Goal: Task Accomplishment & Management: Manage account settings

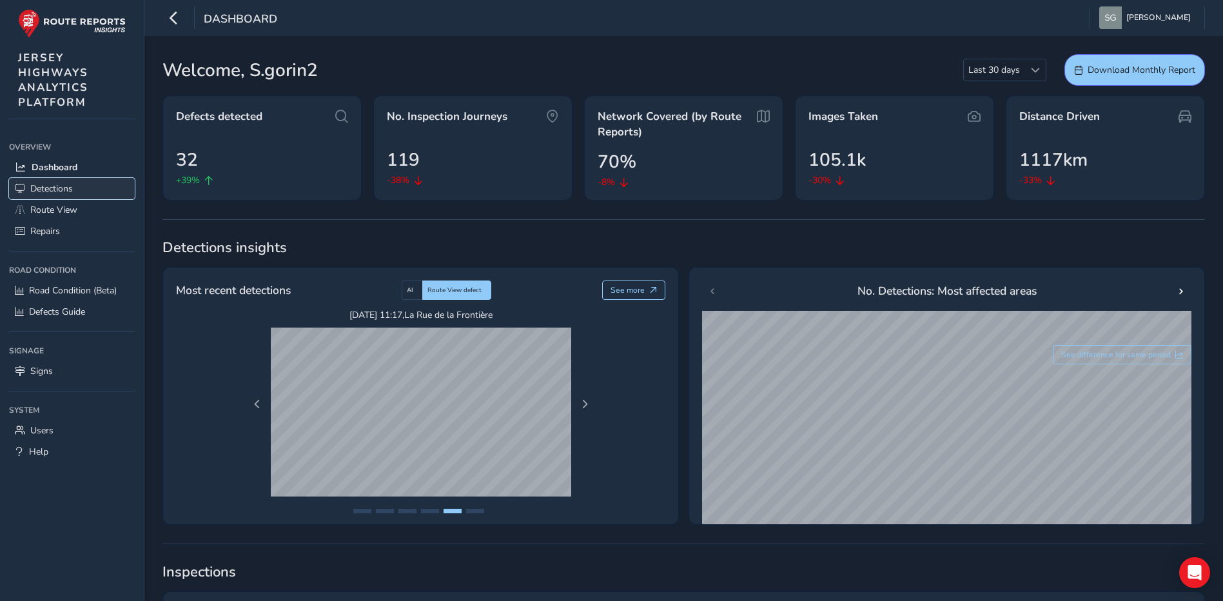
click at [93, 188] on link "Detections" at bounding box center [72, 188] width 126 height 21
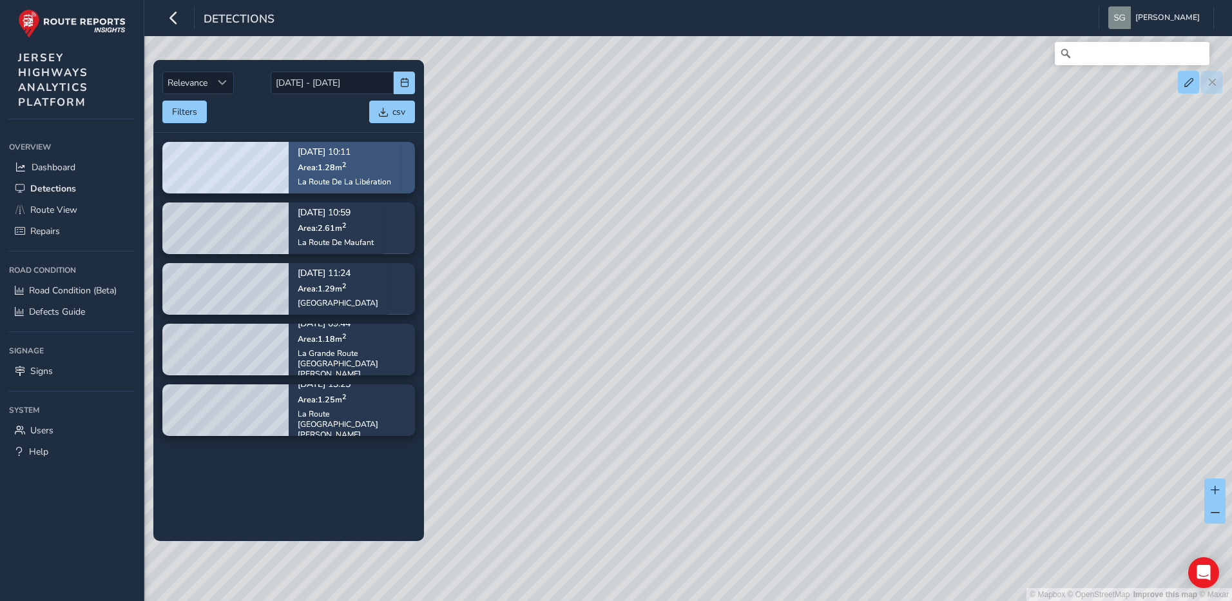
click at [379, 173] on div "[DATE] 10:11 Area: 1.28 m [STREET_ADDRESS]" at bounding box center [344, 167] width 93 height 57
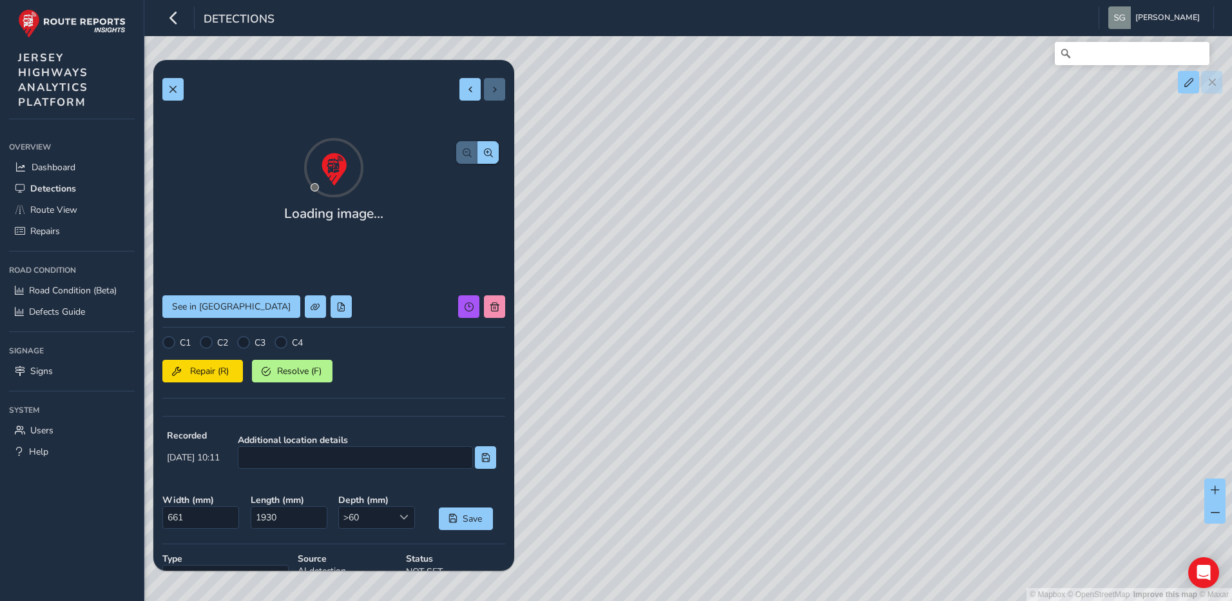
click at [481, 132] on div "Loading image... See in Route View C1 C2 C3 C4 Repair (R) Resolve (F) Recorded …" at bounding box center [333, 392] width 343 height 646
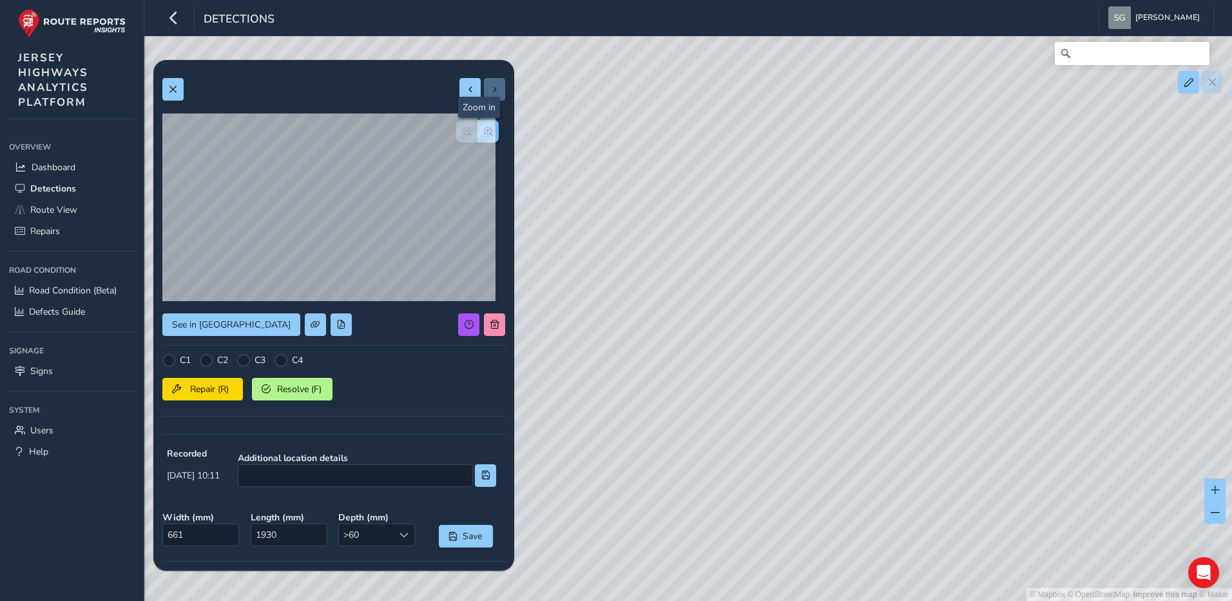
click at [484, 135] on span "button" at bounding box center [488, 131] width 9 height 9
click at [463, 135] on span "button" at bounding box center [467, 131] width 9 height 9
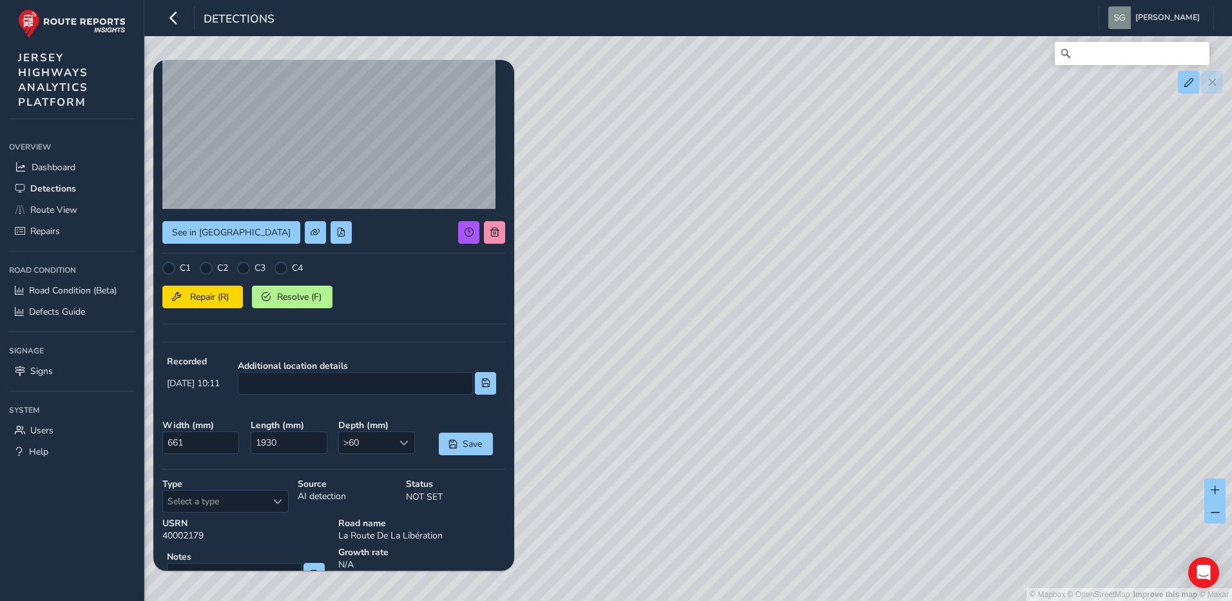
scroll to position [172, 0]
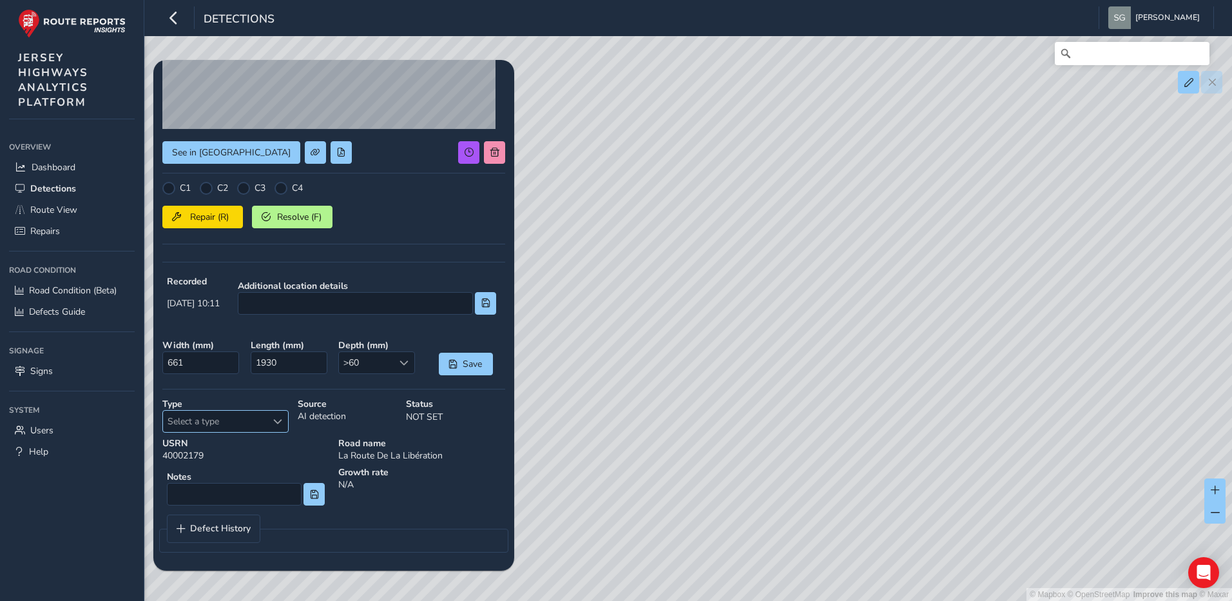
click at [276, 424] on span "Select a type" at bounding box center [277, 421] width 9 height 9
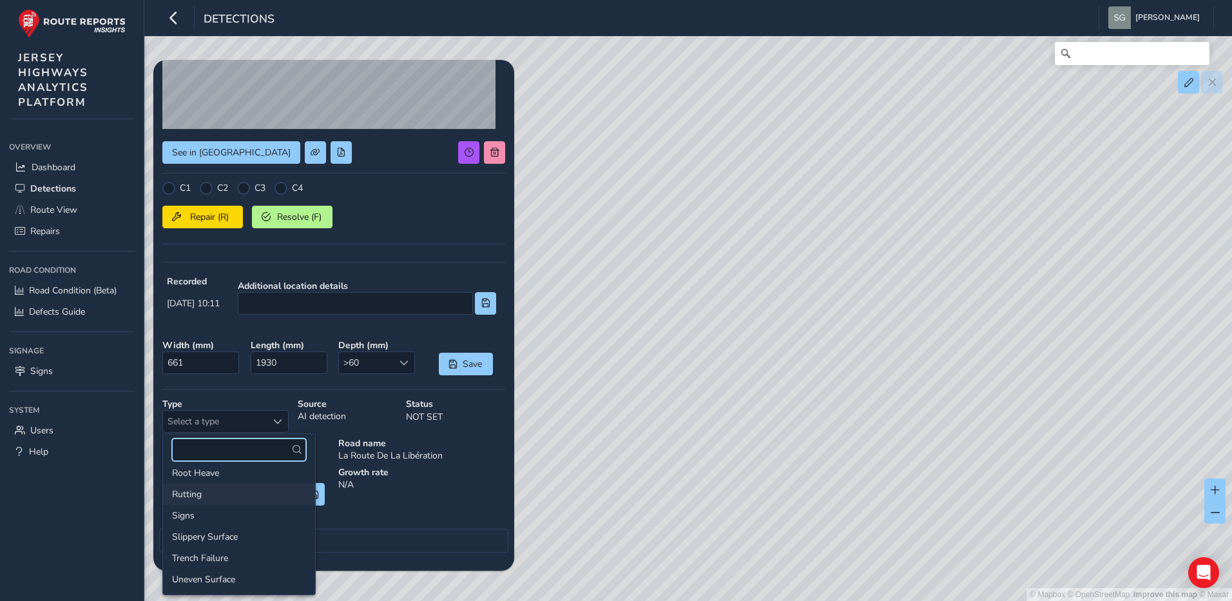
scroll to position [199, 0]
click at [229, 494] on li "Ponding Standing Water" at bounding box center [239, 494] width 152 height 21
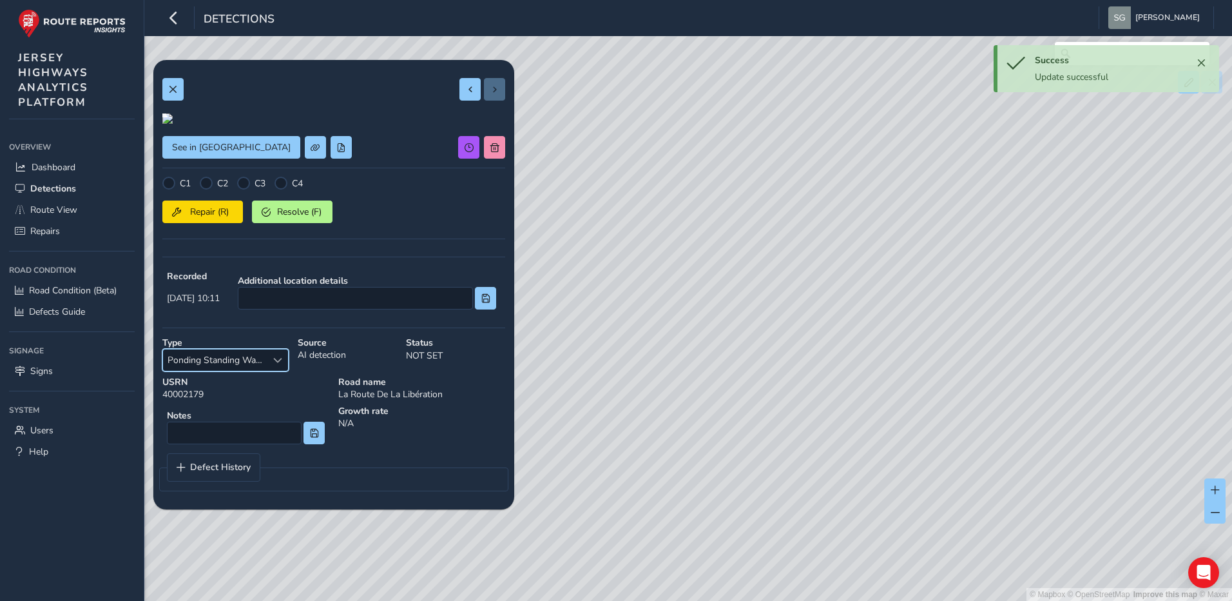
scroll to position [0, 0]
click at [178, 86] on button at bounding box center [172, 89] width 21 height 23
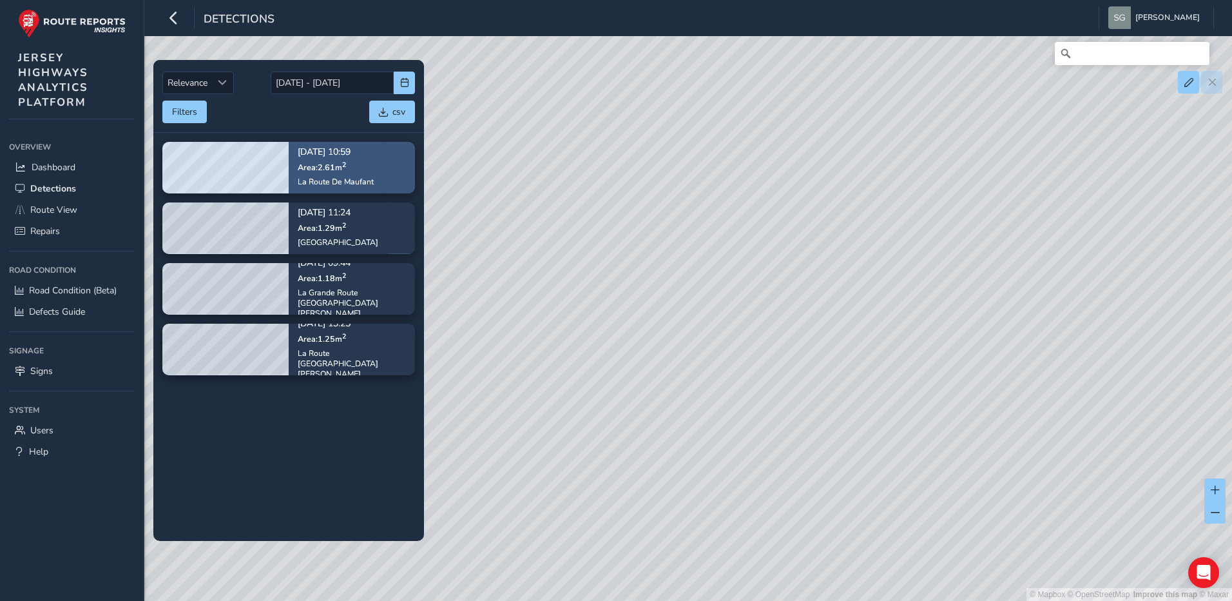
click at [383, 175] on div "[DATE] 10:59 Area: 2.61 m 2 [GEOGRAPHIC_DATA]" at bounding box center [336, 167] width 94 height 75
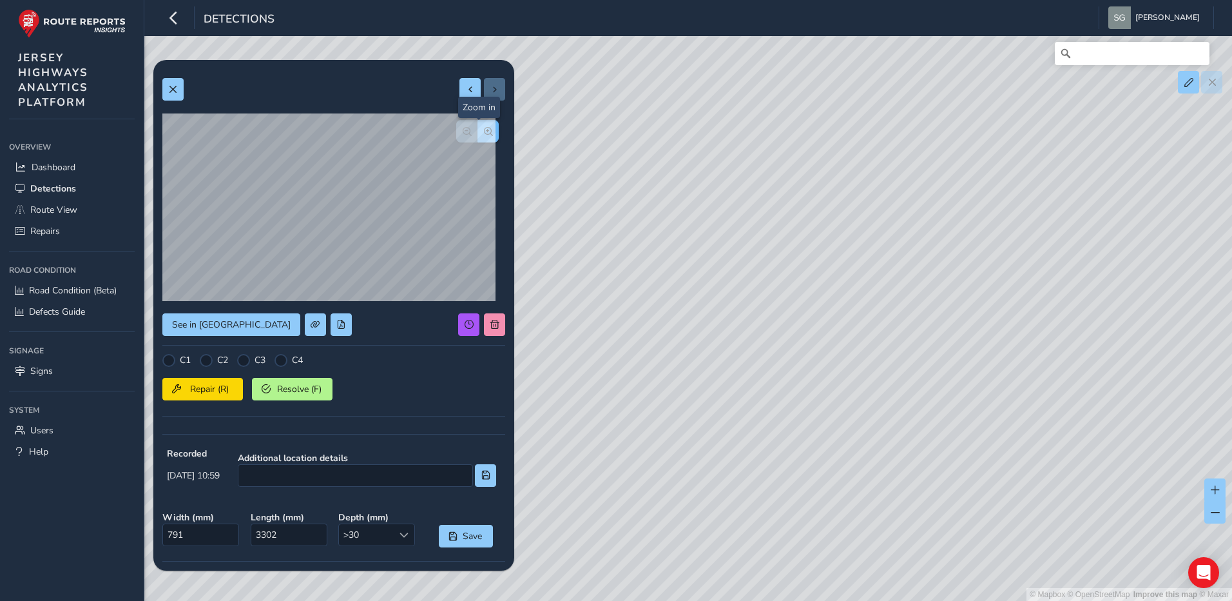
click at [484, 135] on span "button" at bounding box center [488, 131] width 9 height 9
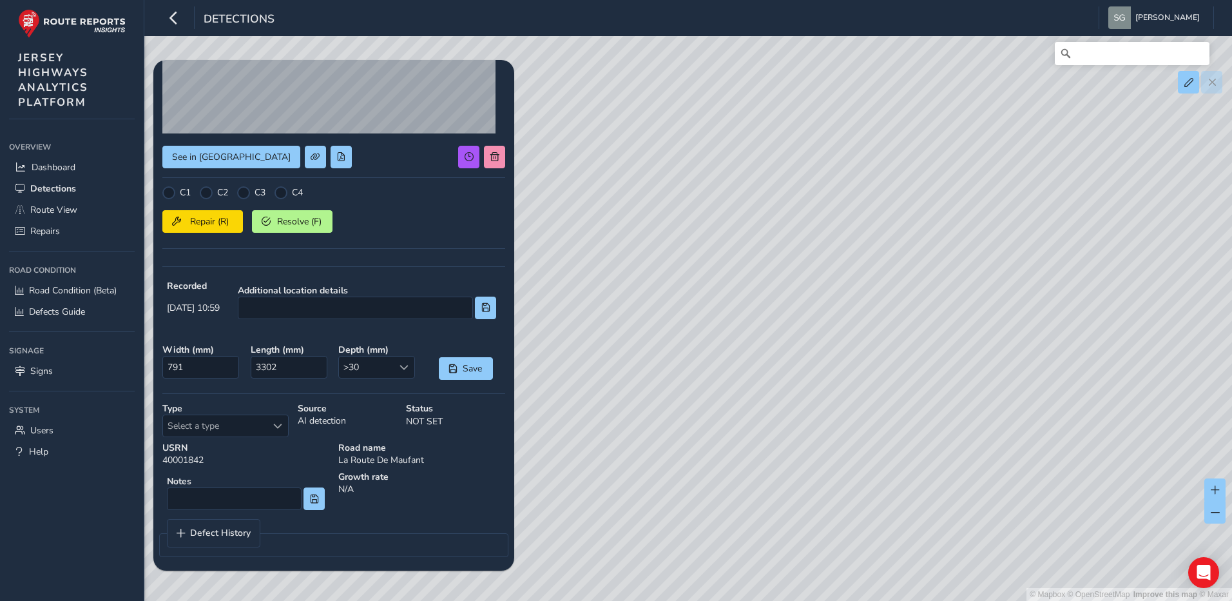
scroll to position [172, 0]
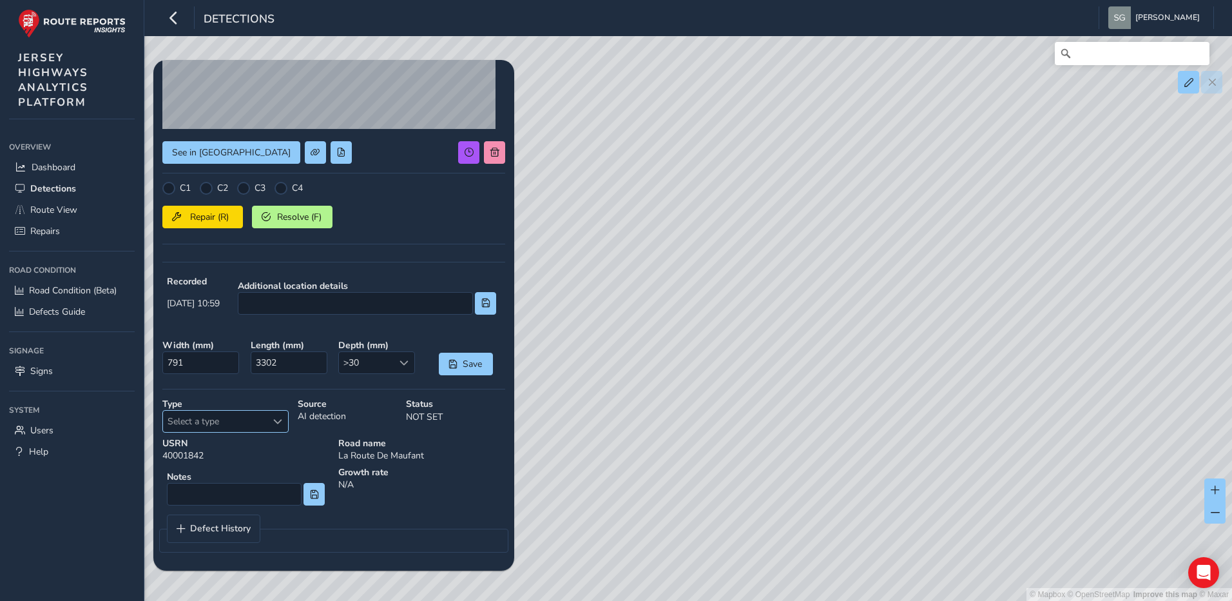
click at [277, 432] on div "Select a type" at bounding box center [277, 421] width 21 height 21
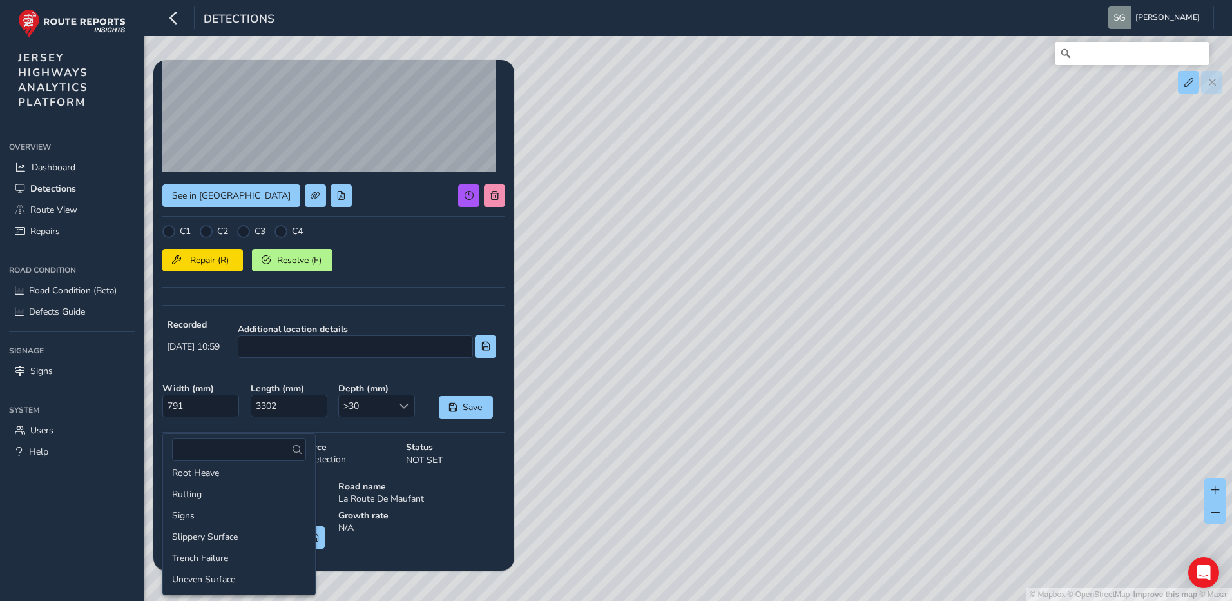
scroll to position [0, 0]
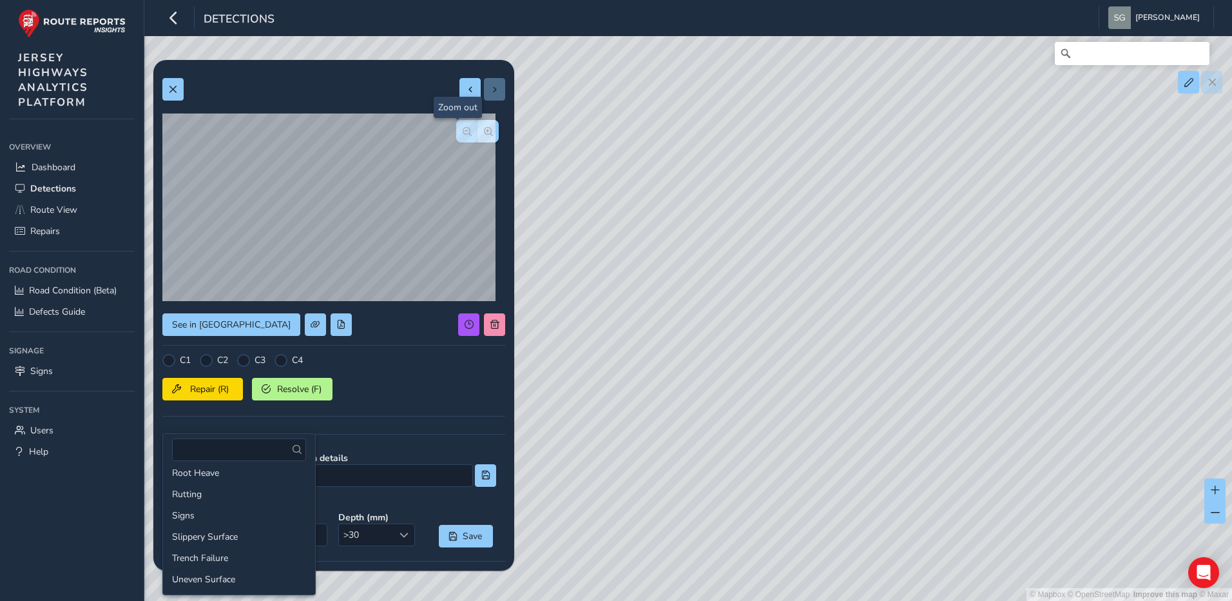
click at [463, 133] on span "button" at bounding box center [467, 131] width 9 height 9
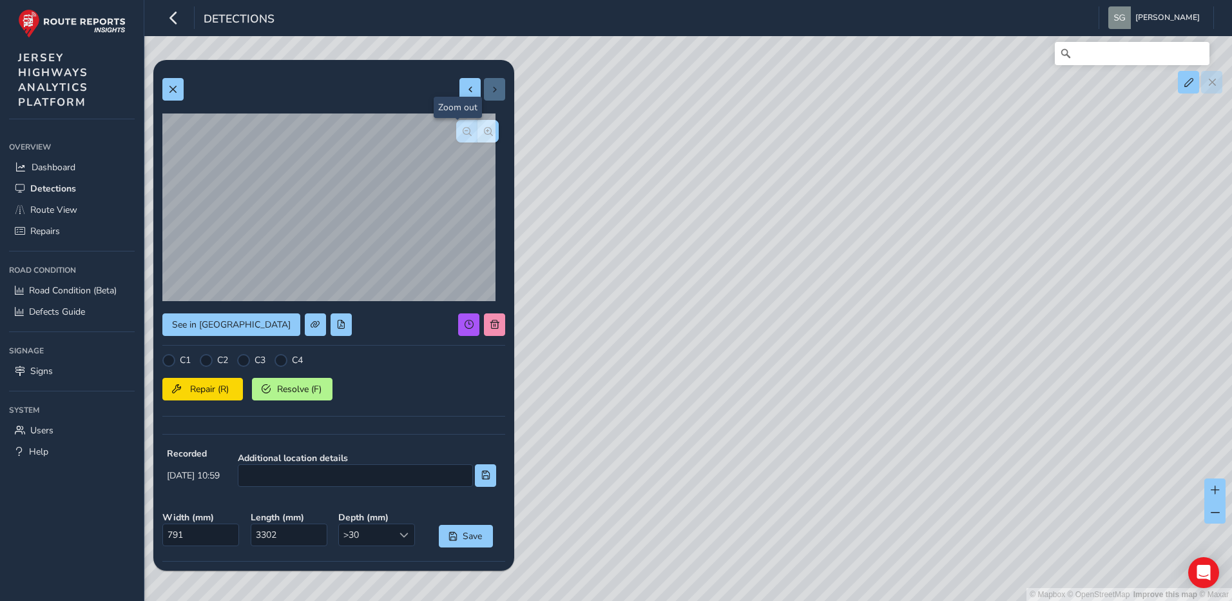
click at [463, 133] on span "button" at bounding box center [467, 131] width 9 height 9
click at [478, 132] on button "button" at bounding box center [488, 131] width 21 height 23
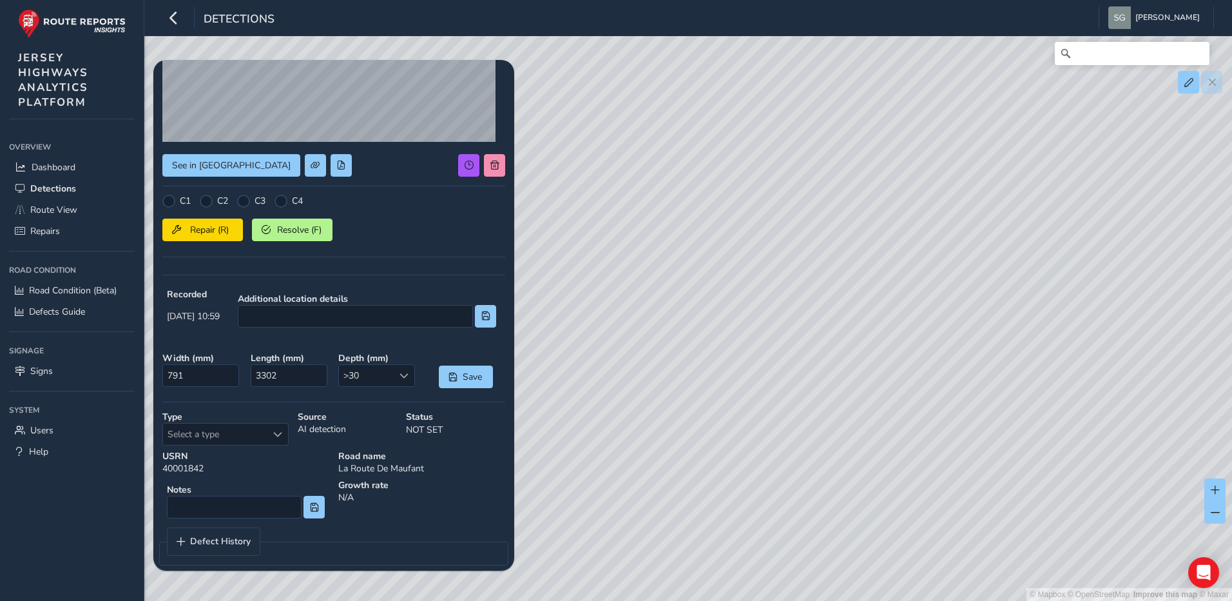
scroll to position [172, 0]
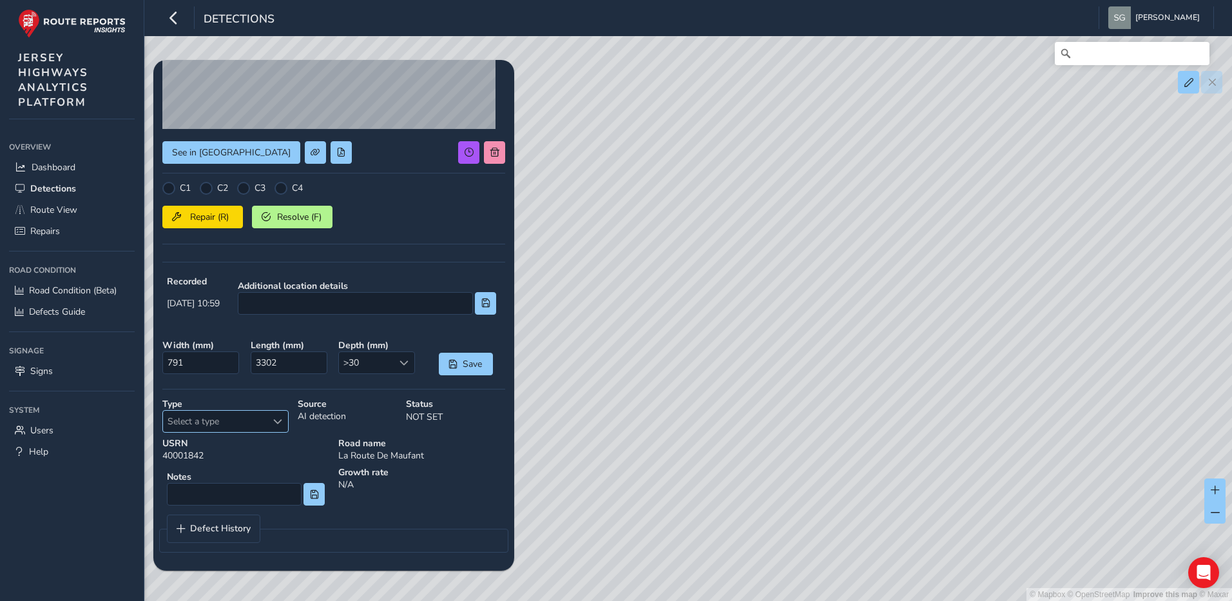
click at [273, 427] on div "Select a type" at bounding box center [277, 421] width 21 height 21
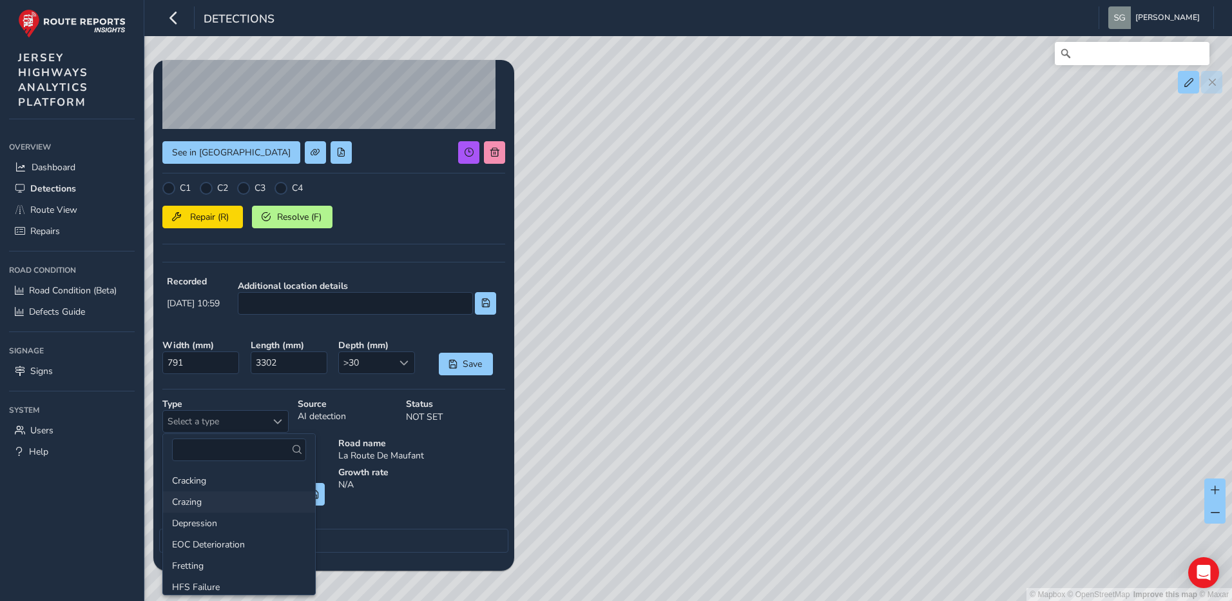
click at [200, 493] on li "Crazing" at bounding box center [239, 501] width 152 height 21
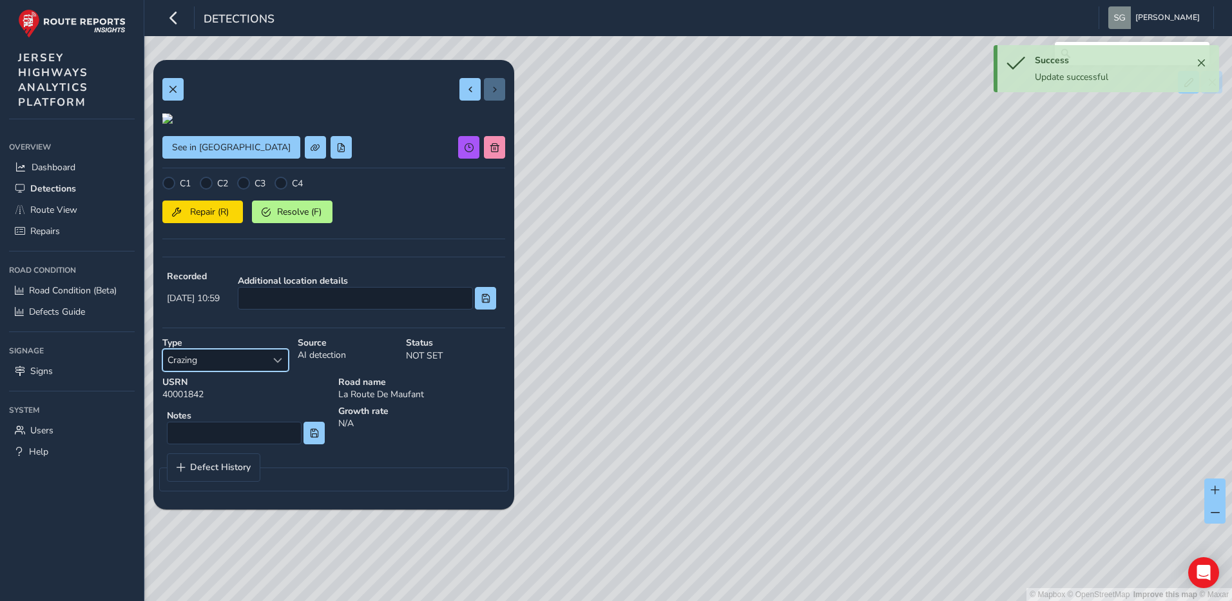
scroll to position [0, 0]
click at [179, 87] on button at bounding box center [172, 89] width 21 height 23
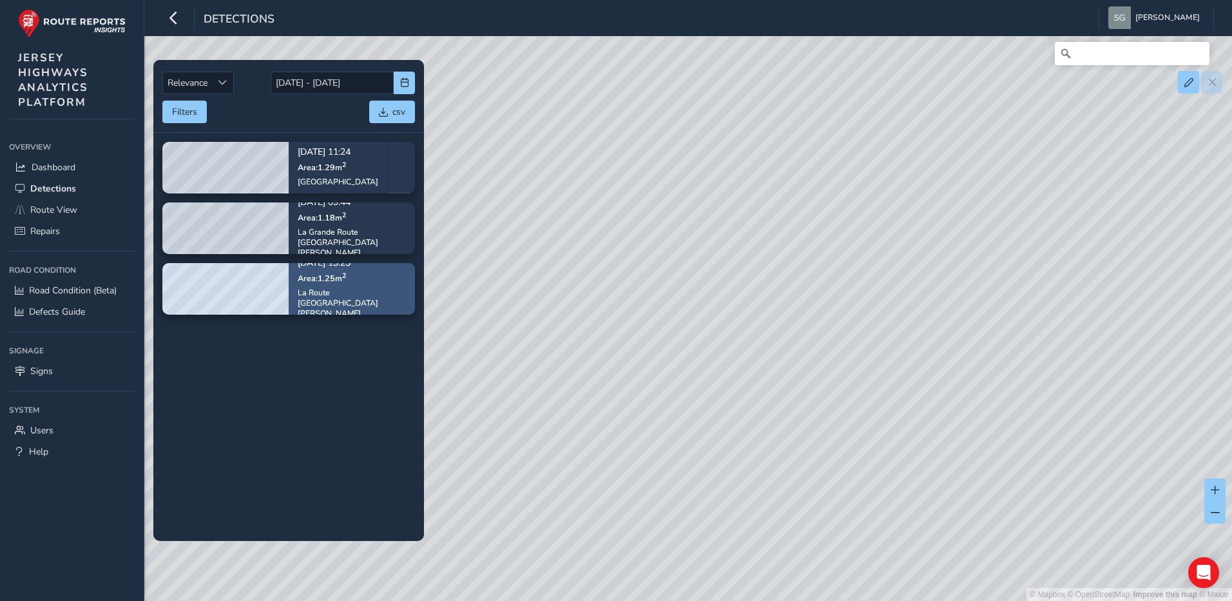
click at [384, 278] on div "[DATE] 13:25 Area: 1.25 m [STREET_ADDRESS][PERSON_NAME]" at bounding box center [352, 288] width 126 height 95
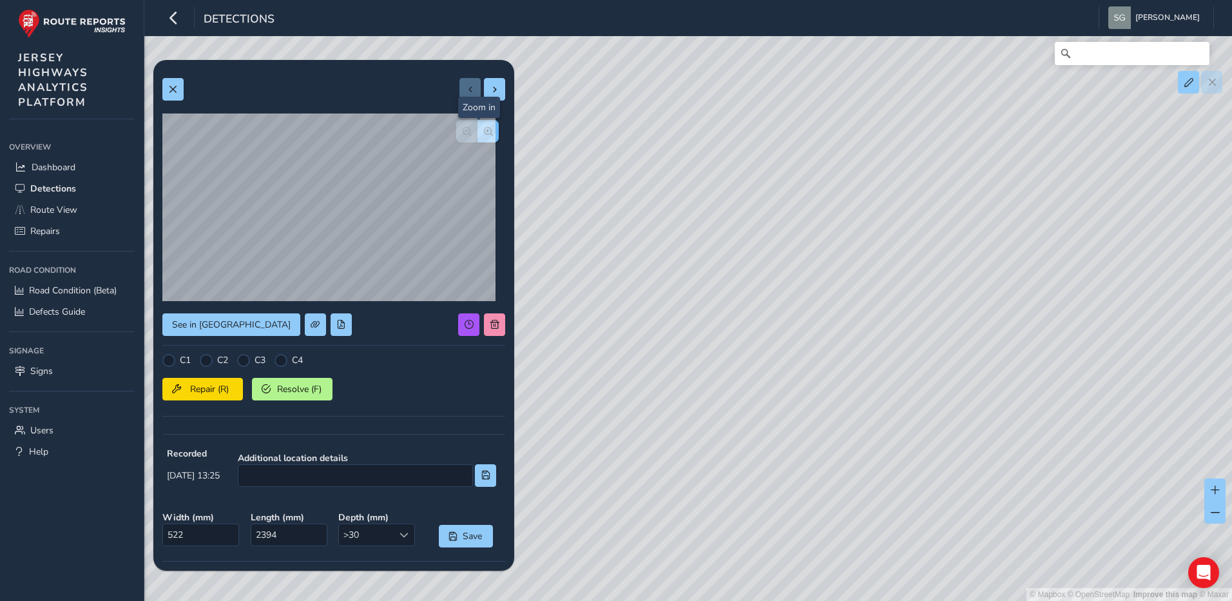
click at [484, 130] on span "button" at bounding box center [488, 131] width 9 height 9
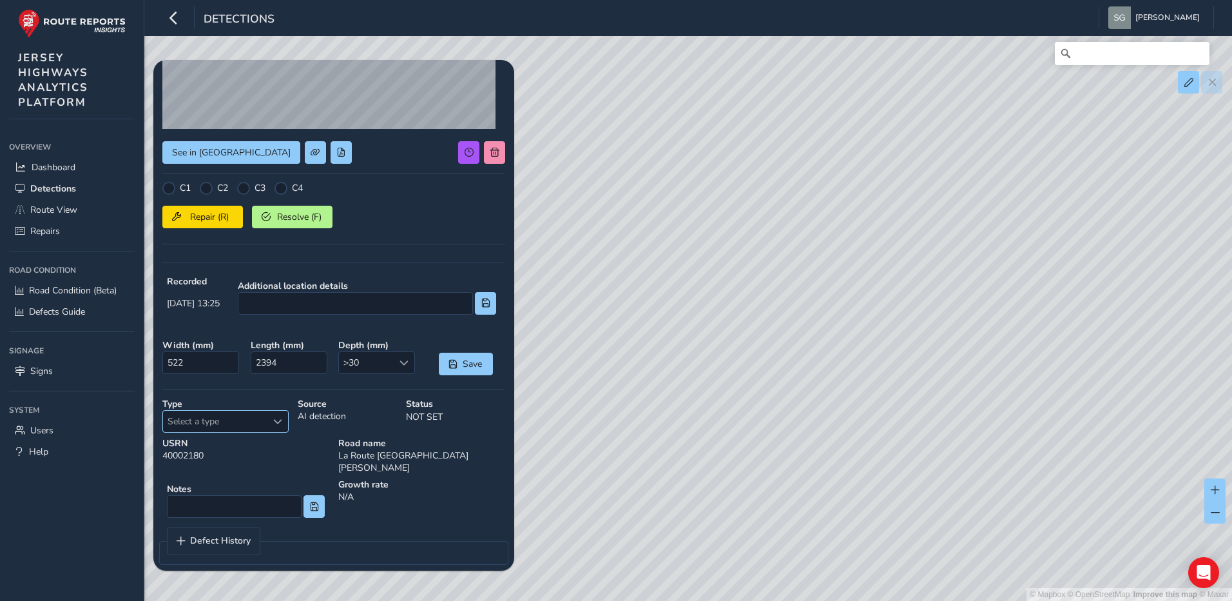
click at [280, 412] on div "Select a type" at bounding box center [277, 421] width 21 height 21
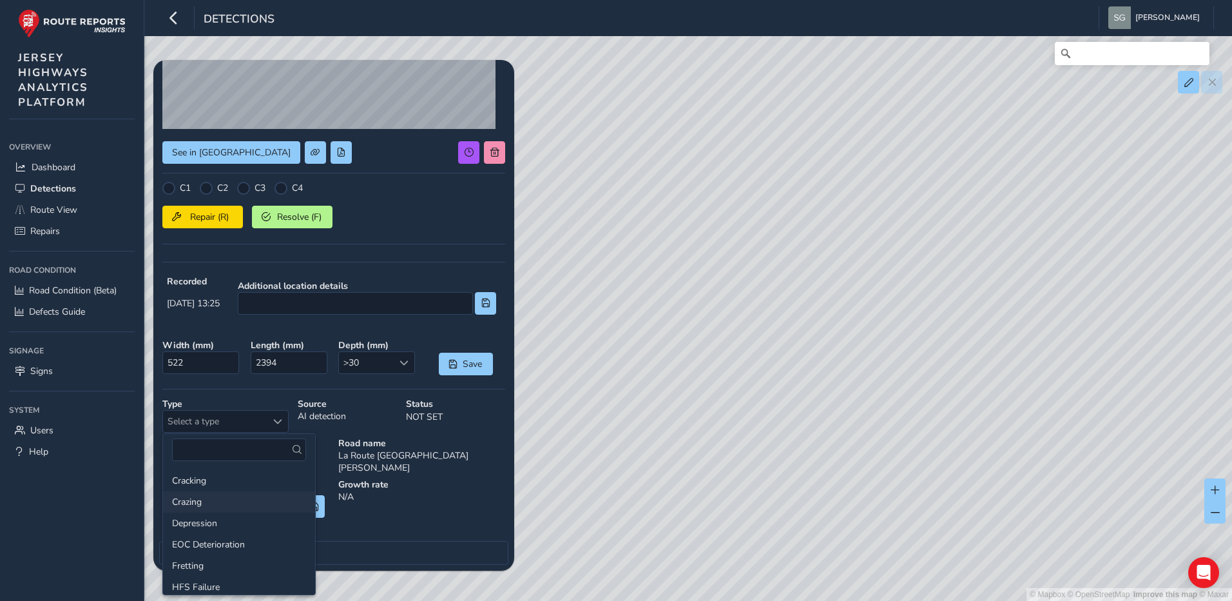
click at [246, 503] on li "Crazing" at bounding box center [239, 501] width 152 height 21
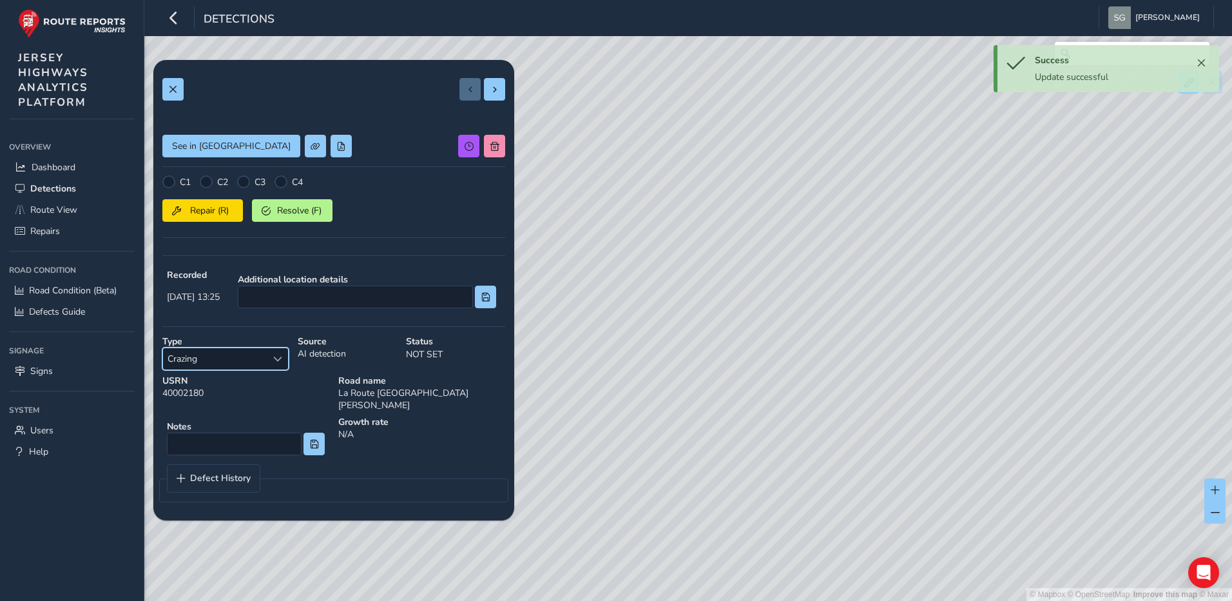
scroll to position [0, 0]
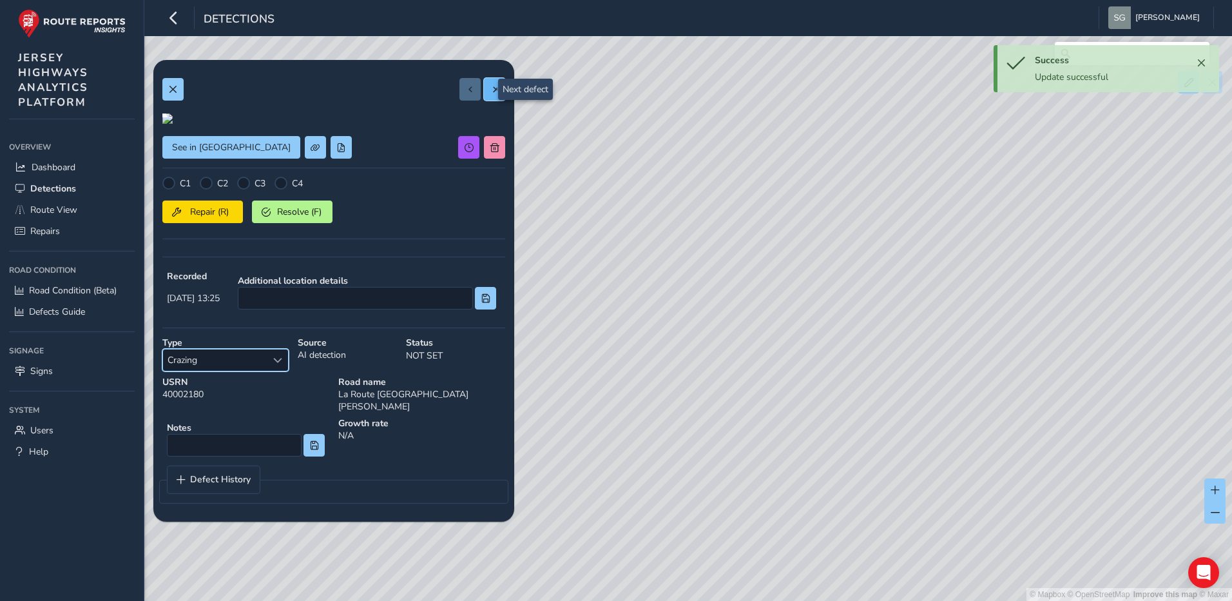
click at [490, 86] on span at bounding box center [494, 89] width 9 height 9
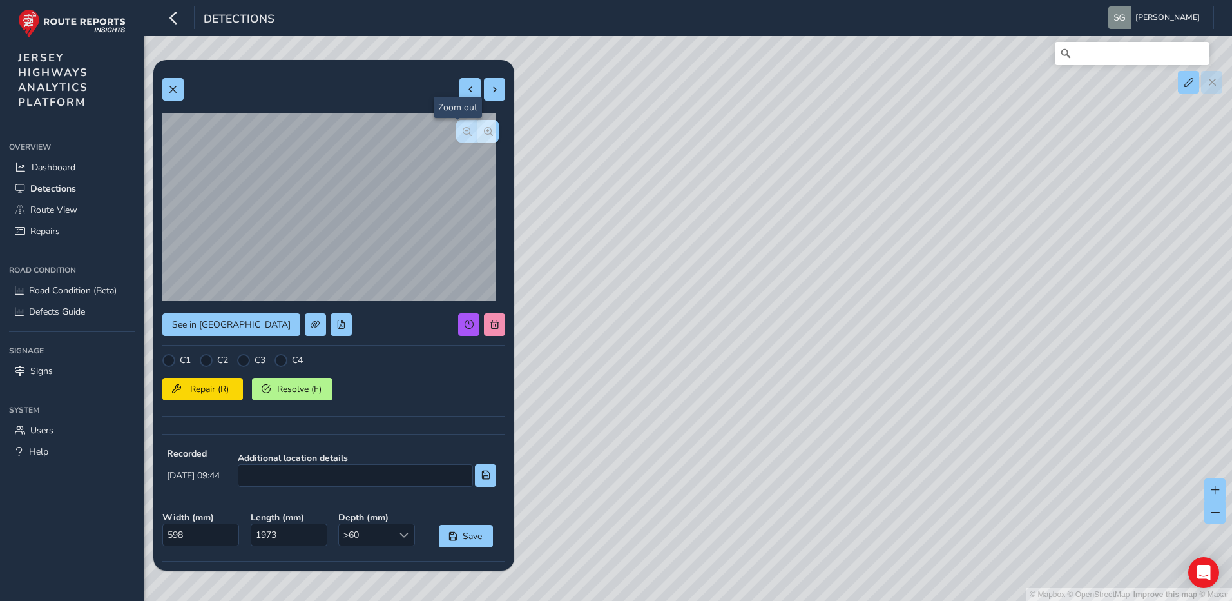
click at [463, 128] on span "button" at bounding box center [467, 131] width 9 height 9
click at [484, 132] on span "button" at bounding box center [488, 131] width 9 height 9
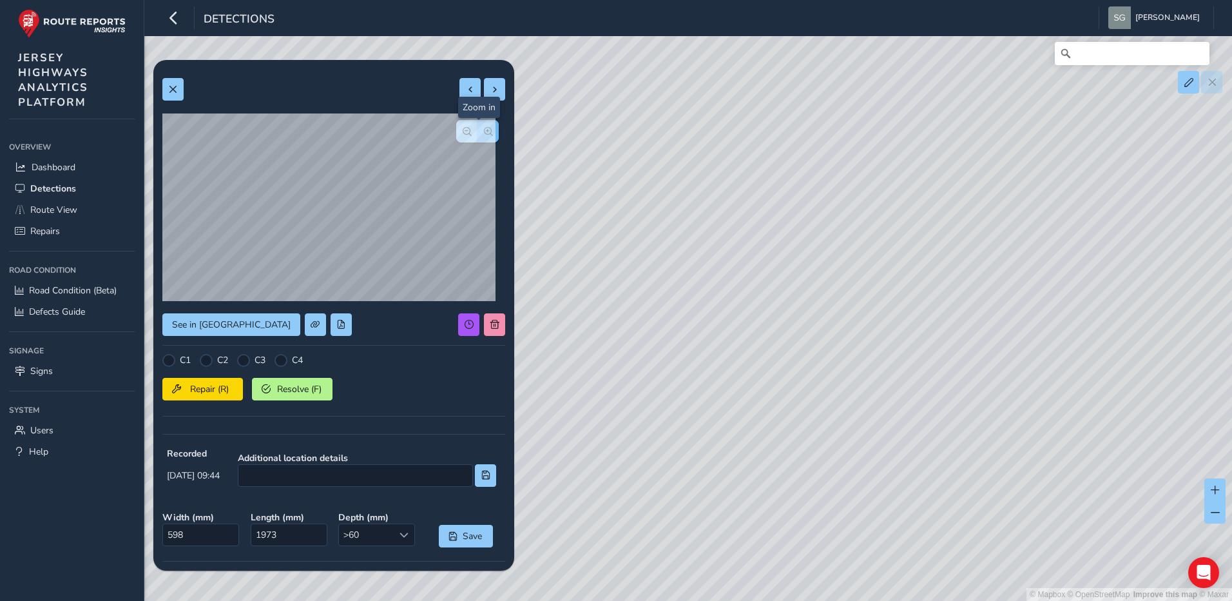
click at [484, 132] on span "button" at bounding box center [488, 131] width 9 height 9
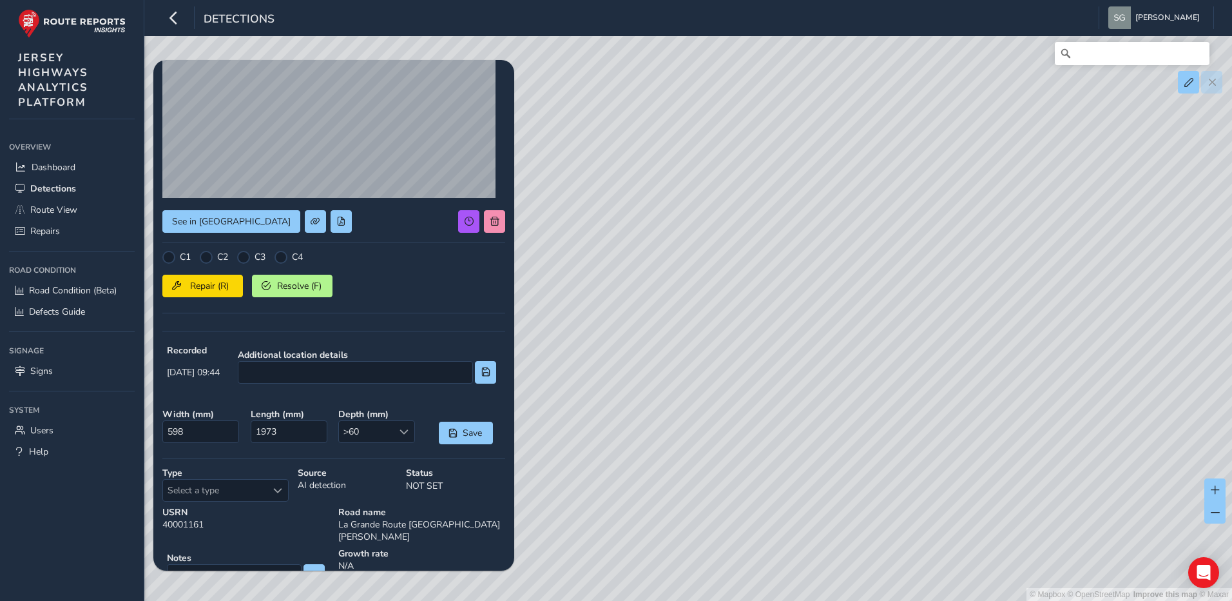
scroll to position [172, 0]
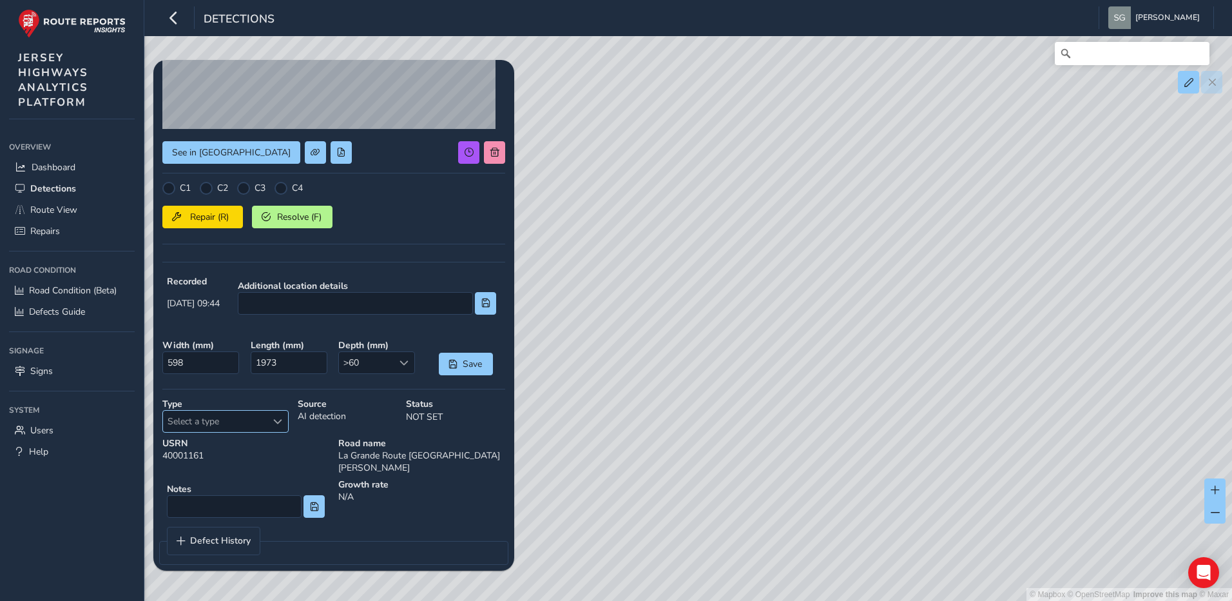
click at [277, 417] on span "Select a type" at bounding box center [277, 421] width 9 height 9
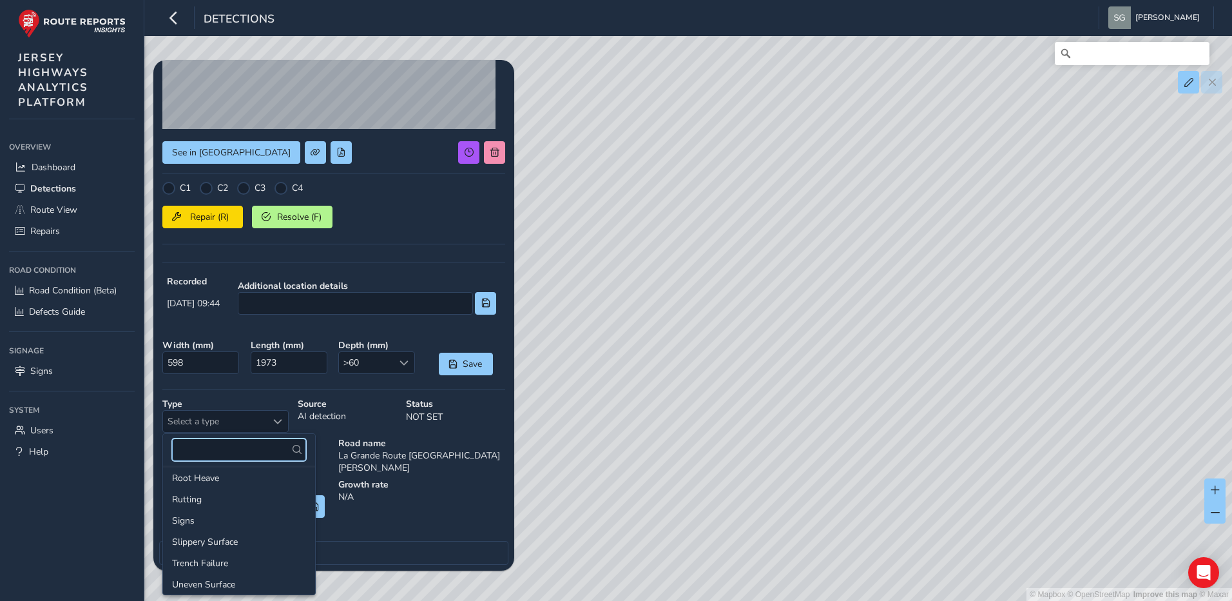
scroll to position [193, 0]
click at [220, 474] on li "Other" at bounding box center [239, 478] width 152 height 21
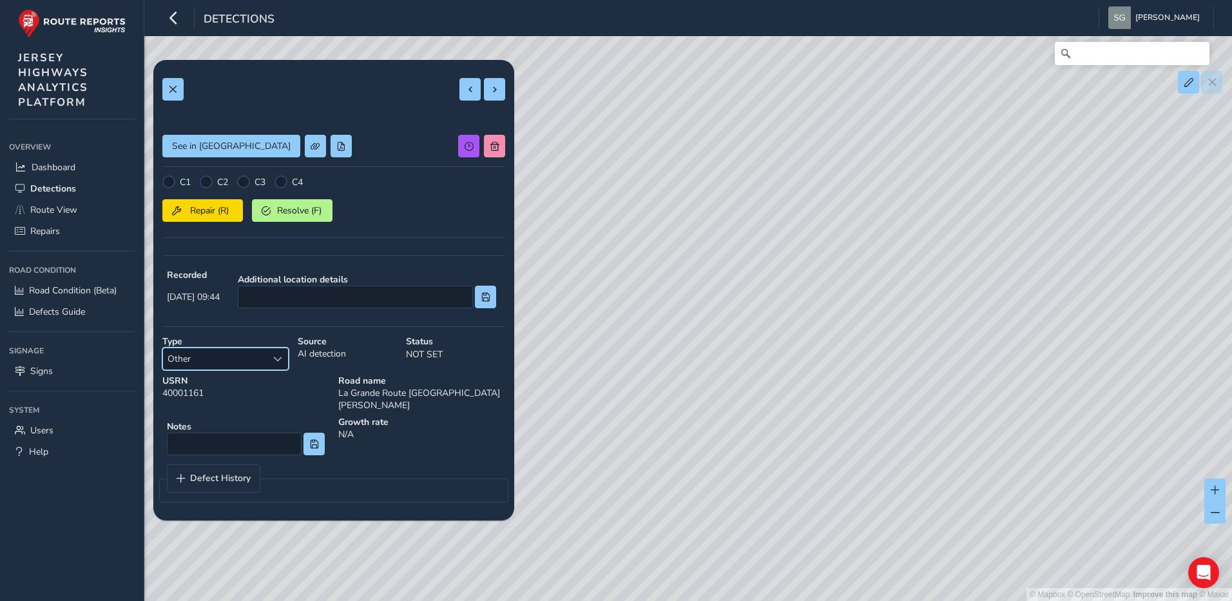
scroll to position [115, 0]
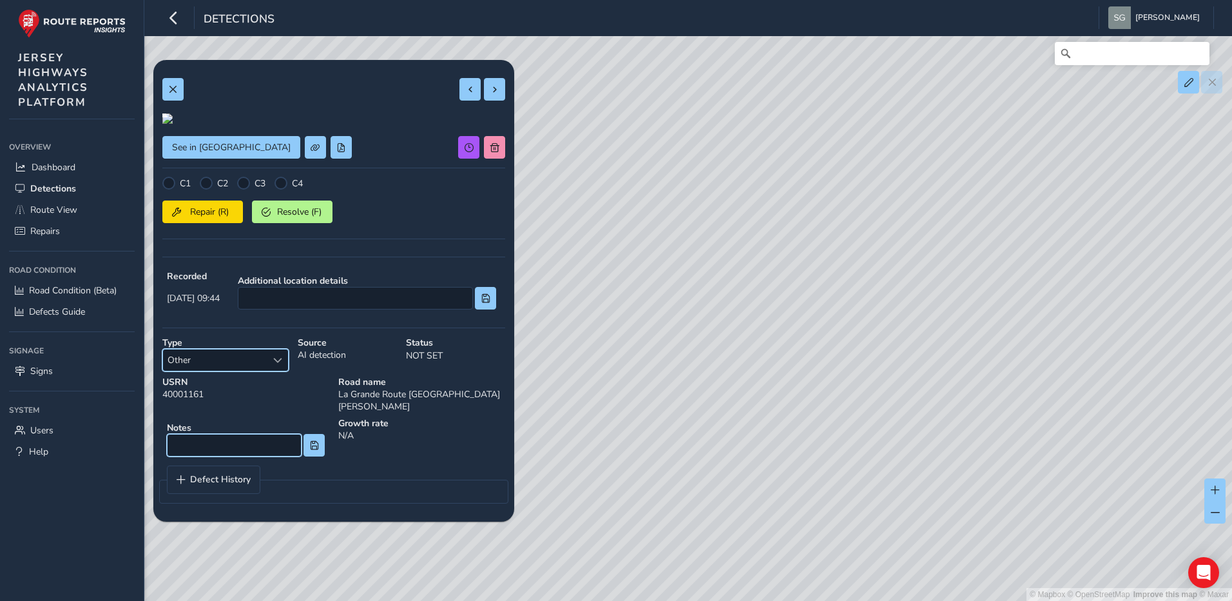
click at [233, 456] on input at bounding box center [234, 445] width 135 height 23
type input "Water drying on tarmac"
click at [490, 88] on span at bounding box center [494, 89] width 9 height 9
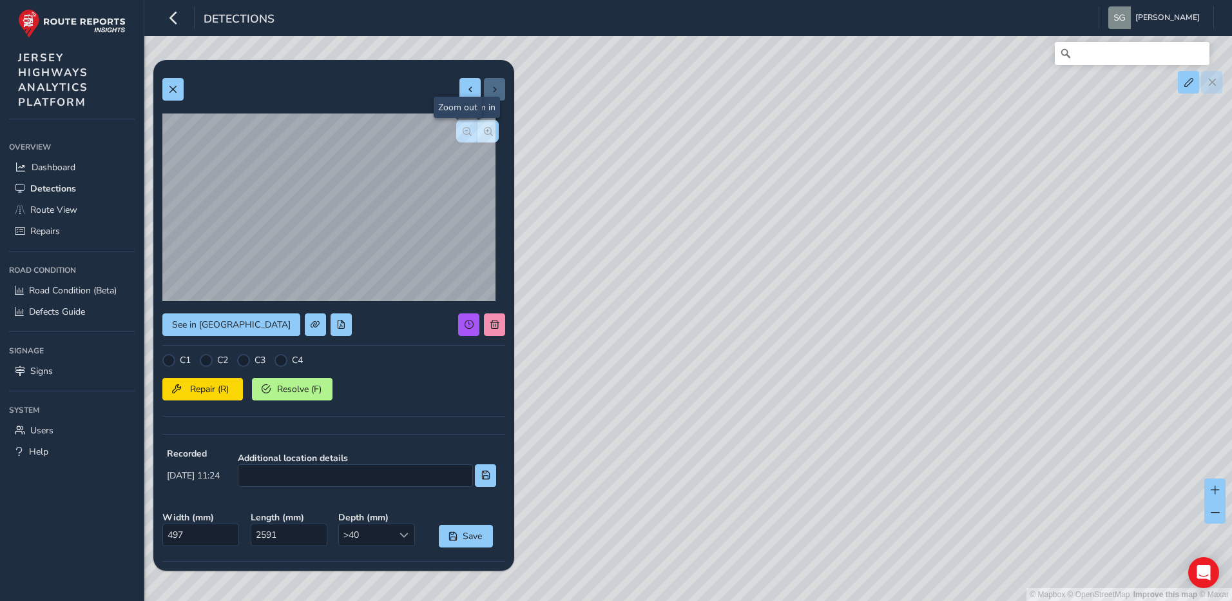
click at [460, 137] on button "button" at bounding box center [466, 131] width 21 height 23
click at [484, 132] on span "button" at bounding box center [488, 131] width 9 height 9
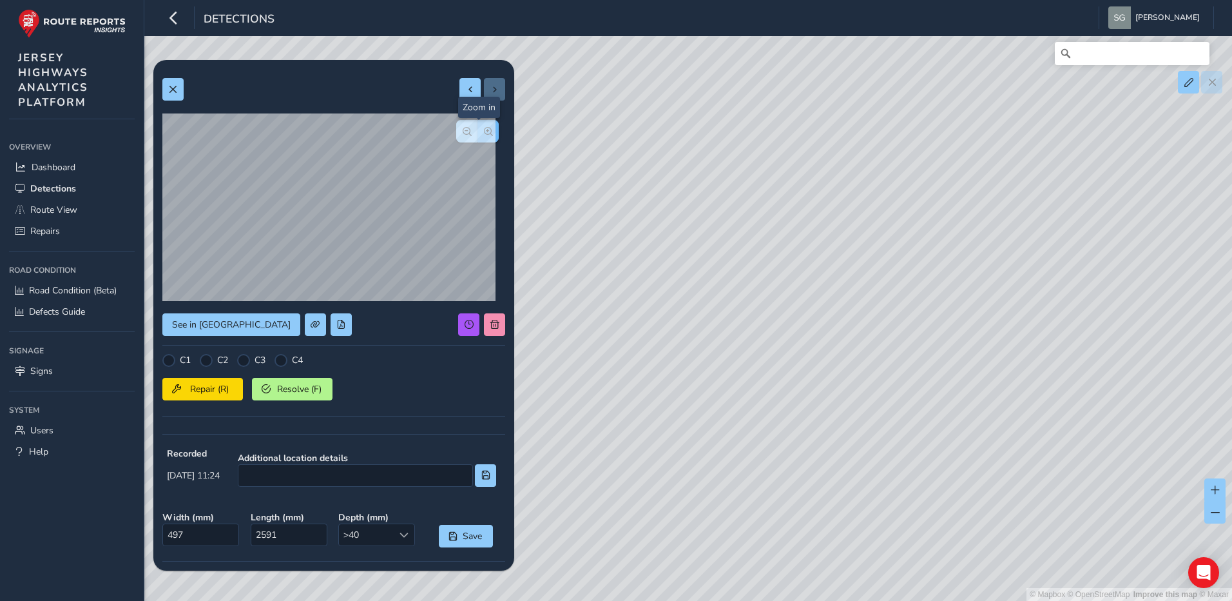
click at [484, 132] on span "button" at bounding box center [488, 131] width 9 height 9
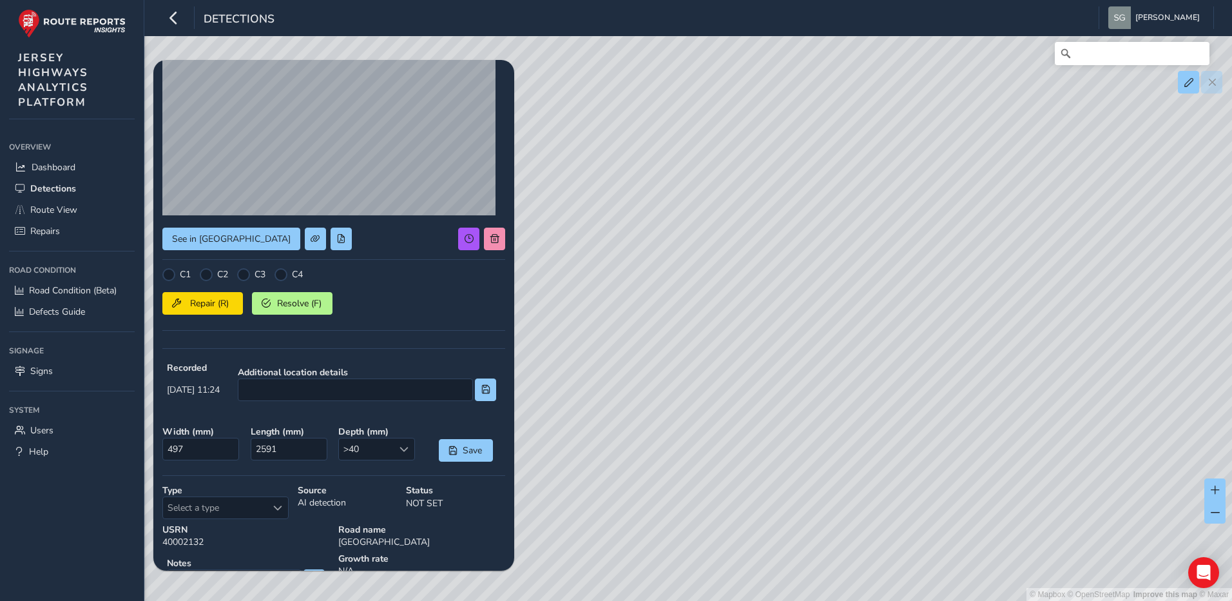
scroll to position [172, 0]
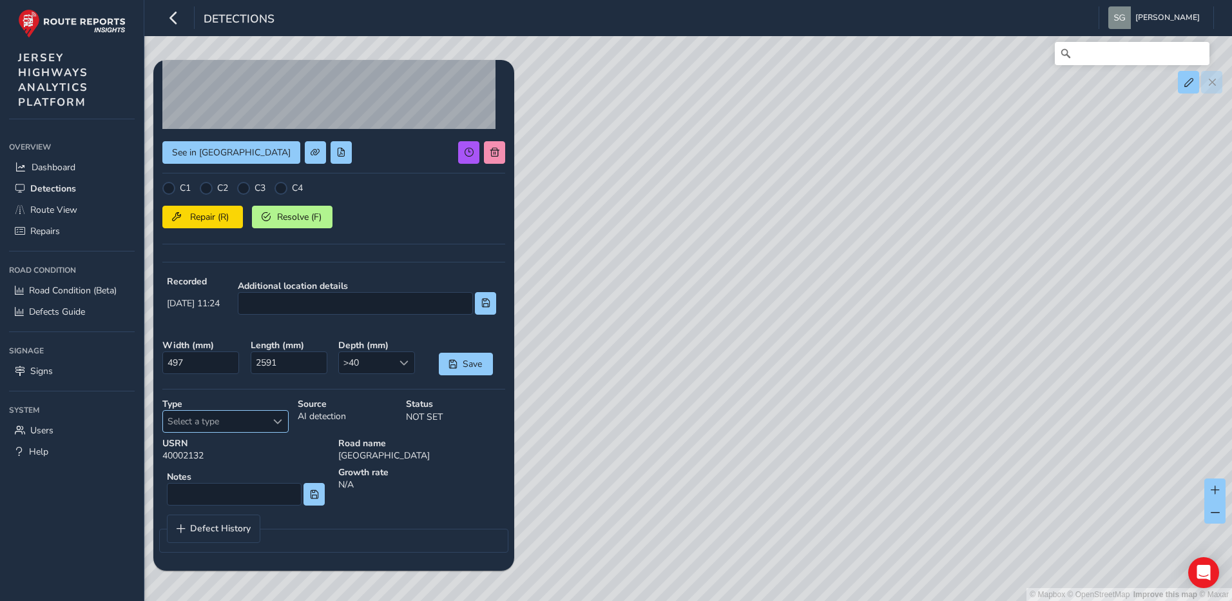
click at [275, 419] on span "Select a type" at bounding box center [277, 421] width 9 height 9
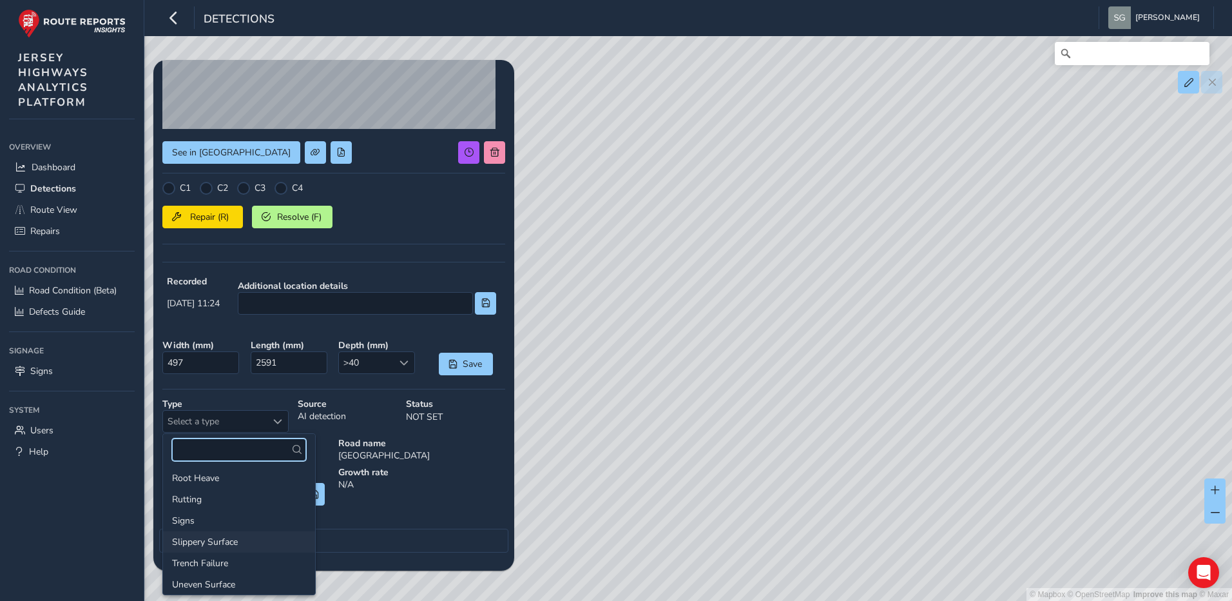
scroll to position [263, 0]
click at [237, 579] on li "Uneven Surface" at bounding box center [239, 578] width 152 height 21
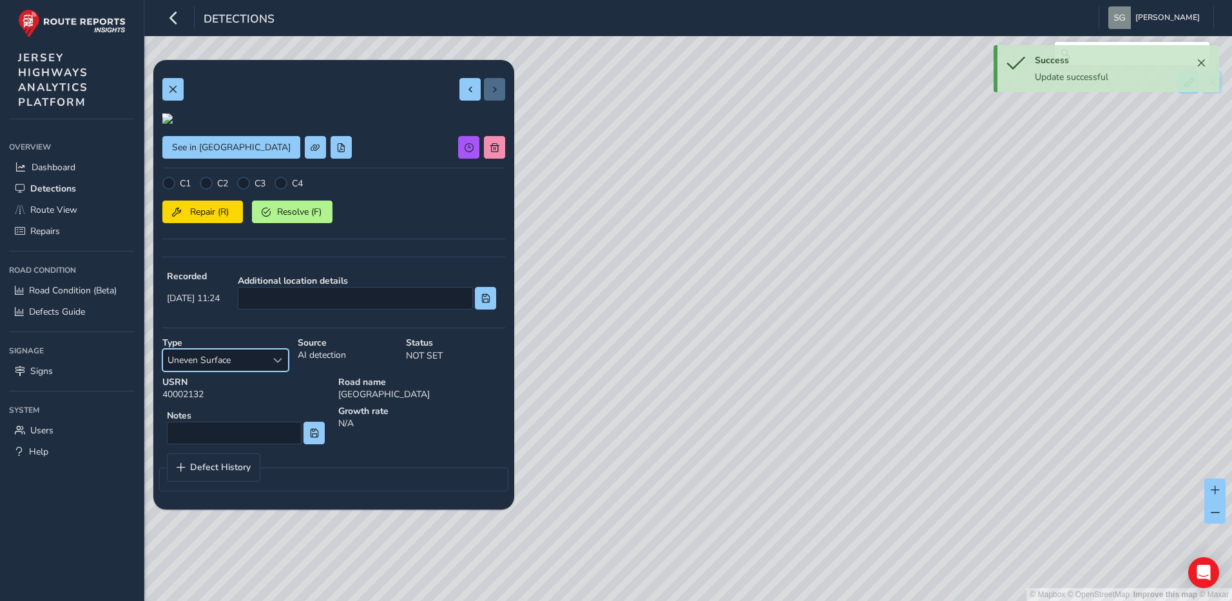
scroll to position [0, 0]
click at [466, 85] on span at bounding box center [470, 89] width 9 height 9
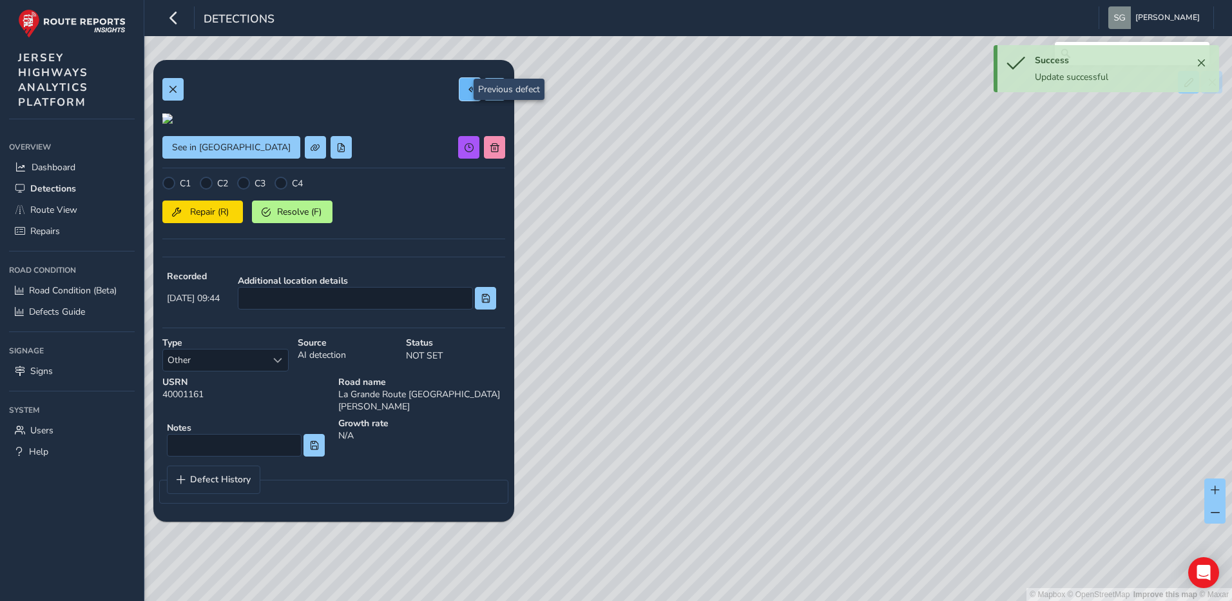
click at [466, 85] on span at bounding box center [470, 89] width 9 height 9
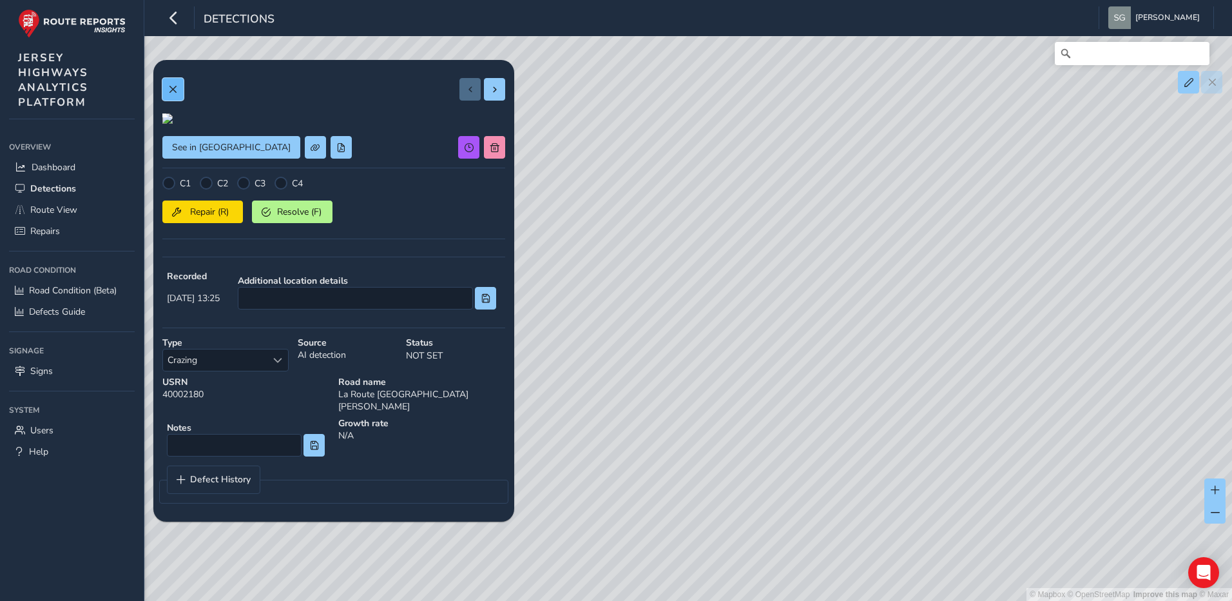
click at [175, 91] on span at bounding box center [172, 89] width 9 height 9
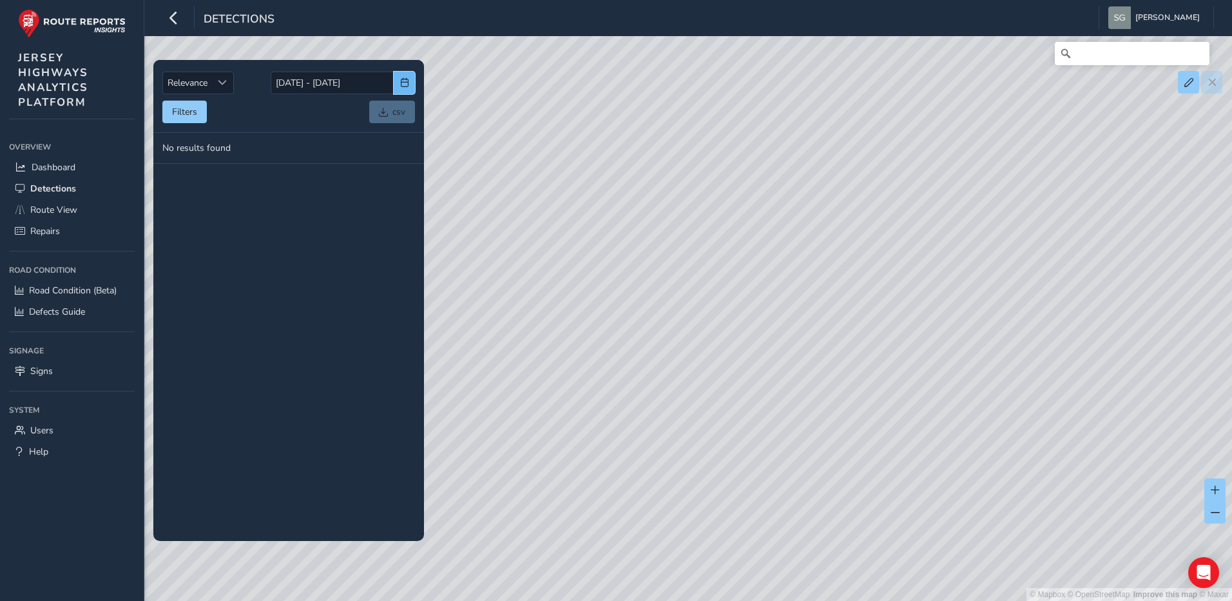
click at [405, 81] on span "button" at bounding box center [404, 82] width 9 height 9
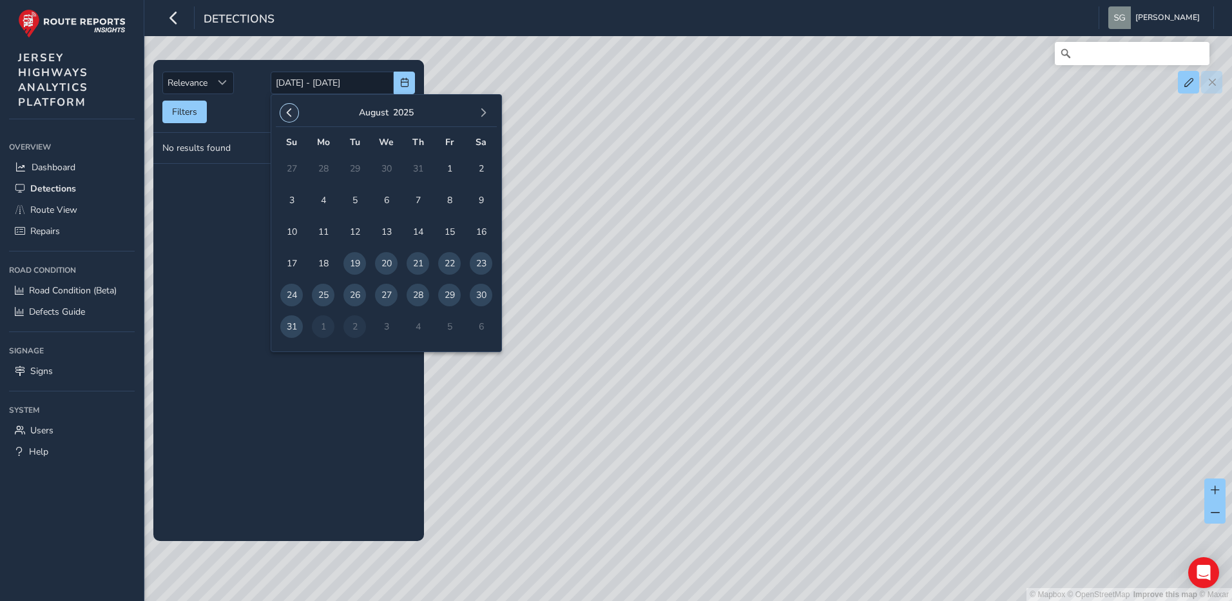
click at [289, 112] on span "button" at bounding box center [289, 112] width 9 height 9
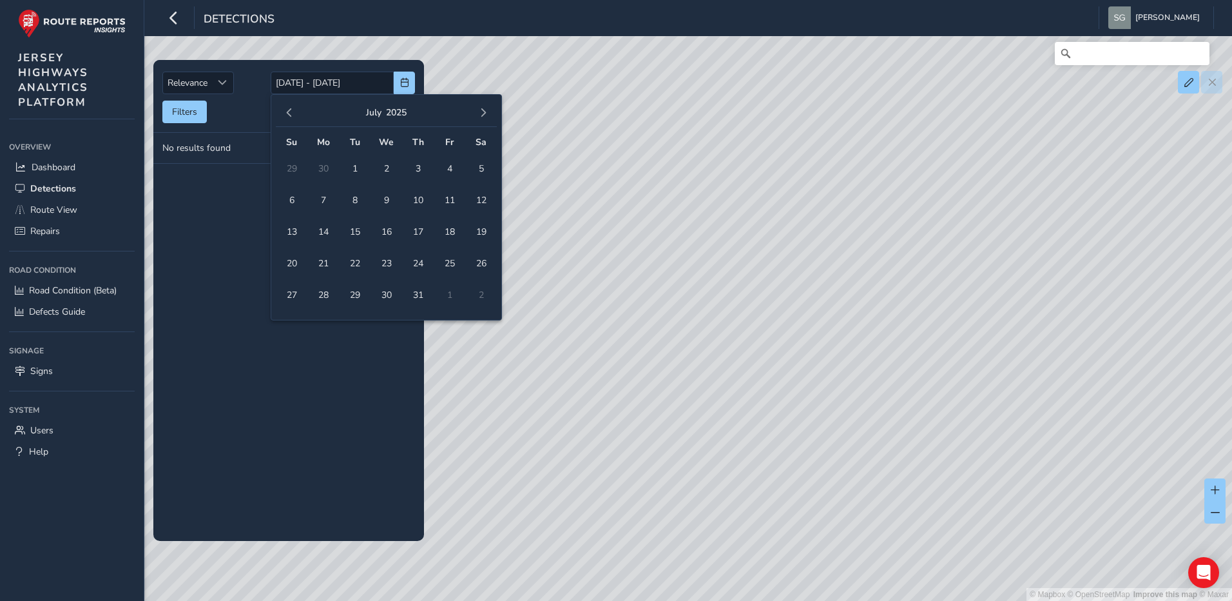
click at [289, 112] on span "button" at bounding box center [289, 112] width 9 height 9
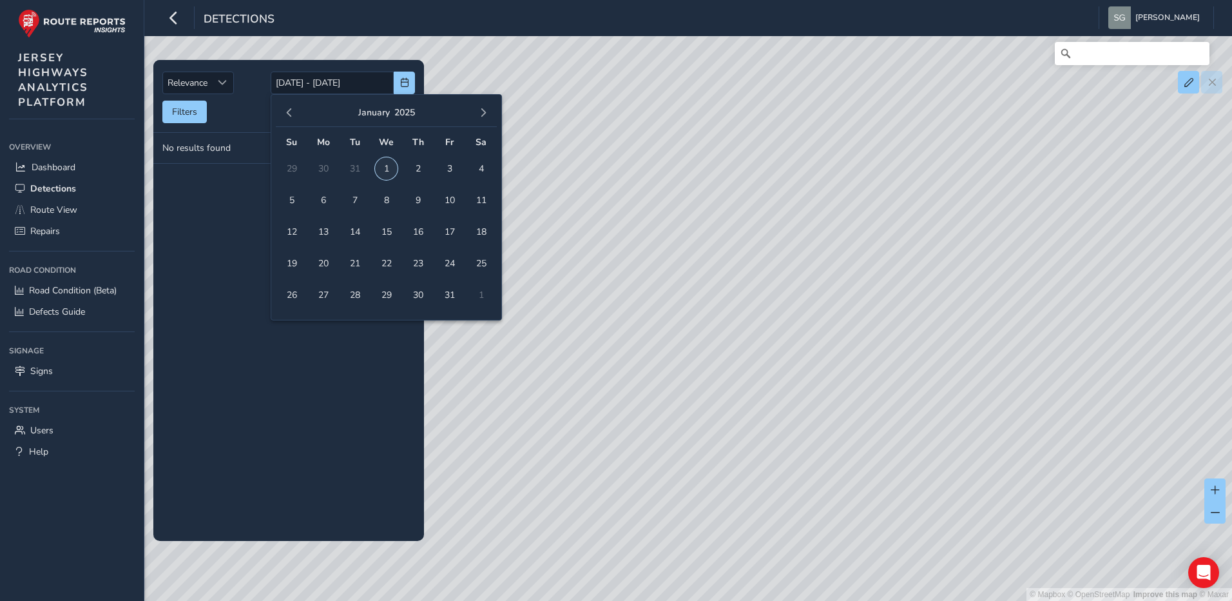
click at [392, 170] on span "1" at bounding box center [386, 168] width 23 height 23
type input "[DATE]"
click at [484, 110] on span "button" at bounding box center [483, 112] width 9 height 9
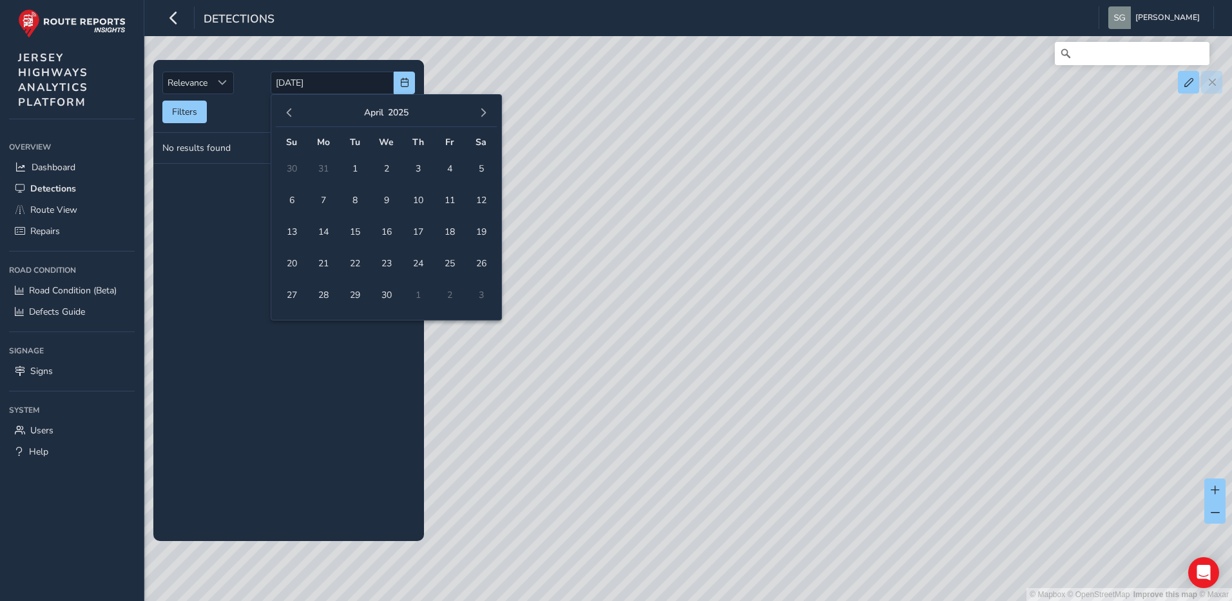
click at [484, 110] on span "button" at bounding box center [483, 112] width 9 height 9
click at [289, 115] on span "button" at bounding box center [289, 112] width 9 height 9
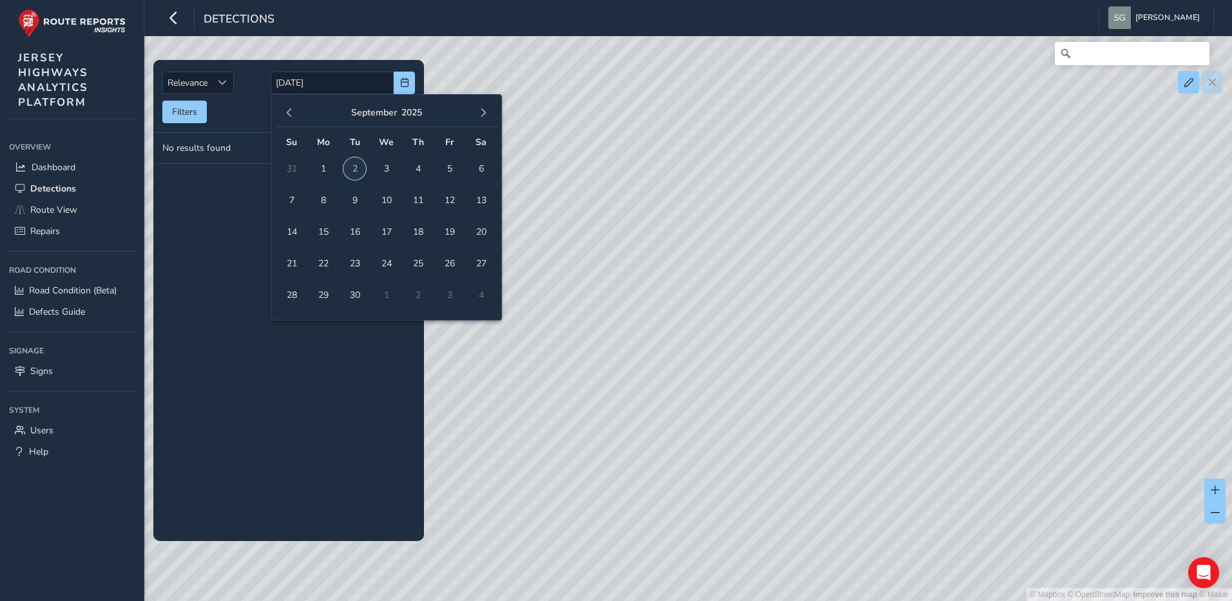
click at [354, 169] on span "2" at bounding box center [355, 168] width 23 height 23
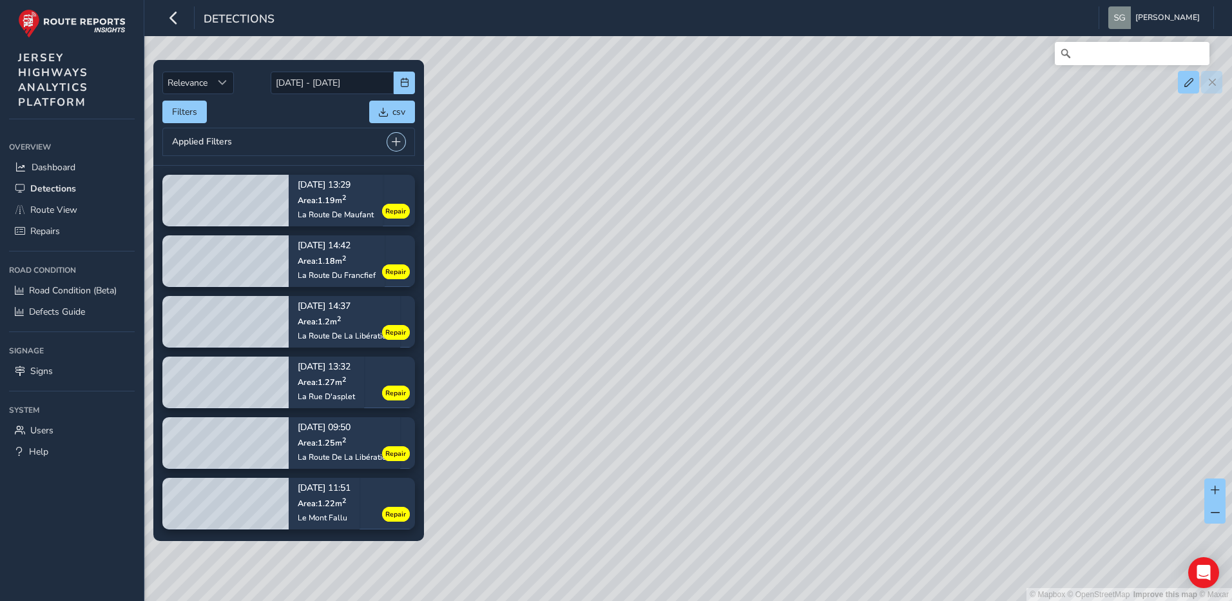
click at [399, 142] on span at bounding box center [396, 141] width 9 height 9
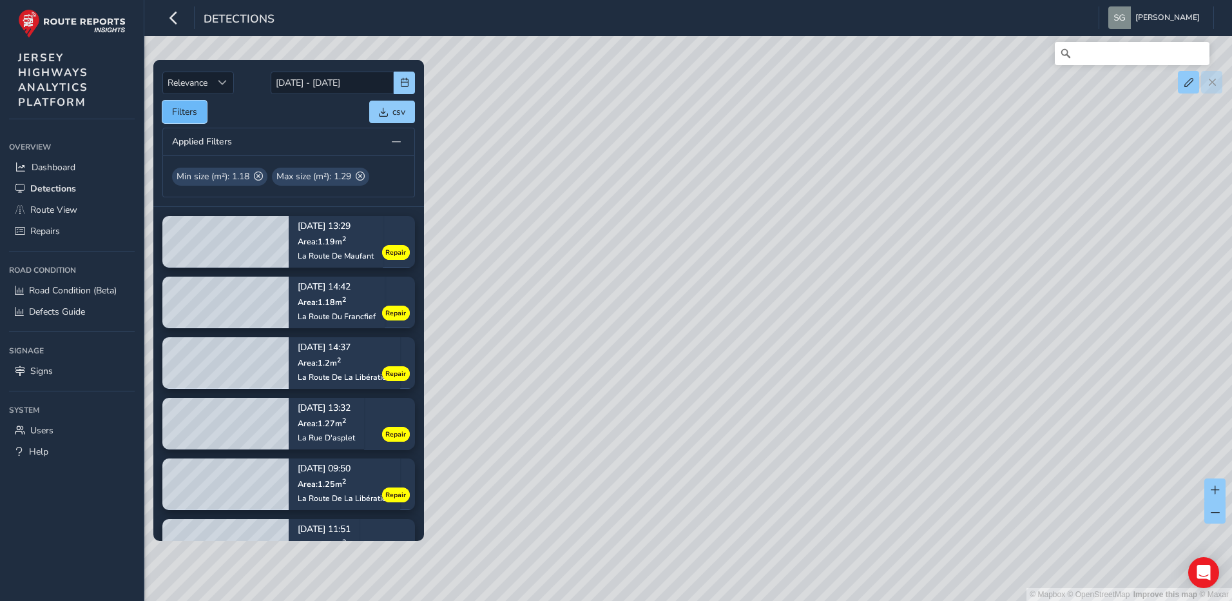
click at [193, 114] on button "Filters" at bounding box center [184, 112] width 44 height 23
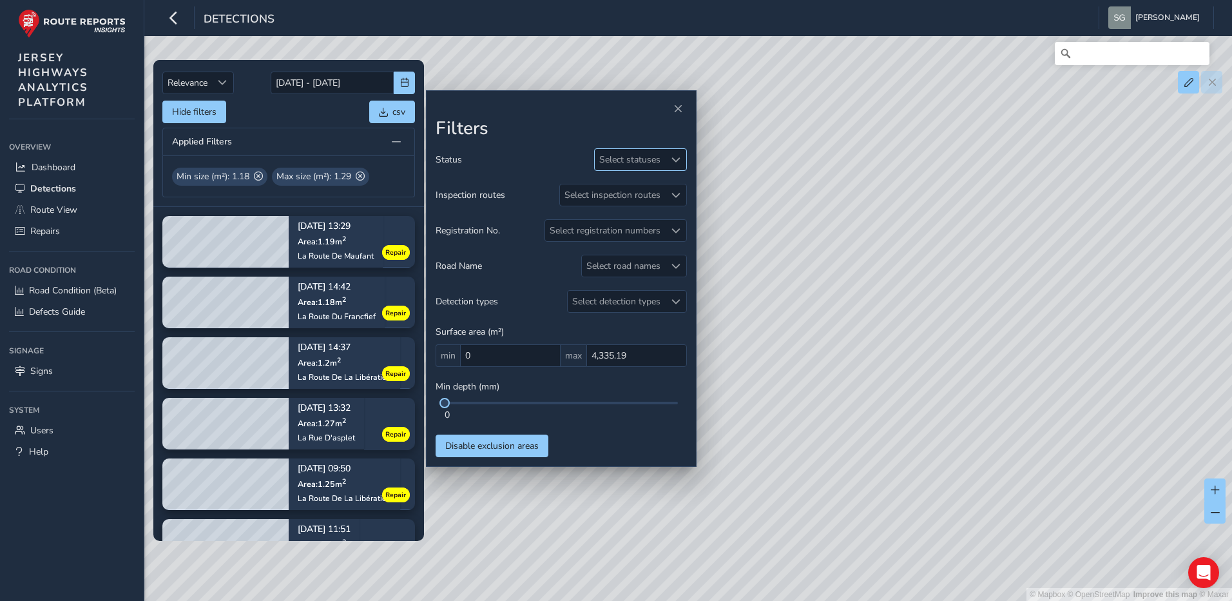
click at [656, 155] on div "Select statuses" at bounding box center [630, 159] width 70 height 21
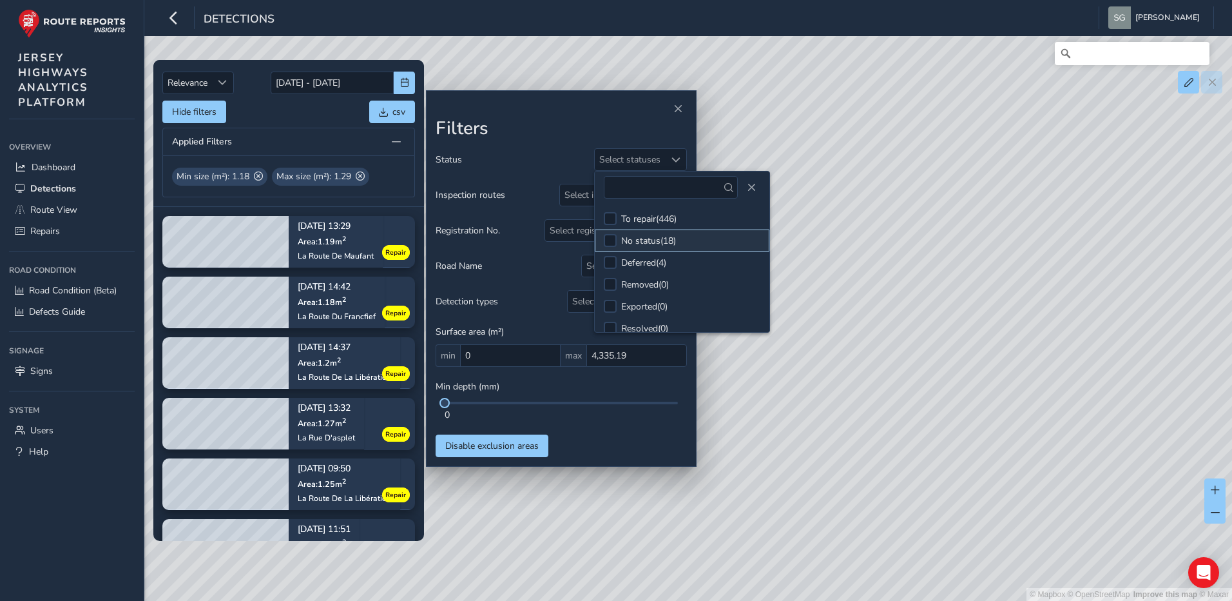
click at [680, 244] on li "No status ( 18 )" at bounding box center [682, 240] width 175 height 22
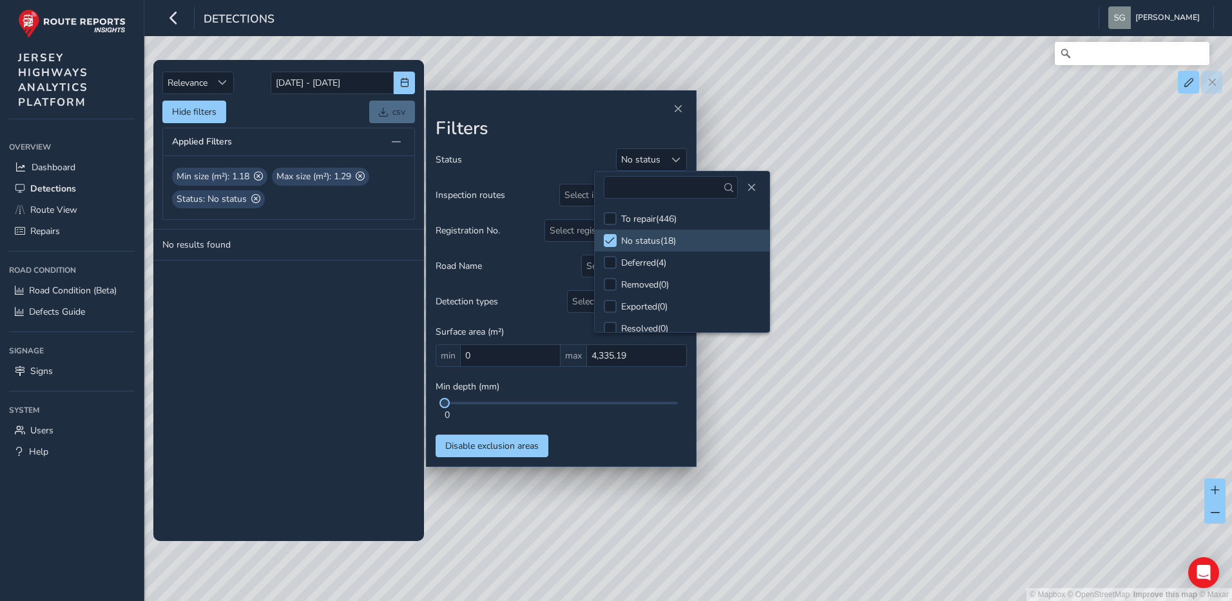
click at [382, 304] on tbody "No results found" at bounding box center [288, 384] width 271 height 311
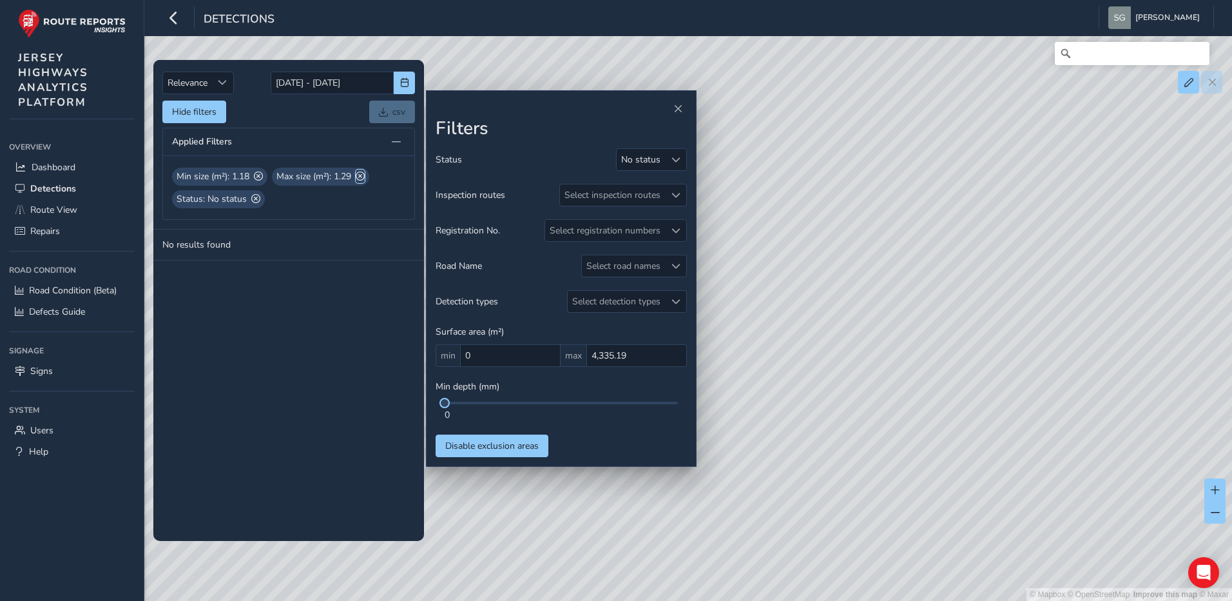
click at [365, 174] on span at bounding box center [360, 177] width 9 height 14
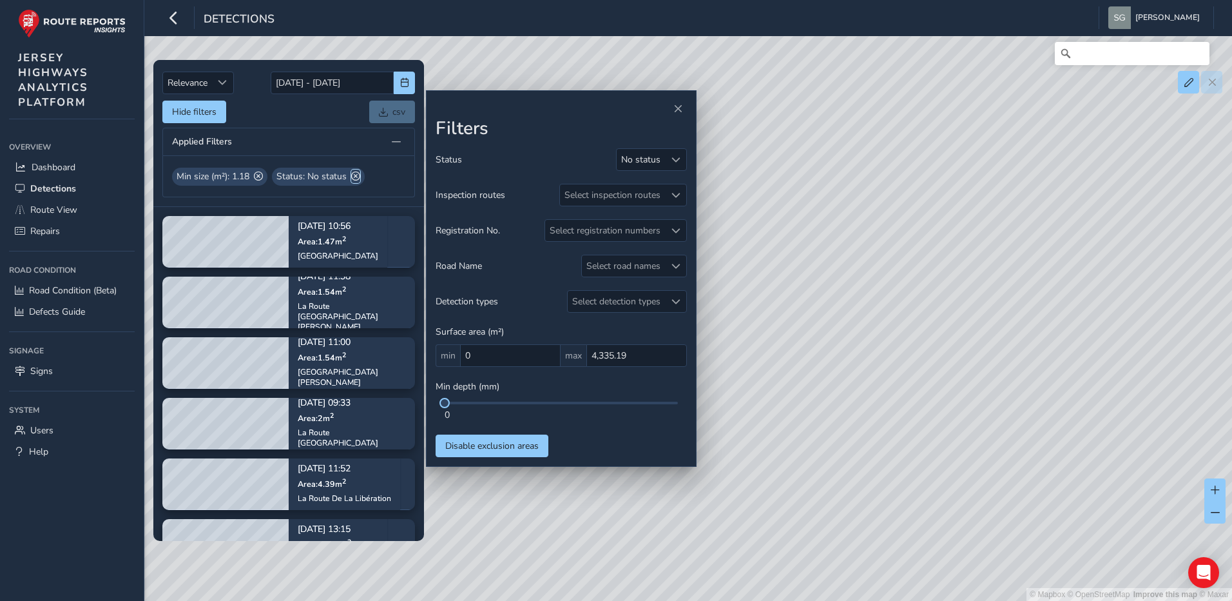
click at [353, 171] on span at bounding box center [355, 177] width 9 height 14
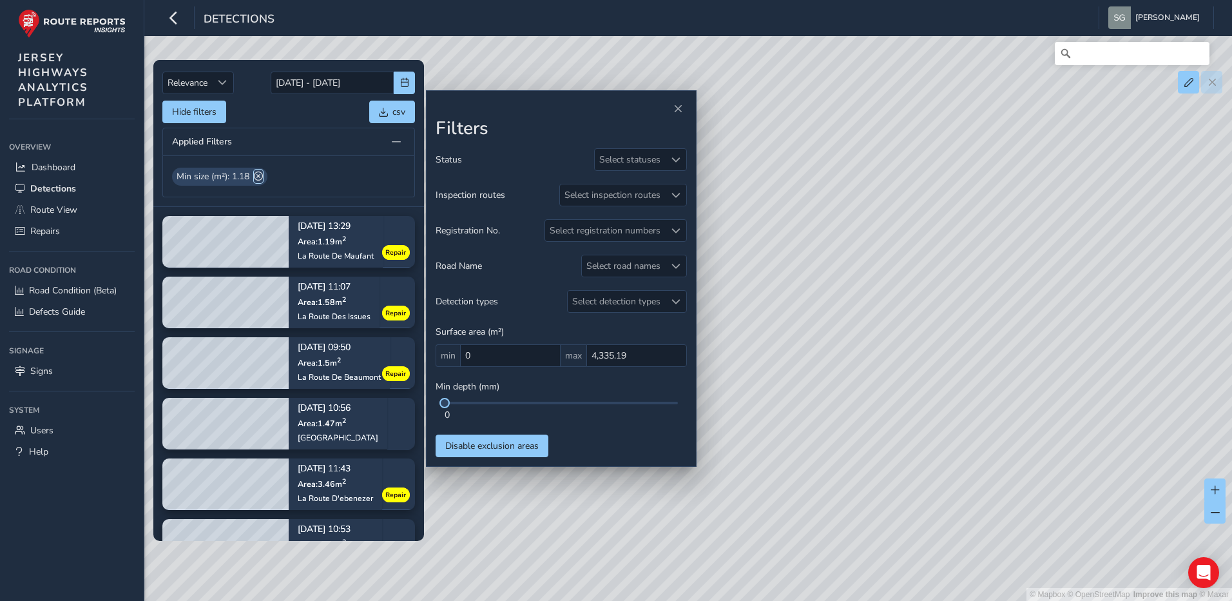
click at [263, 175] on span at bounding box center [258, 177] width 9 height 14
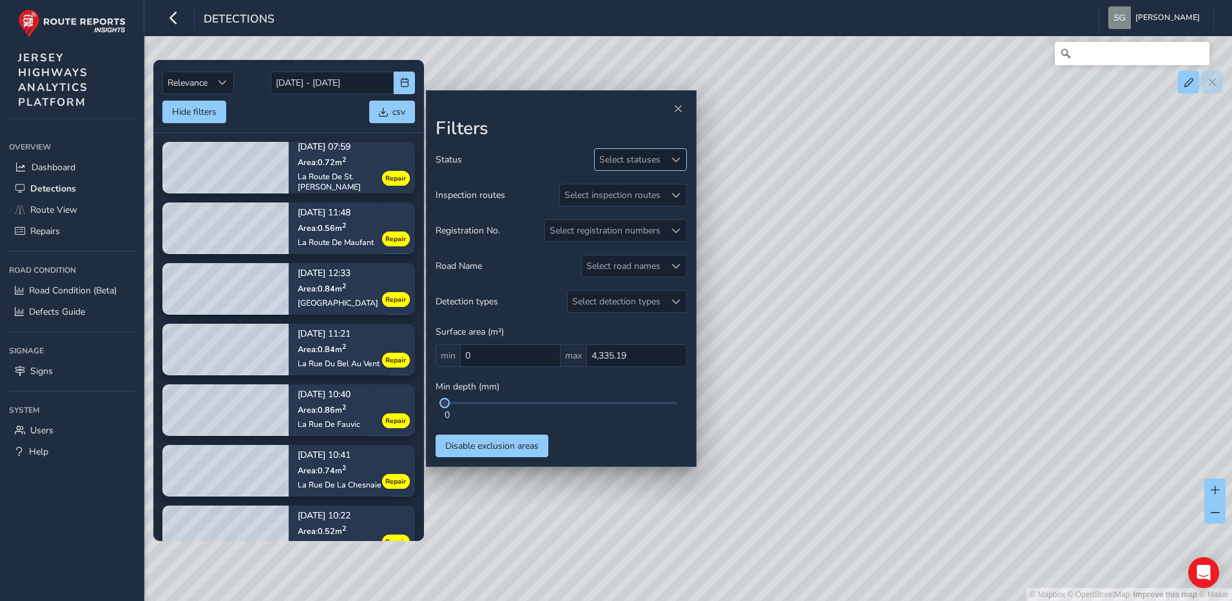
click at [684, 158] on div at bounding box center [675, 159] width 21 height 21
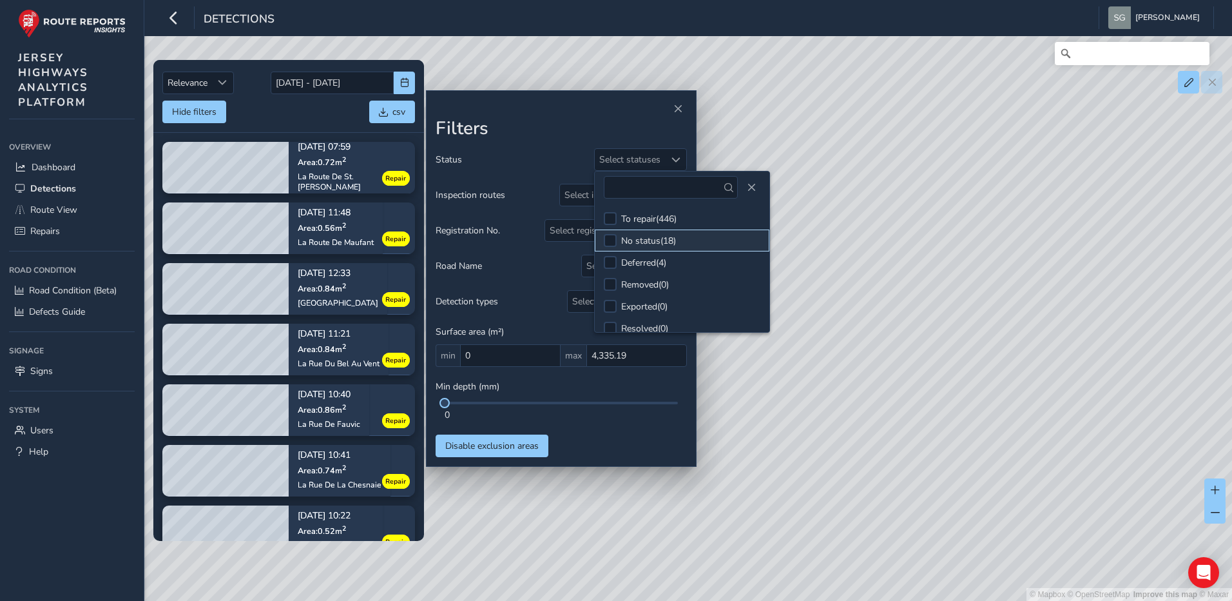
click at [699, 242] on li "No status ( 18 )" at bounding box center [682, 240] width 175 height 22
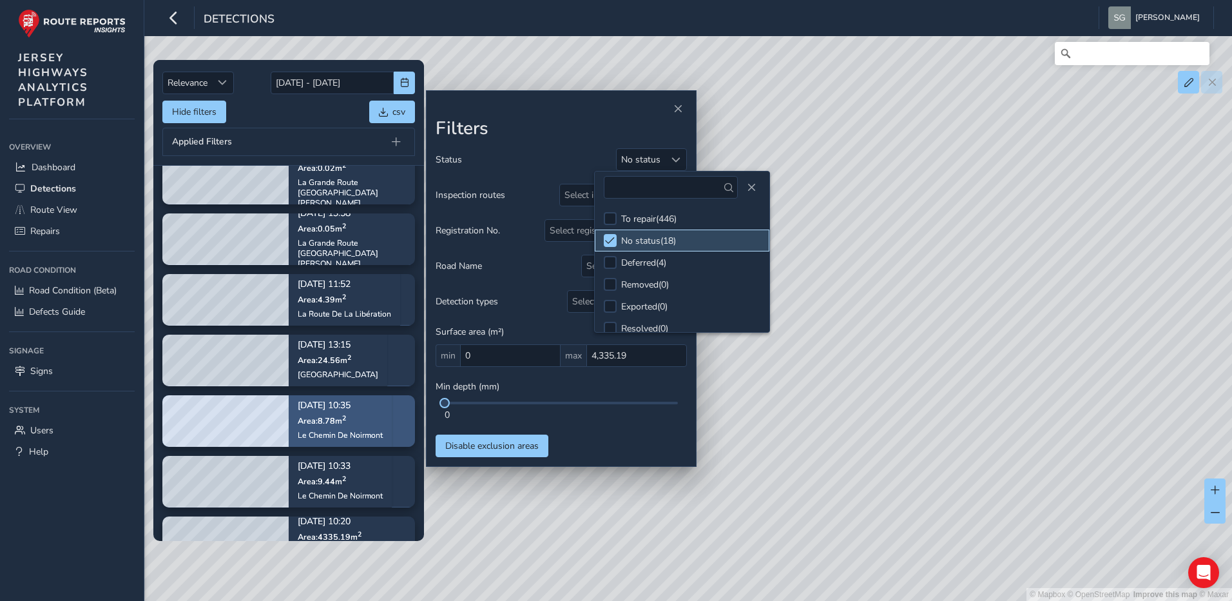
scroll to position [652, 0]
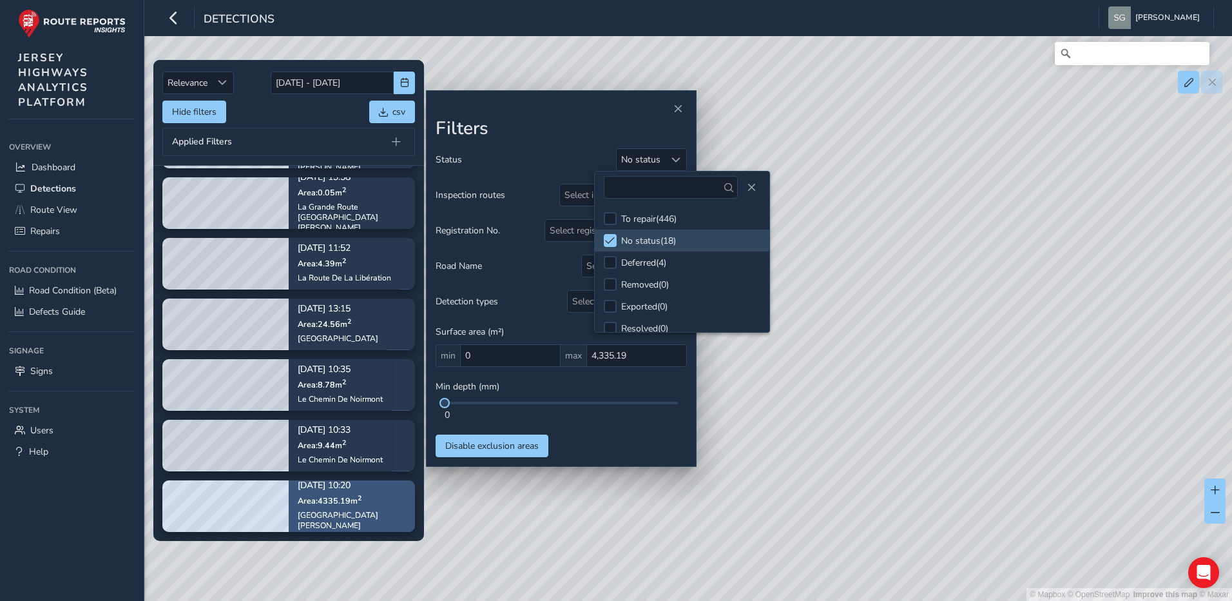
click at [394, 498] on div "[DATE] 10:20 Area: 4335.19 m 2 [GEOGRAPHIC_DATA][PERSON_NAME]" at bounding box center [352, 505] width 126 height 85
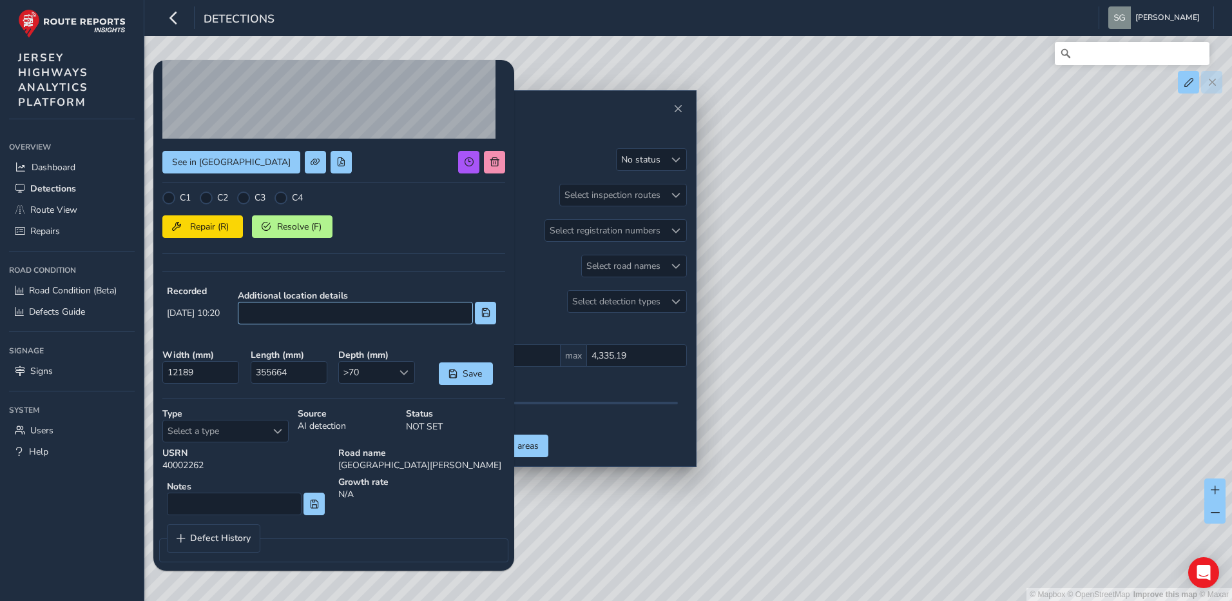
scroll to position [172, 0]
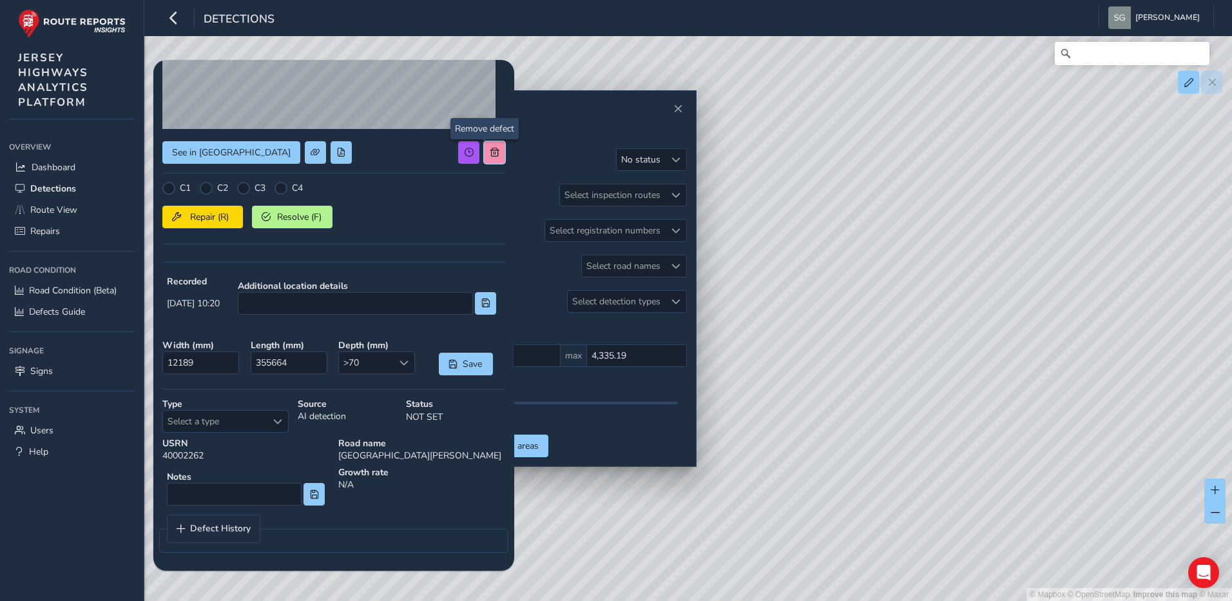
click at [490, 153] on span at bounding box center [494, 152] width 9 height 9
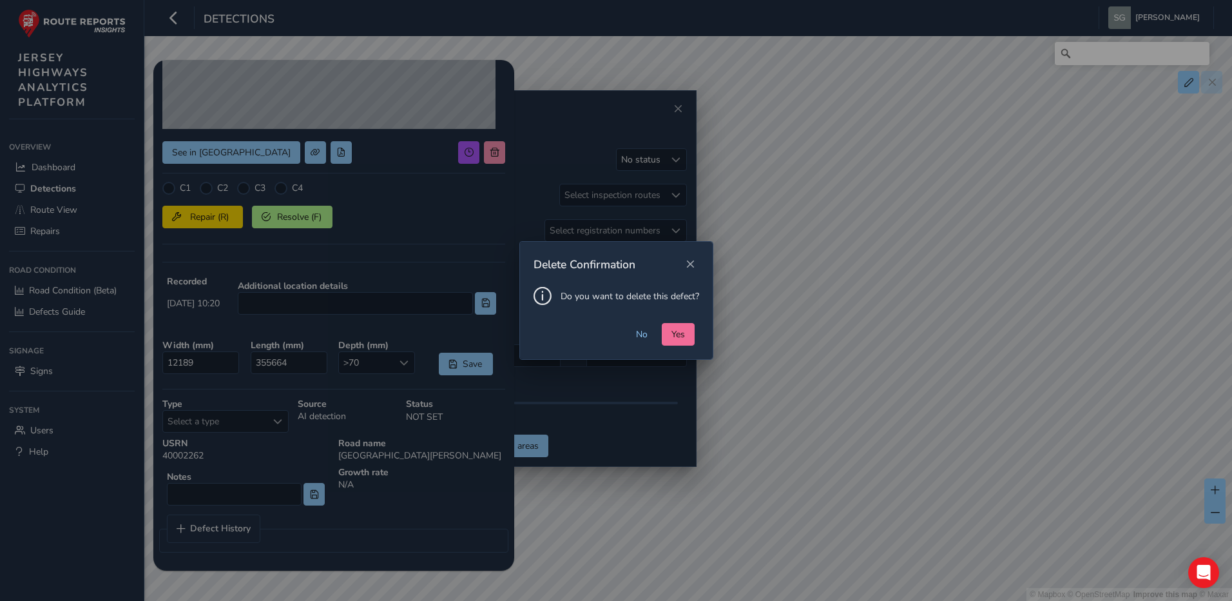
click at [681, 340] on button "Yes" at bounding box center [678, 334] width 33 height 23
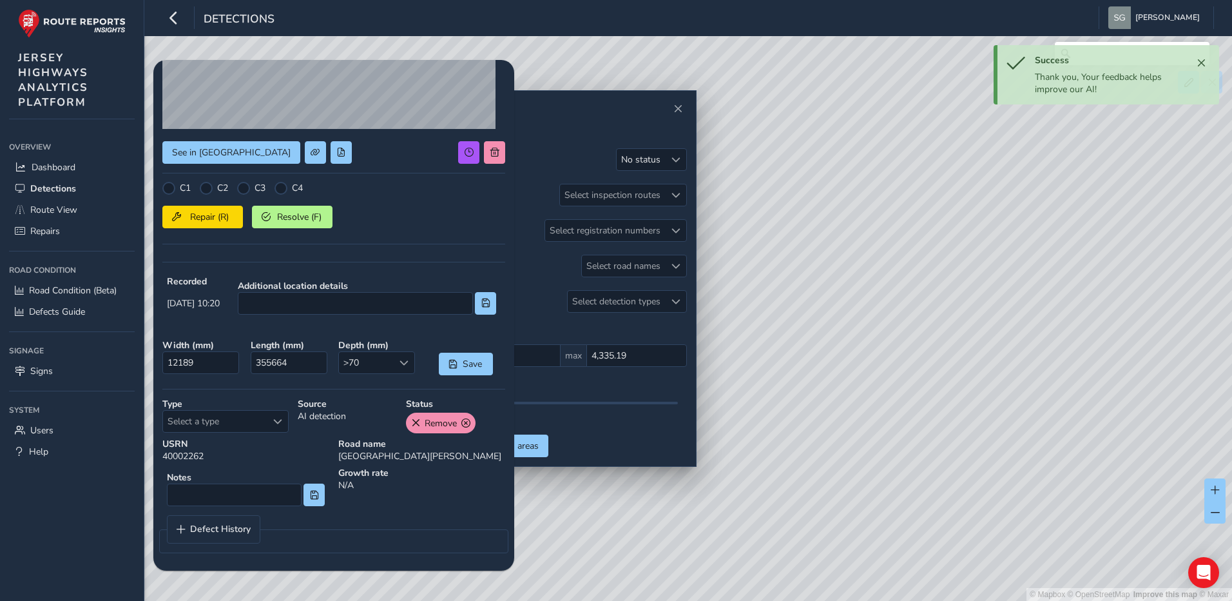
scroll to position [0, 0]
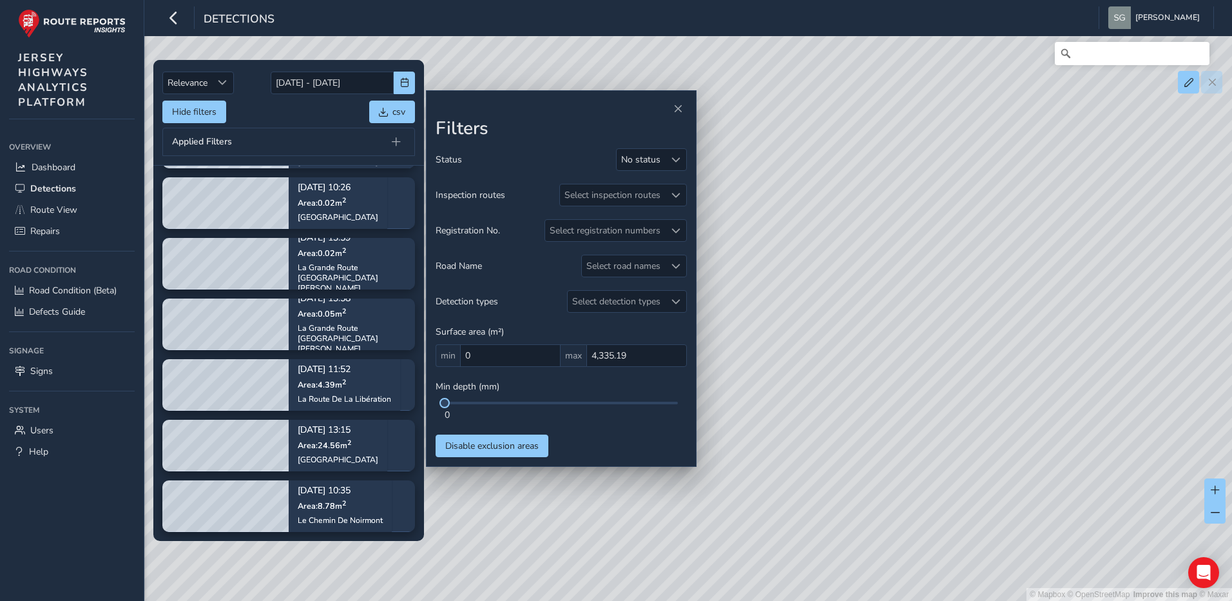
scroll to position [556, 0]
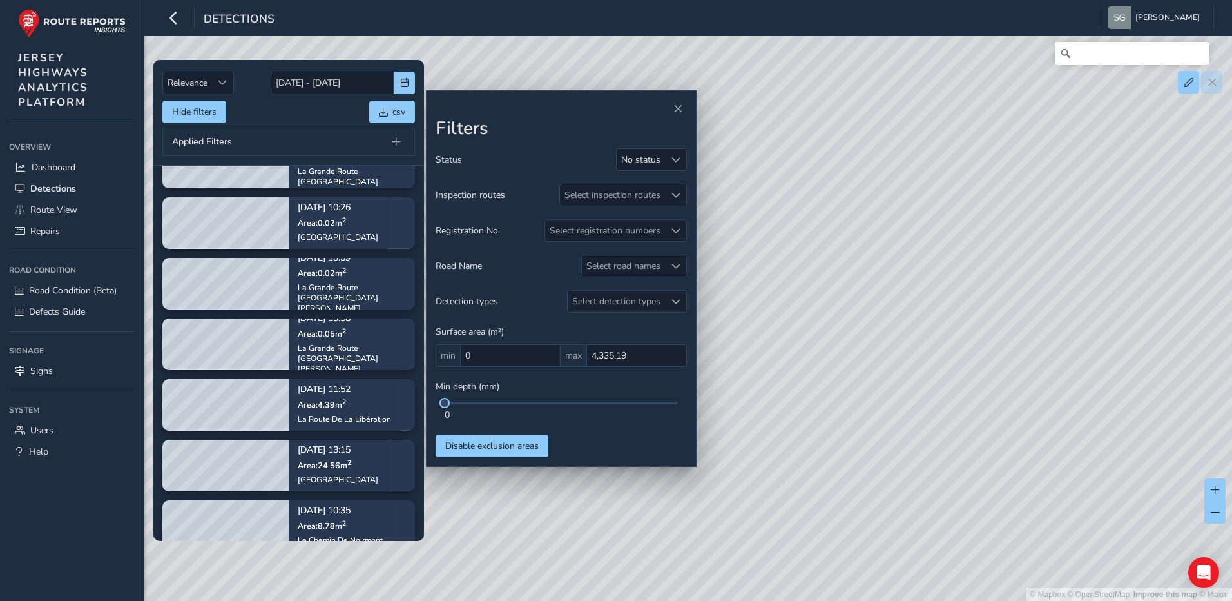
click at [488, 88] on div "© Mapbox © OpenStreetMap Improve this map © Maxar" at bounding box center [616, 300] width 1232 height 601
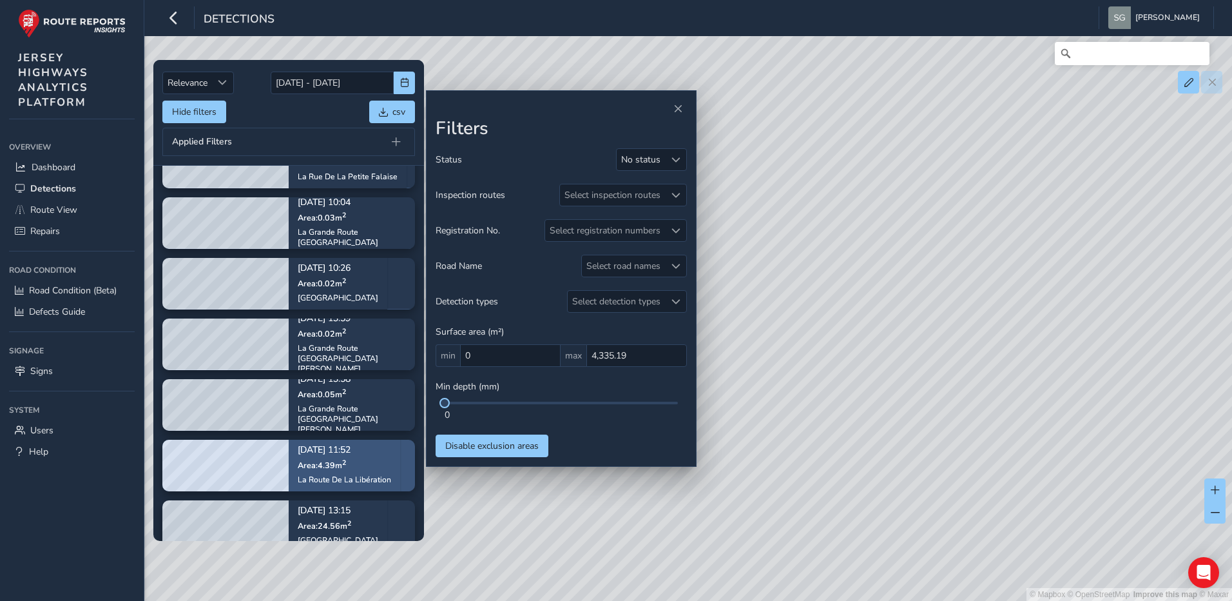
scroll to position [704, 0]
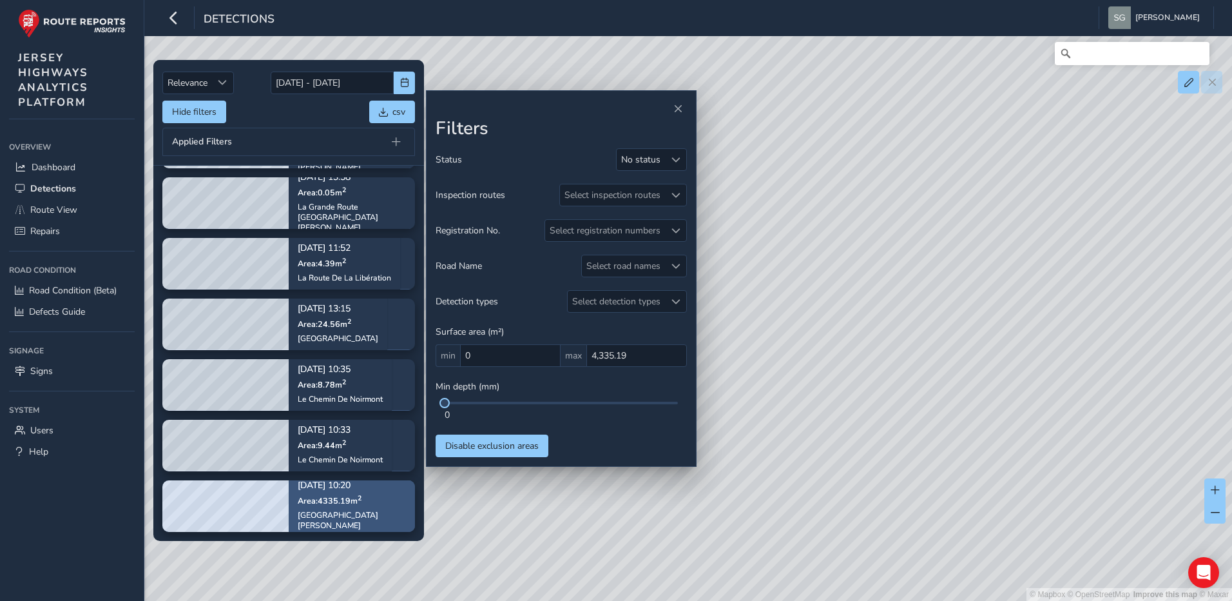
click at [365, 512] on div "[DATE] 10:20 Area: 4335.19 m 2 [GEOGRAPHIC_DATA][PERSON_NAME]" at bounding box center [352, 505] width 126 height 85
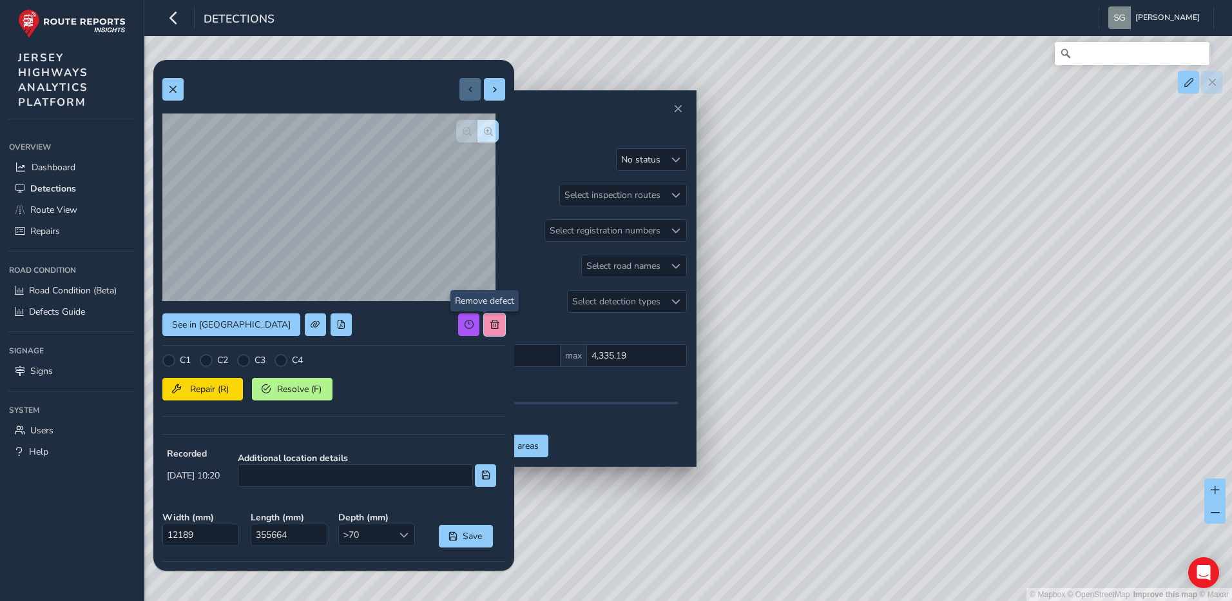
click at [484, 316] on button at bounding box center [494, 324] width 21 height 23
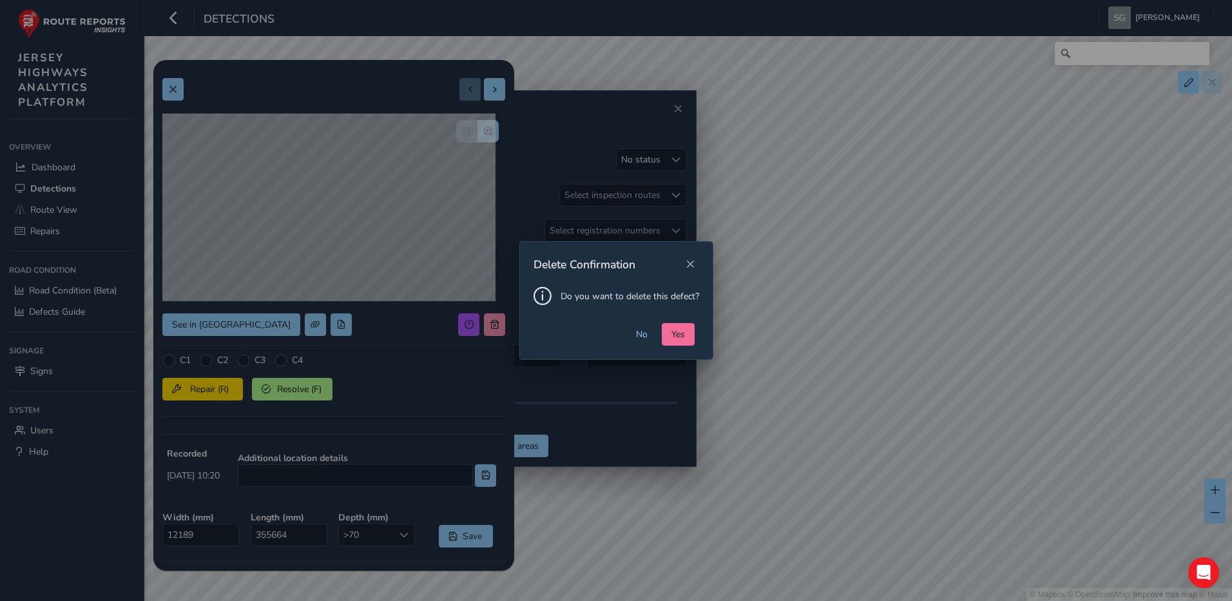
click at [666, 331] on button "Yes" at bounding box center [678, 334] width 33 height 23
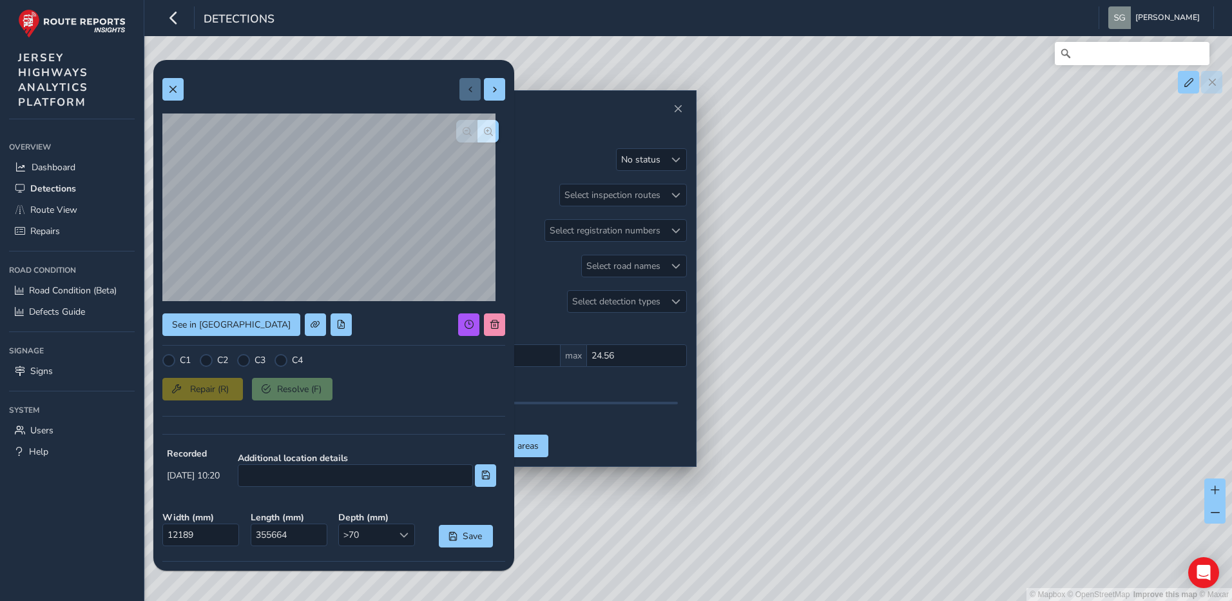
type input "24.56"
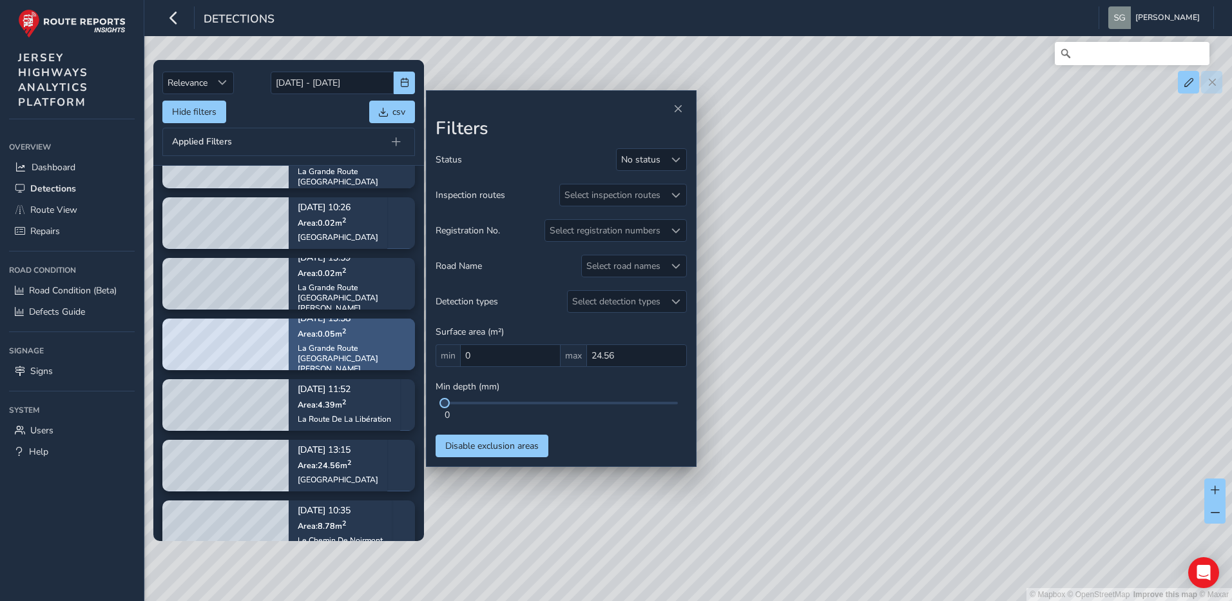
scroll to position [628, 0]
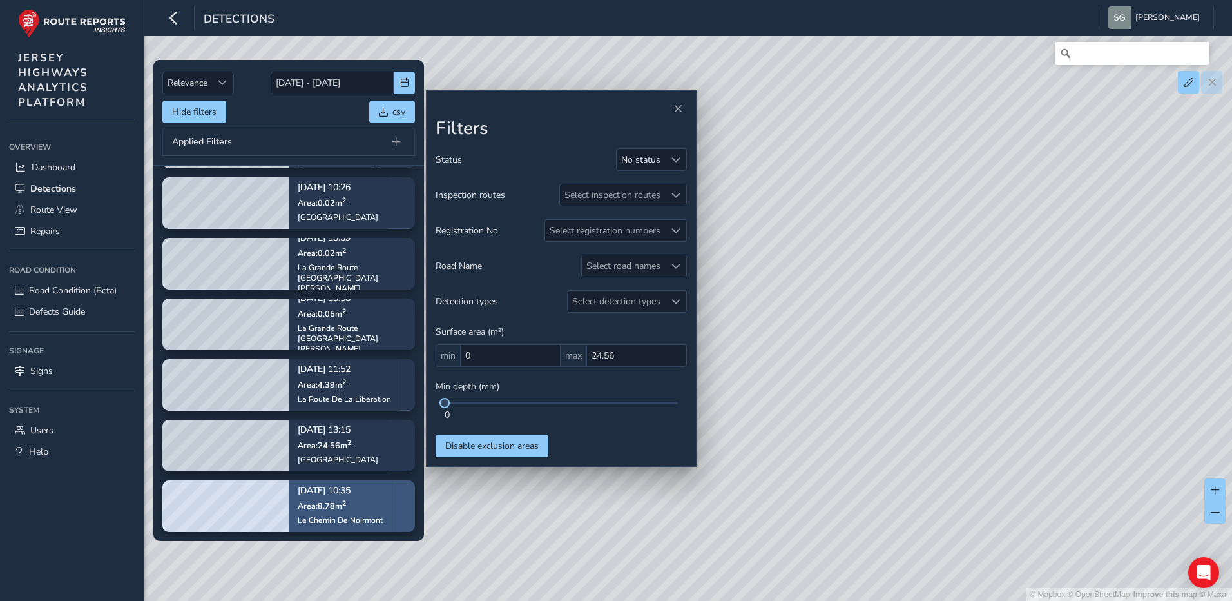
click at [361, 511] on div "[DATE] 10:35 Area: 8.78 m 2 Le Chemin De Noirmont" at bounding box center [340, 506] width 85 height 57
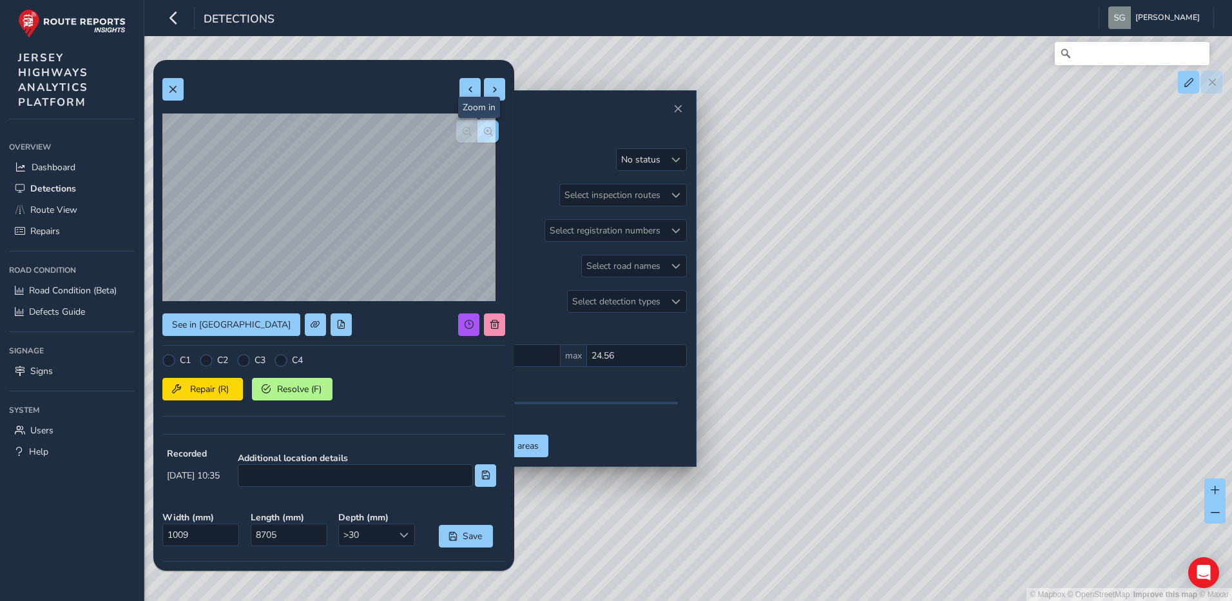
click at [484, 133] on span "button" at bounding box center [488, 131] width 9 height 9
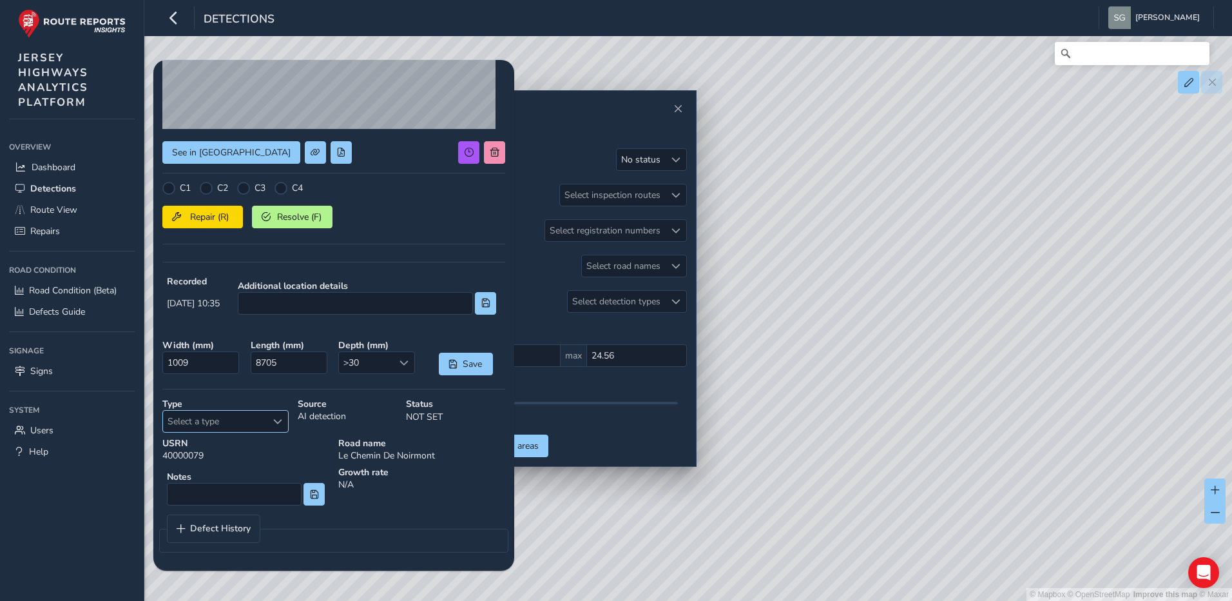
click at [282, 423] on div "Select a type" at bounding box center [277, 421] width 21 height 21
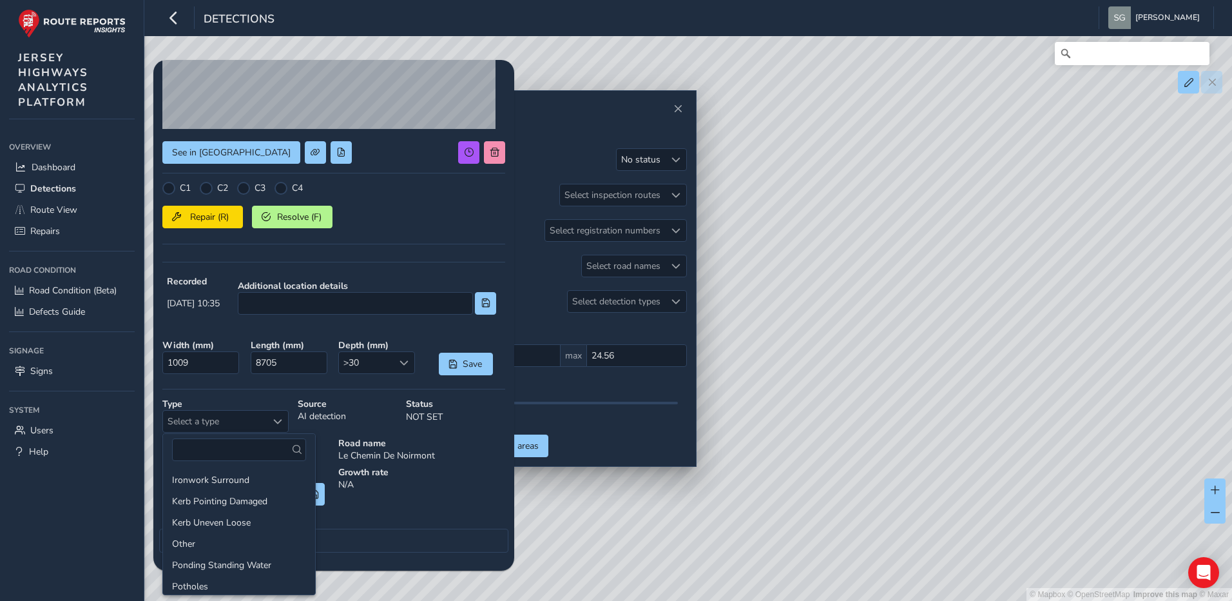
scroll to position [129, 0]
click at [242, 525] on li "Kerb Uneven Loose" at bounding box center [239, 521] width 152 height 21
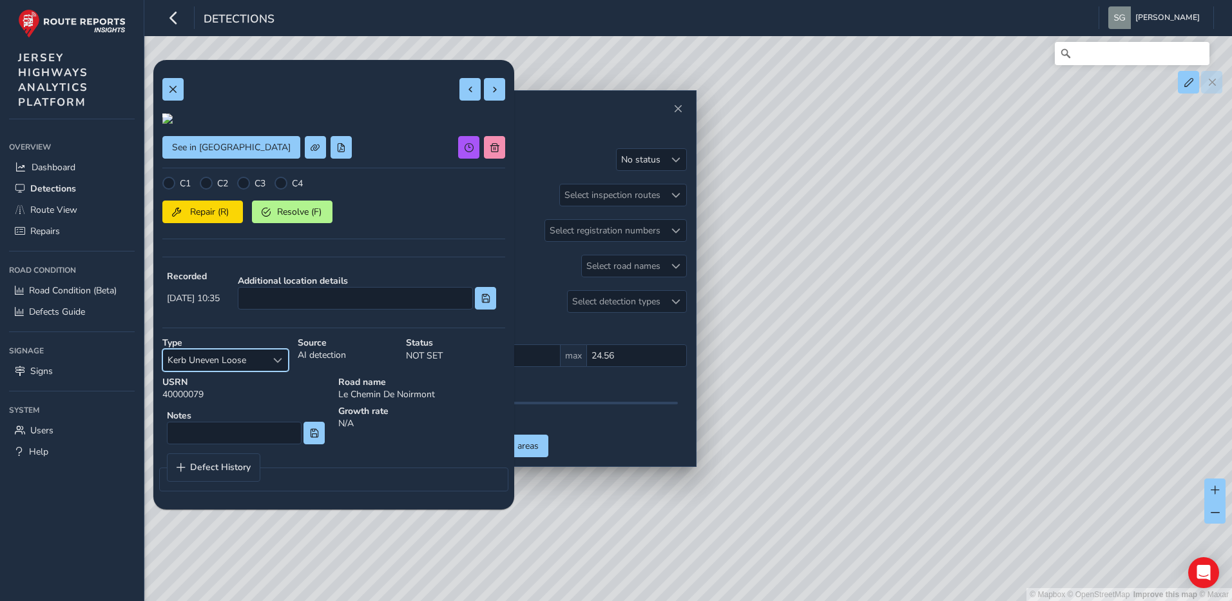
scroll to position [115, 0]
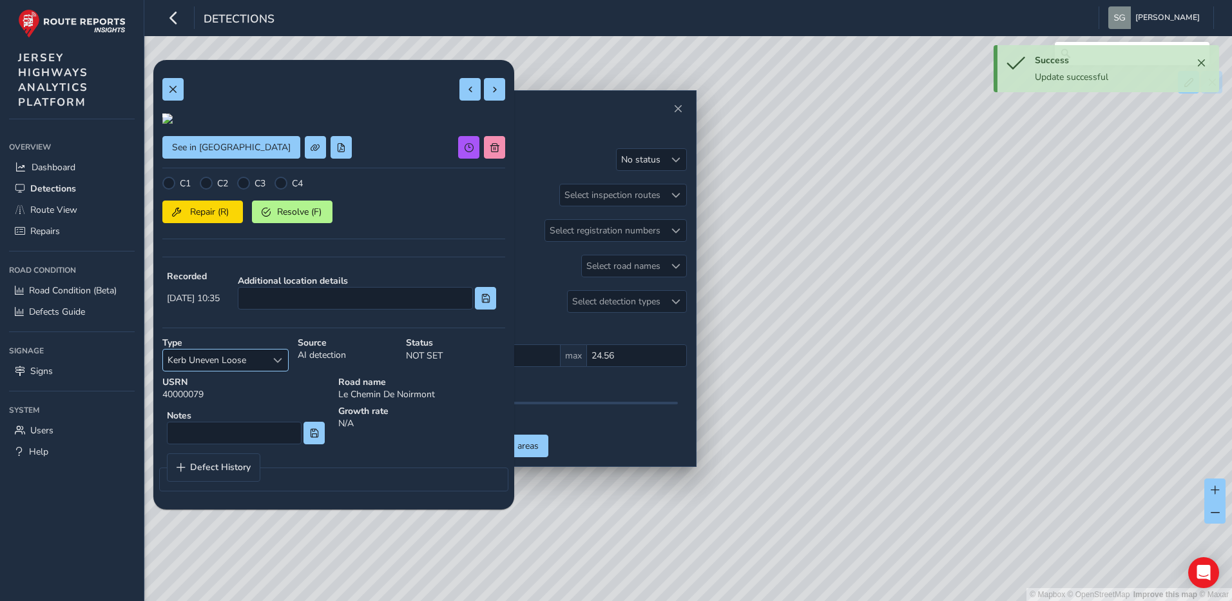
click at [267, 371] on div "Select a type" at bounding box center [277, 359] width 21 height 21
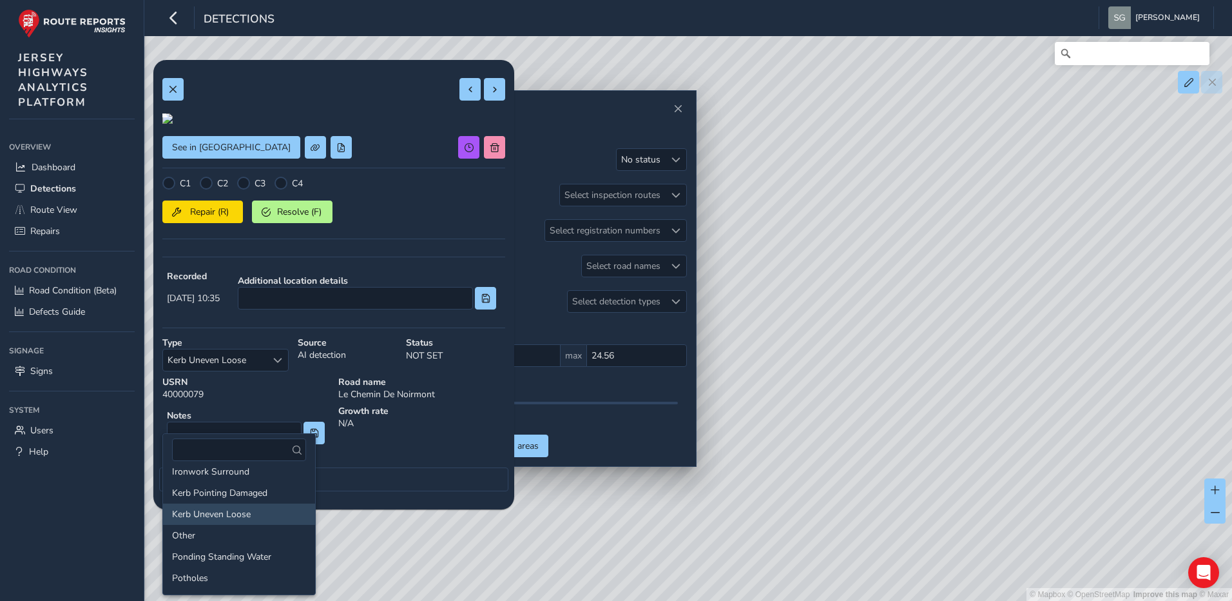
scroll to position [0, 0]
click at [229, 384] on div "See in Route View C1 C2 C3 C4 Repair (R) Resolve (F) Recorded [DATE] 10:35 Addi…" at bounding box center [333, 284] width 343 height 431
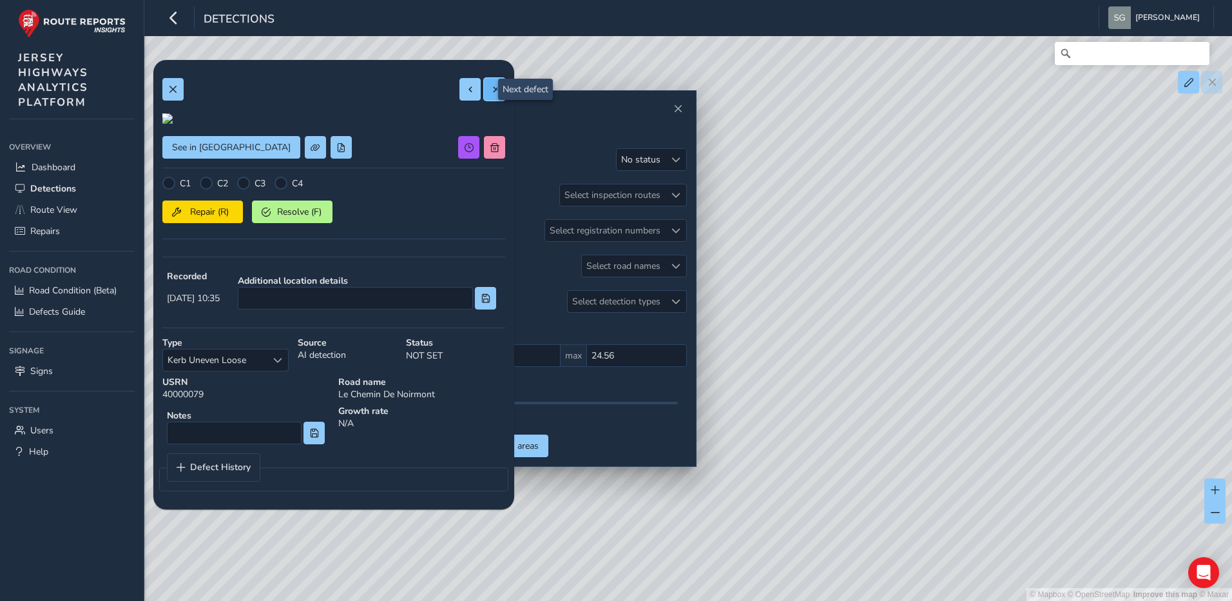
click at [491, 92] on button at bounding box center [494, 89] width 21 height 23
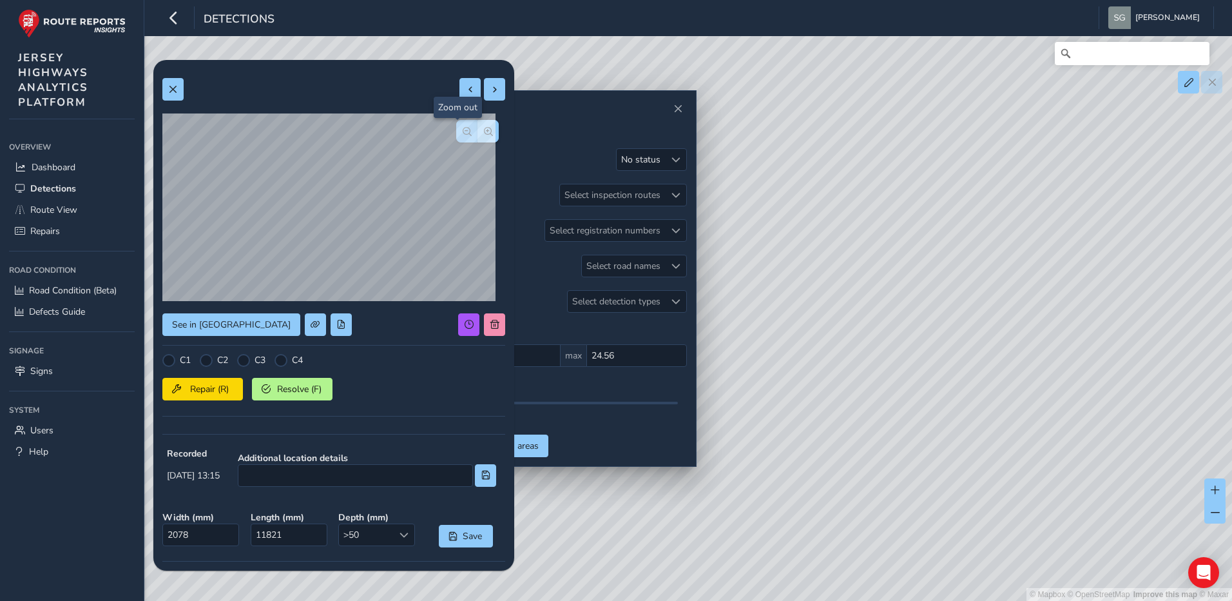
click at [463, 133] on span "button" at bounding box center [467, 131] width 9 height 9
click at [463, 128] on span "button" at bounding box center [467, 131] width 9 height 9
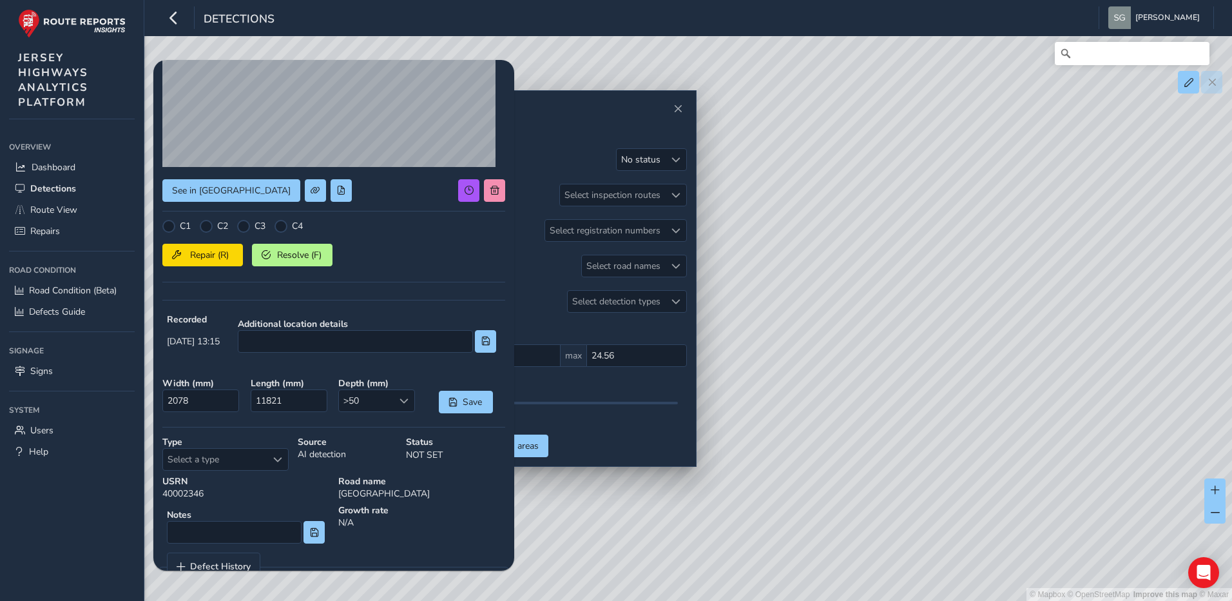
scroll to position [172, 0]
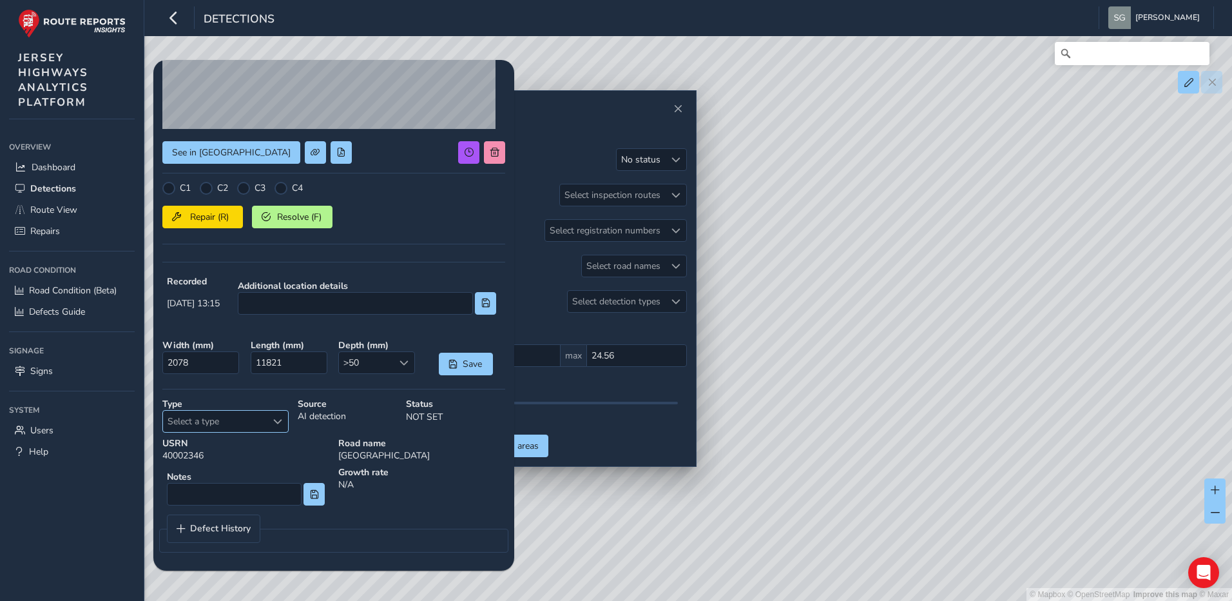
click at [267, 422] on div "Select a type" at bounding box center [277, 421] width 21 height 21
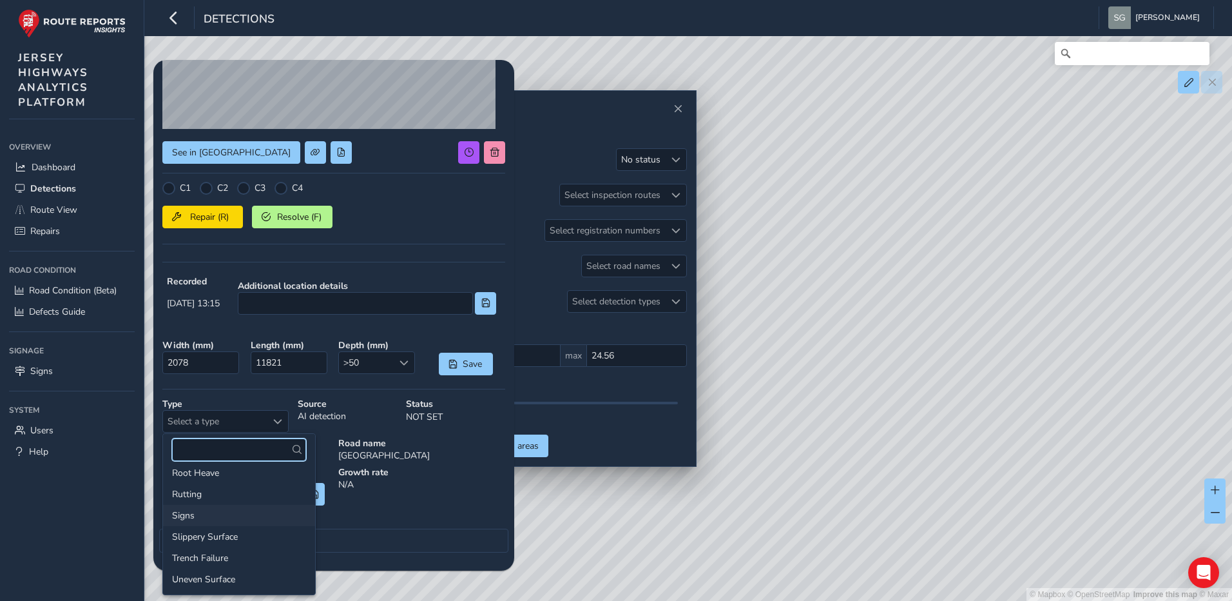
scroll to position [199, 0]
click at [226, 471] on li "Other" at bounding box center [239, 473] width 152 height 21
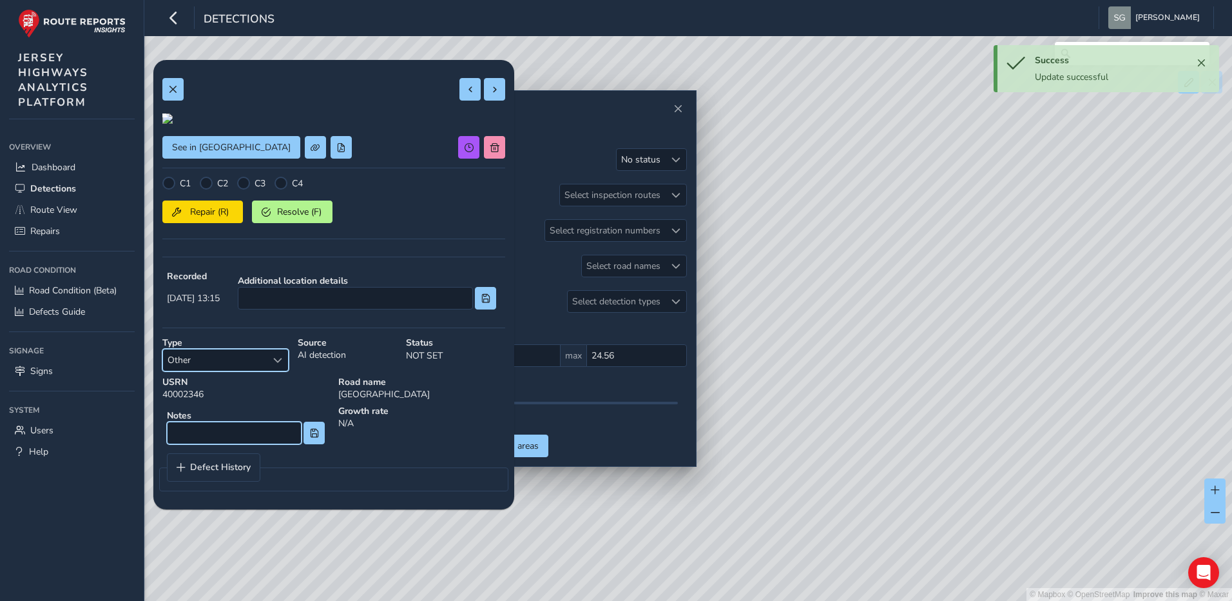
click at [224, 444] on input at bounding box center [234, 433] width 135 height 23
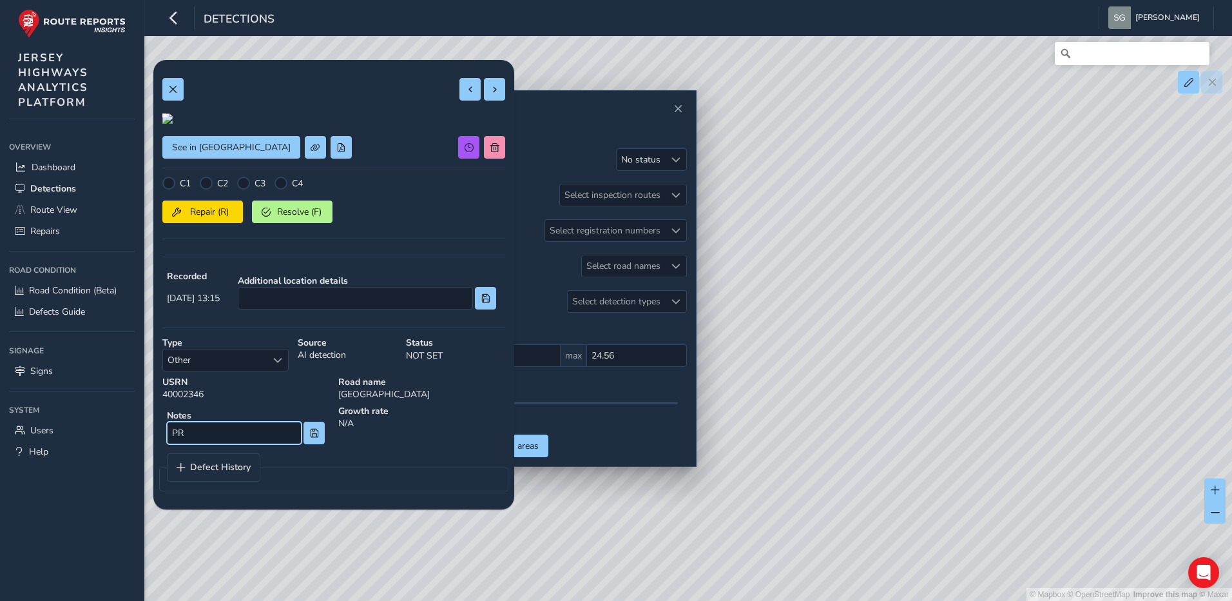
type input "P"
type input "Private property"
click at [447, 223] on div "Repair (R) Resolve (F)" at bounding box center [333, 209] width 343 height 27
click at [490, 92] on button at bounding box center [494, 89] width 21 height 23
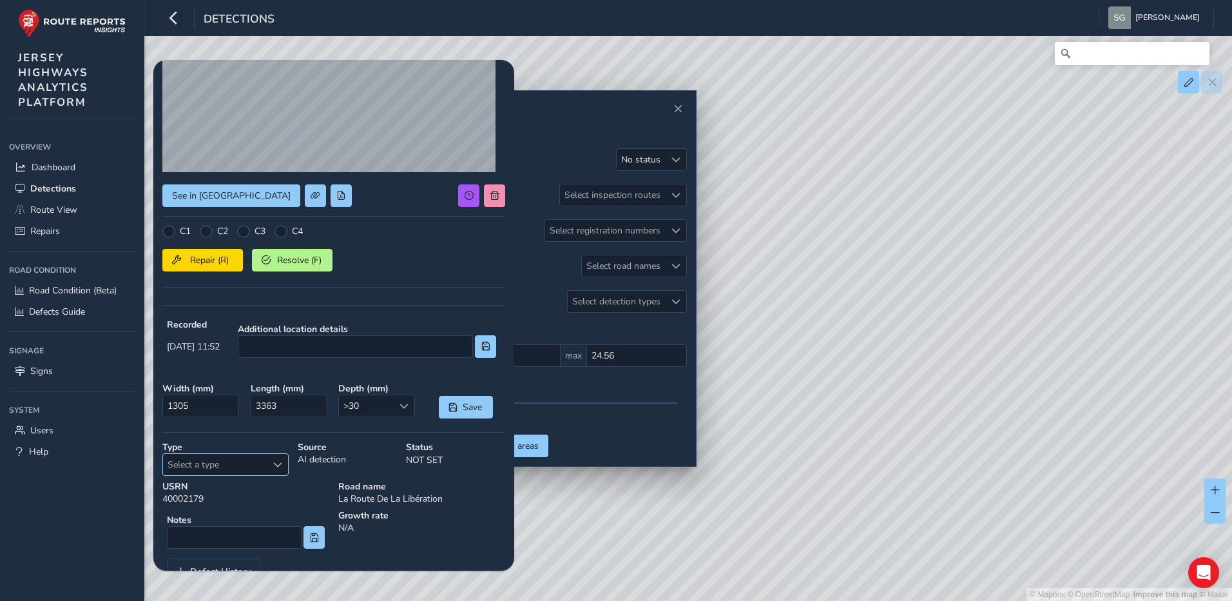
scroll to position [172, 0]
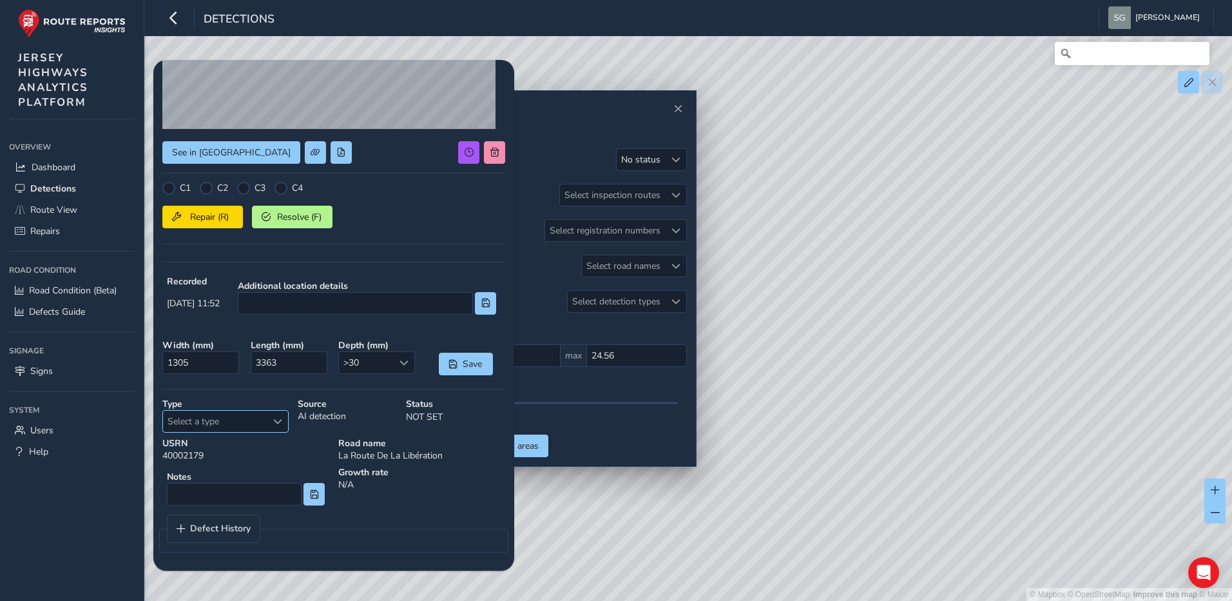
click at [284, 416] on div "Select a type" at bounding box center [277, 421] width 21 height 21
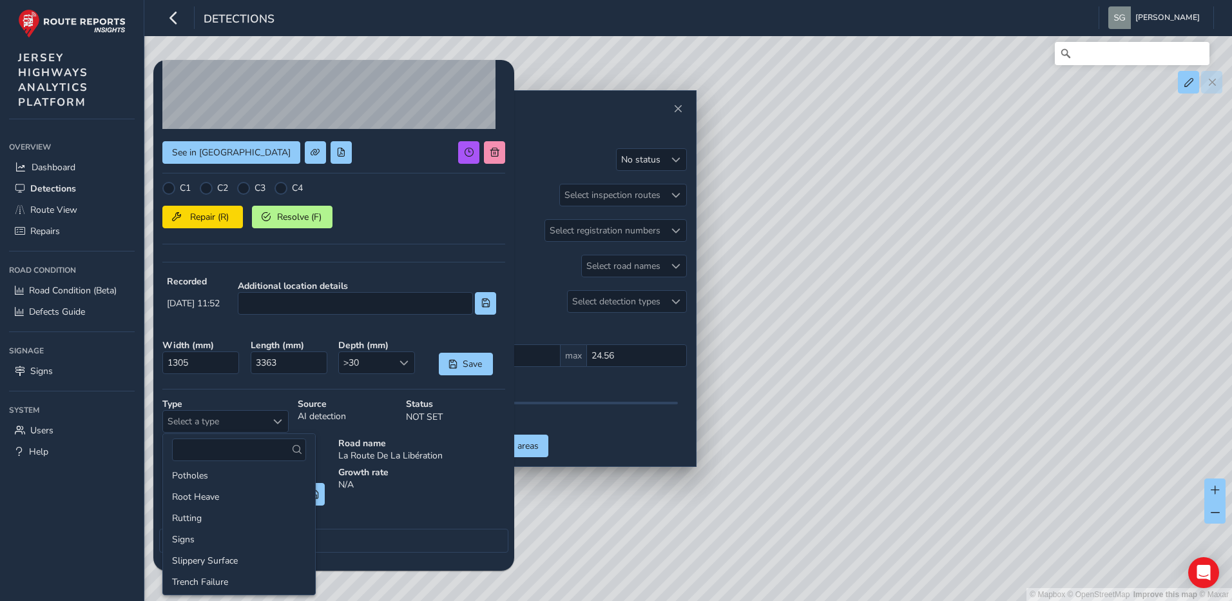
scroll to position [258, 0]
click at [409, 193] on div "C1 C2 C3 C4" at bounding box center [333, 188] width 343 height 13
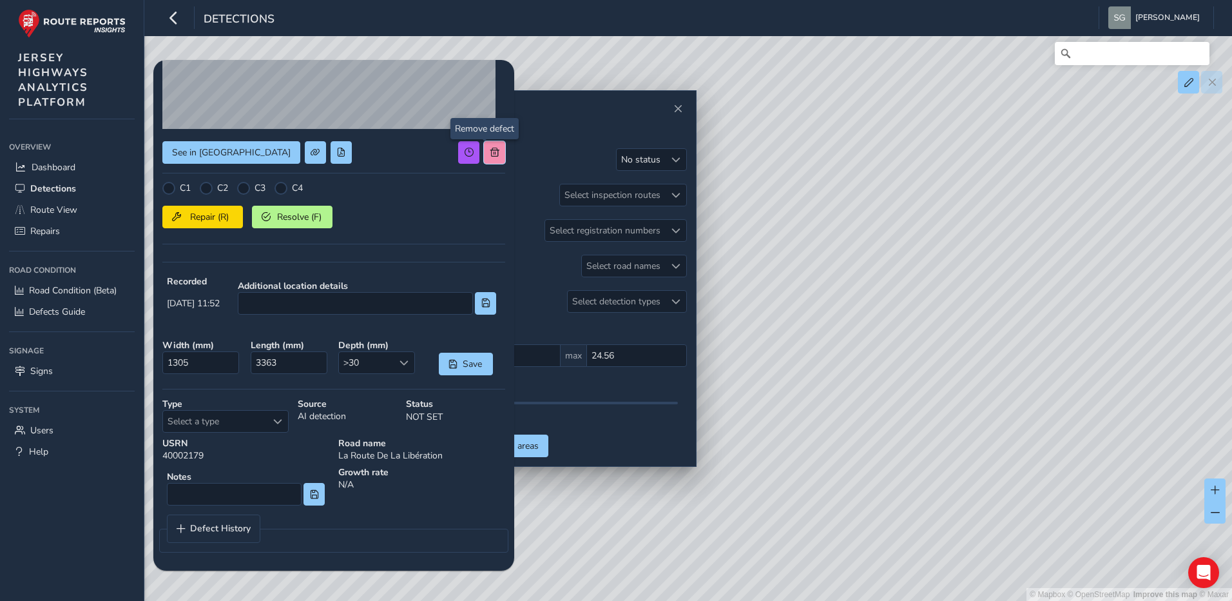
click at [490, 155] on button at bounding box center [494, 152] width 21 height 23
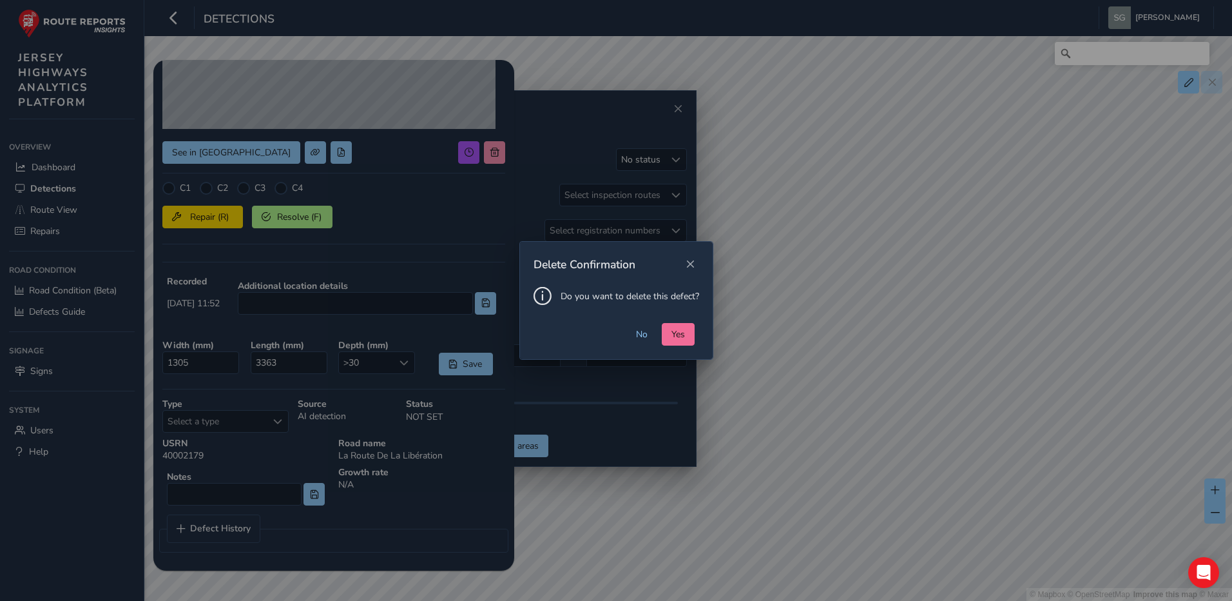
click at [686, 334] on button "Yes" at bounding box center [678, 334] width 33 height 23
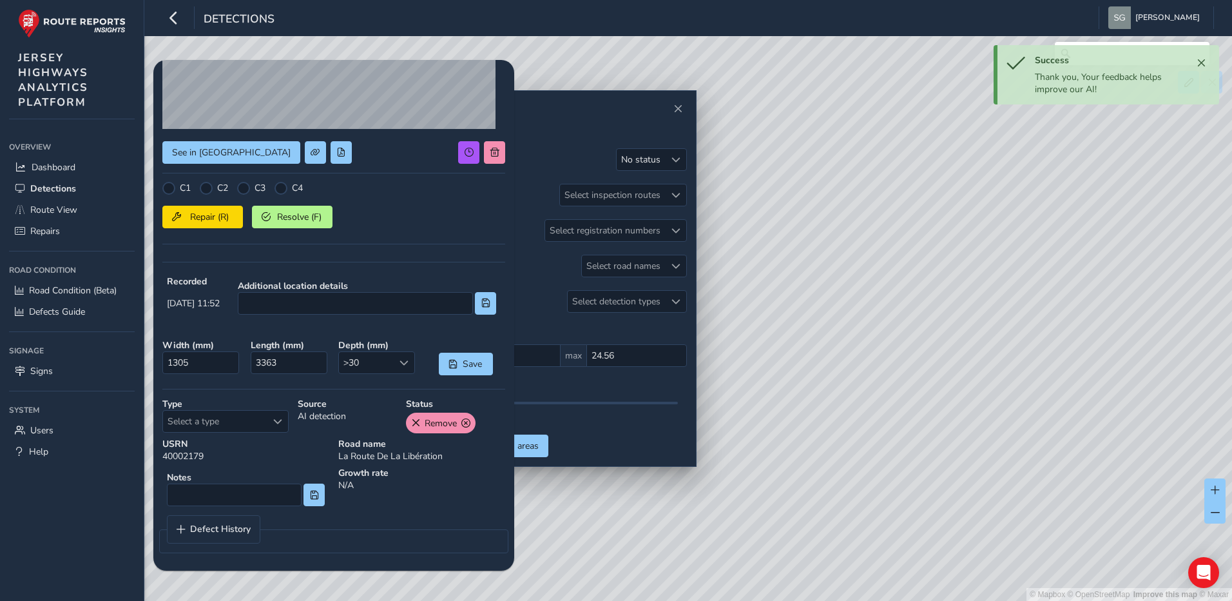
scroll to position [88, 0]
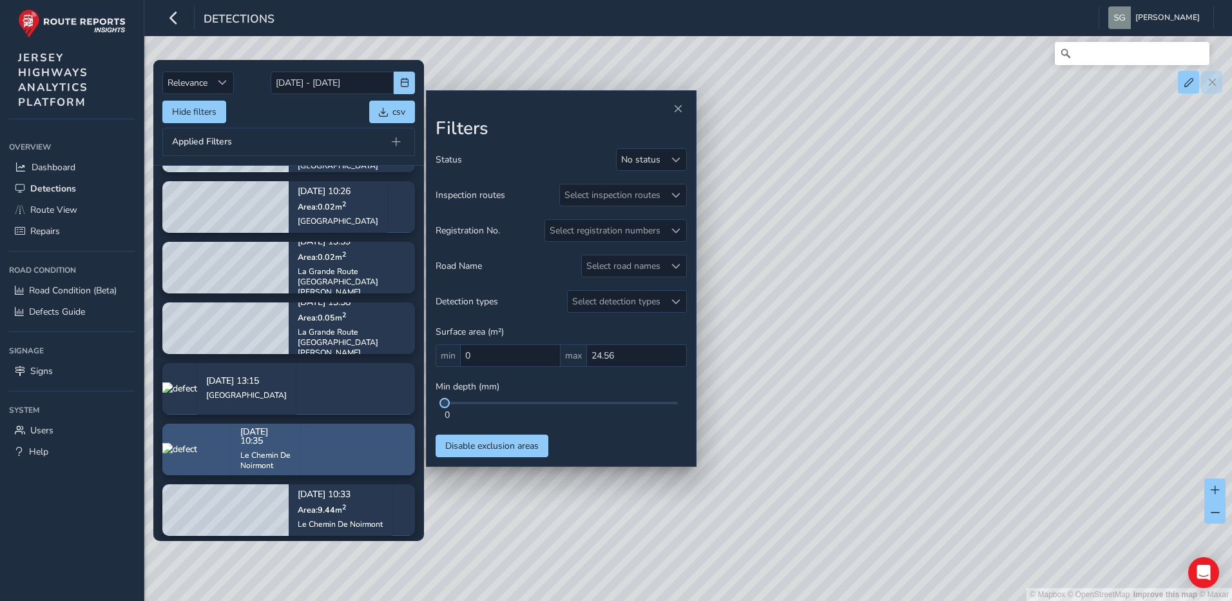
scroll to position [628, 0]
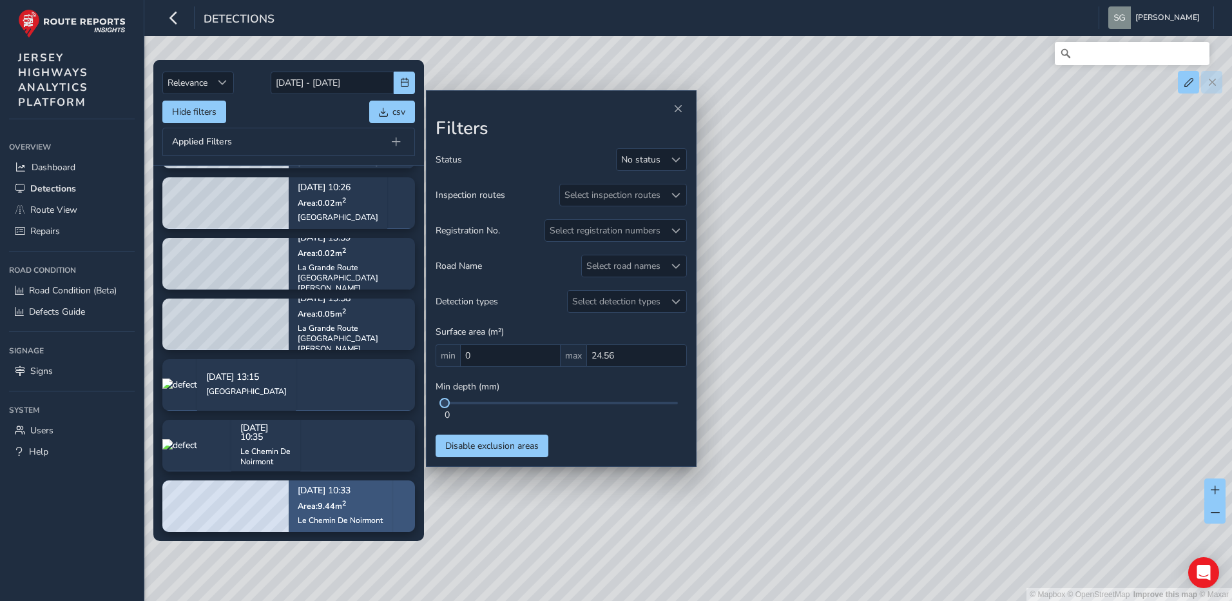
click at [379, 503] on p "Area: 9.44 m 2" at bounding box center [340, 505] width 85 height 10
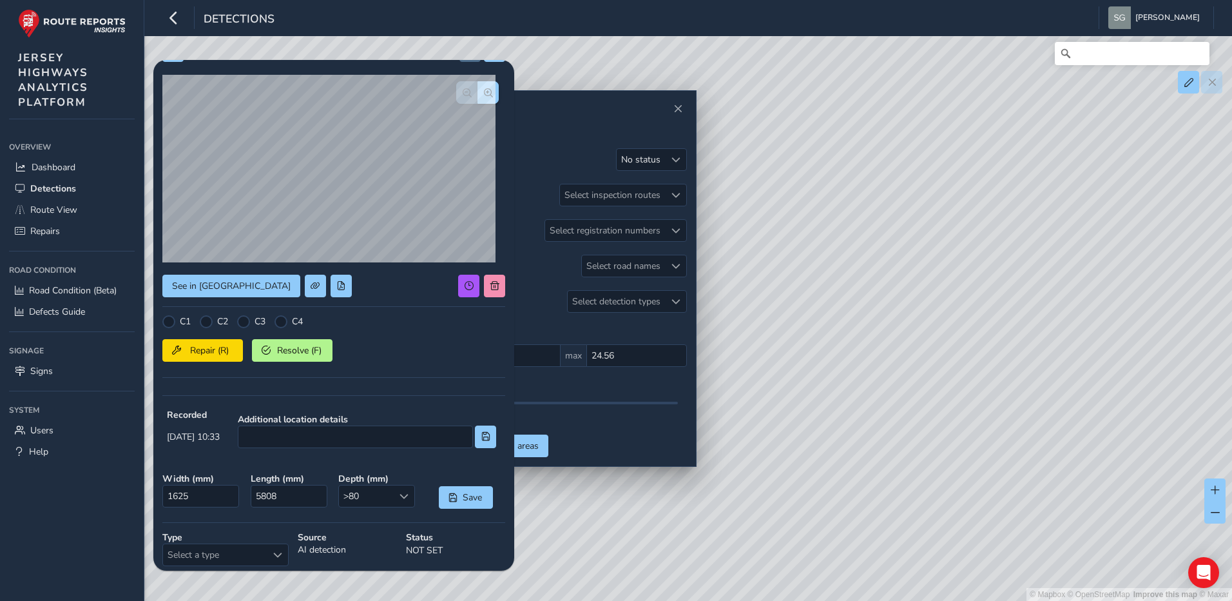
scroll to position [172, 0]
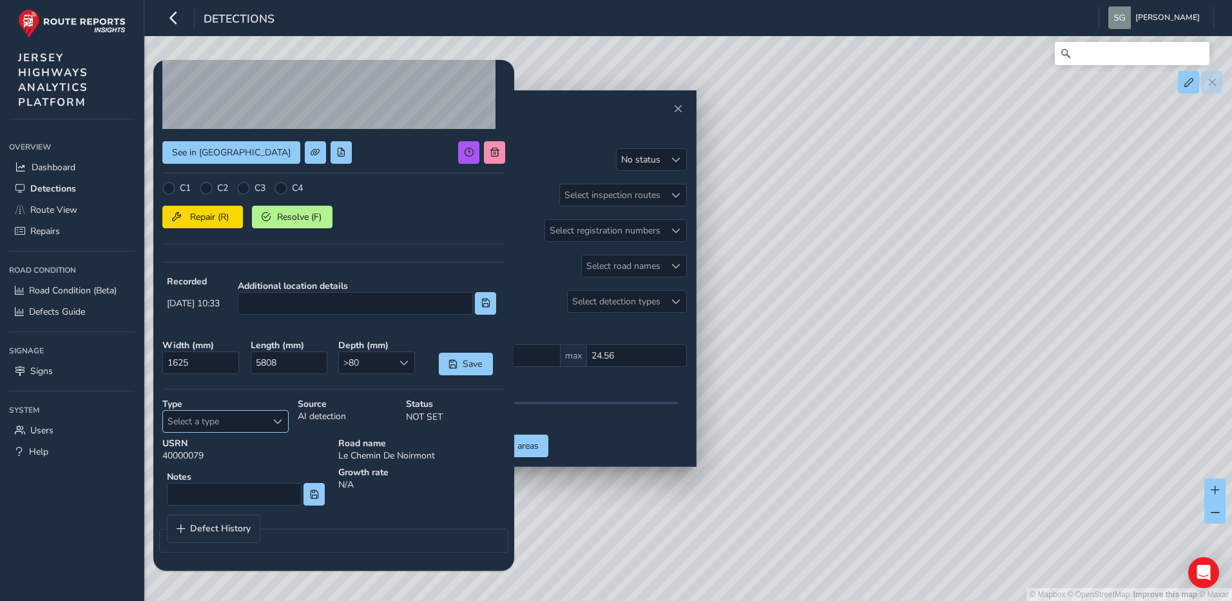
click at [280, 422] on span "Select a type" at bounding box center [277, 421] width 9 height 9
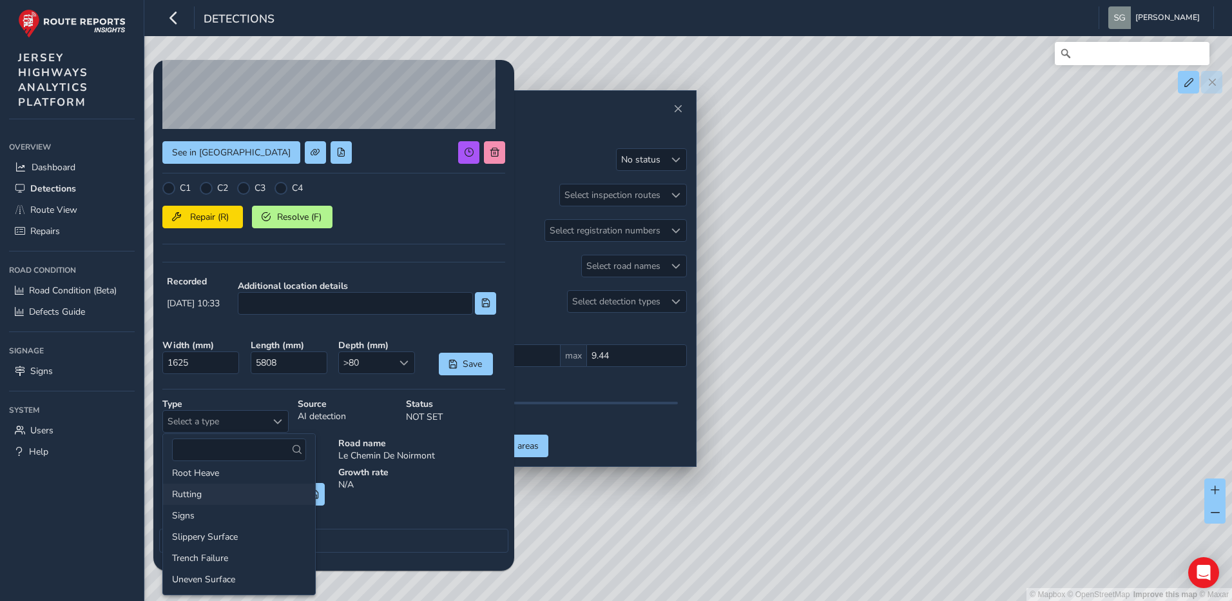
scroll to position [199, 0]
click at [245, 500] on li "Ponding Standing Water" at bounding box center [239, 494] width 152 height 21
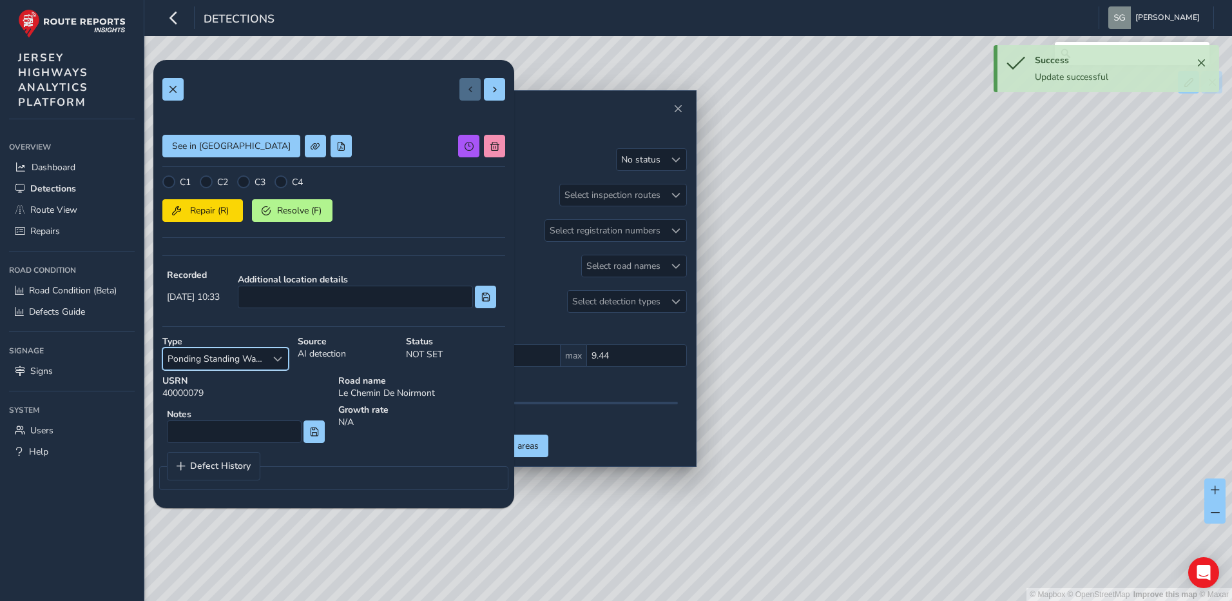
scroll to position [0, 0]
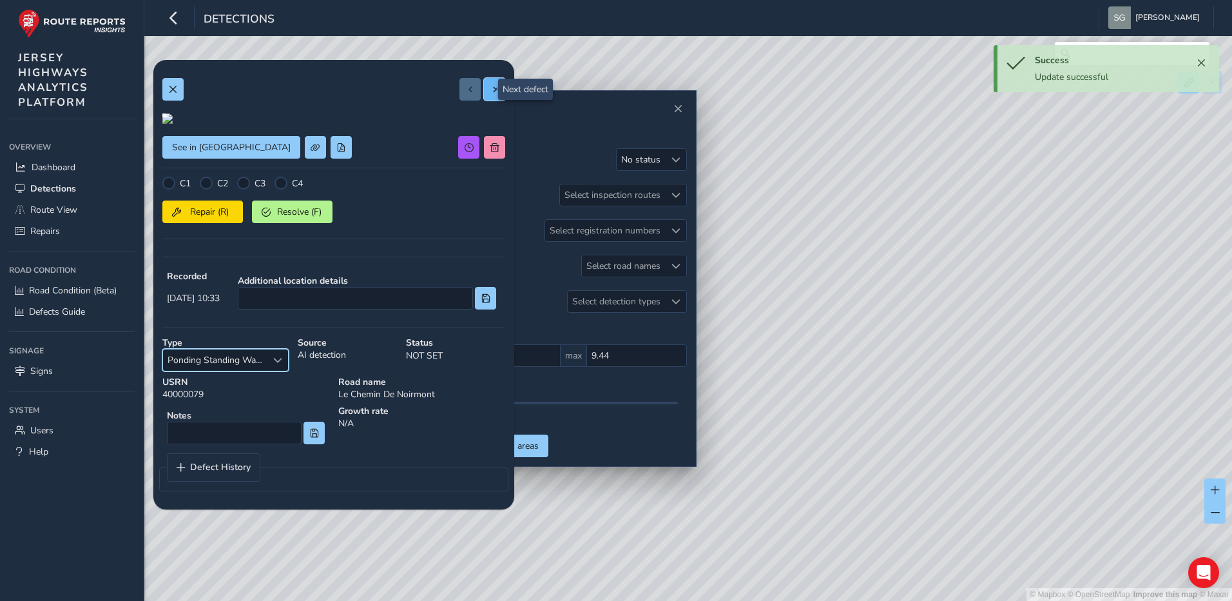
click at [490, 85] on button at bounding box center [494, 89] width 21 height 23
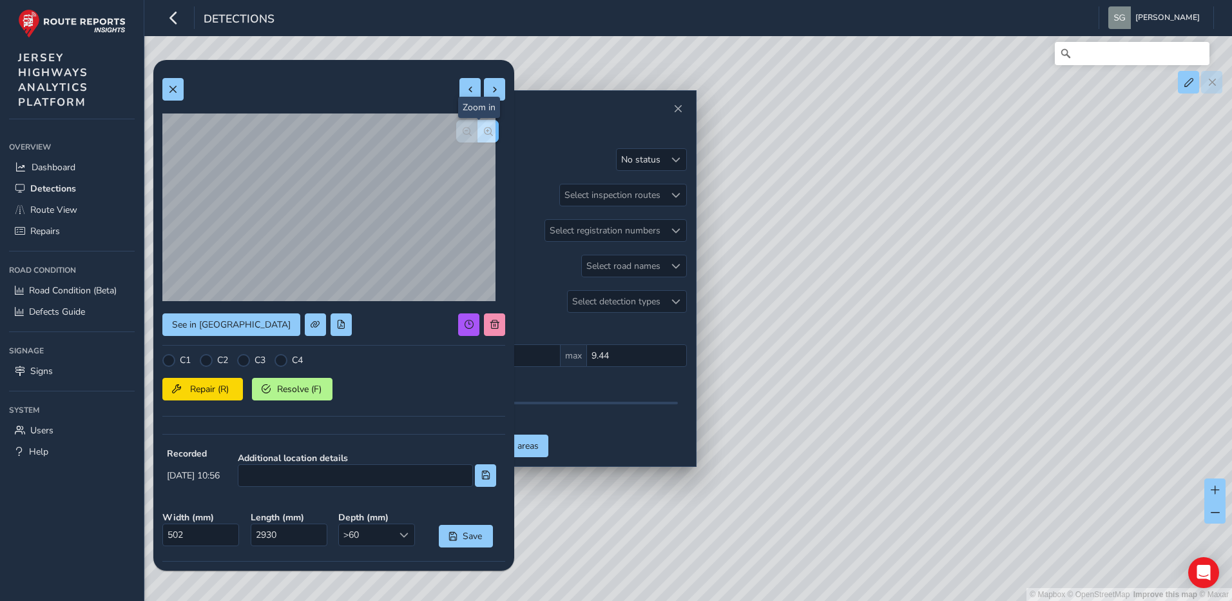
click at [486, 139] on button "button" at bounding box center [488, 131] width 21 height 23
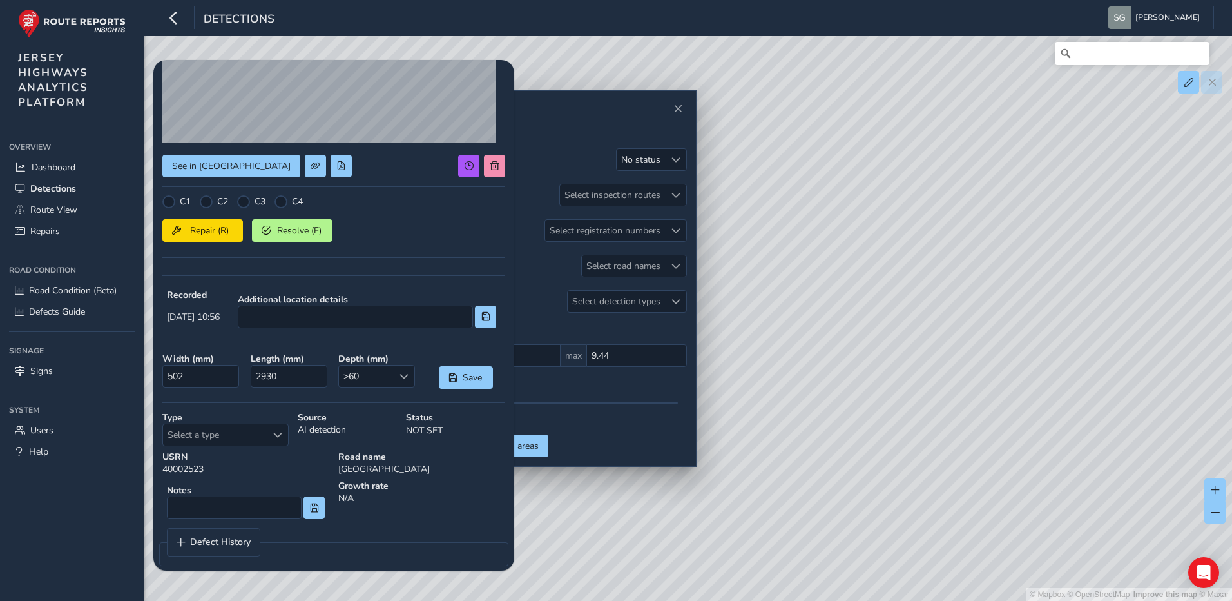
scroll to position [172, 0]
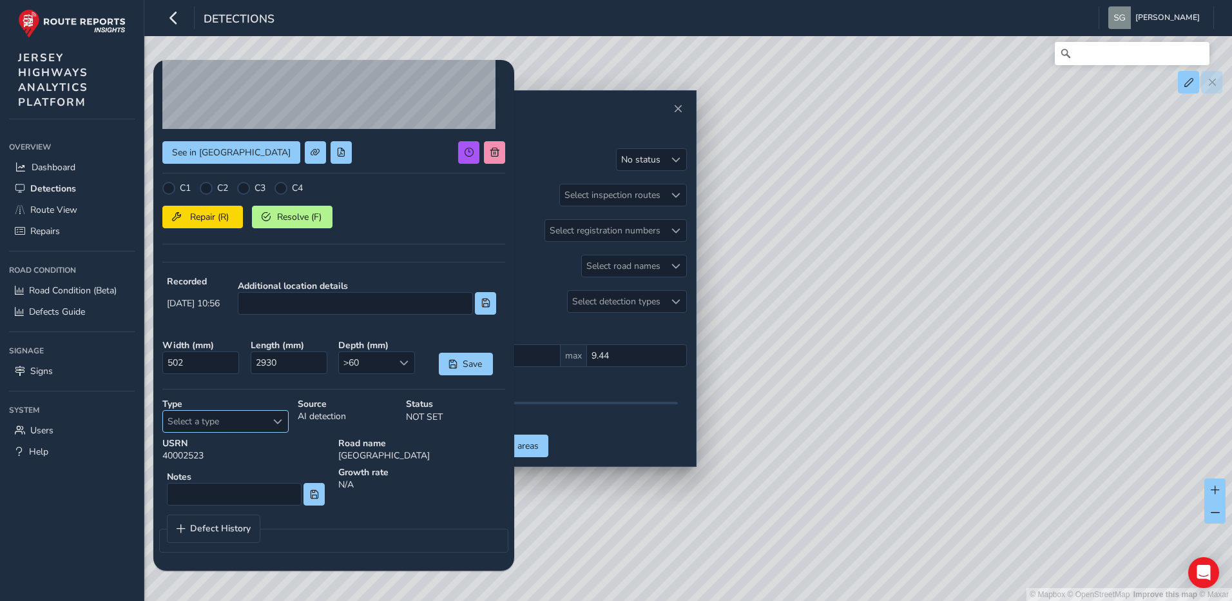
click at [280, 423] on span "Select a type" at bounding box center [277, 421] width 9 height 9
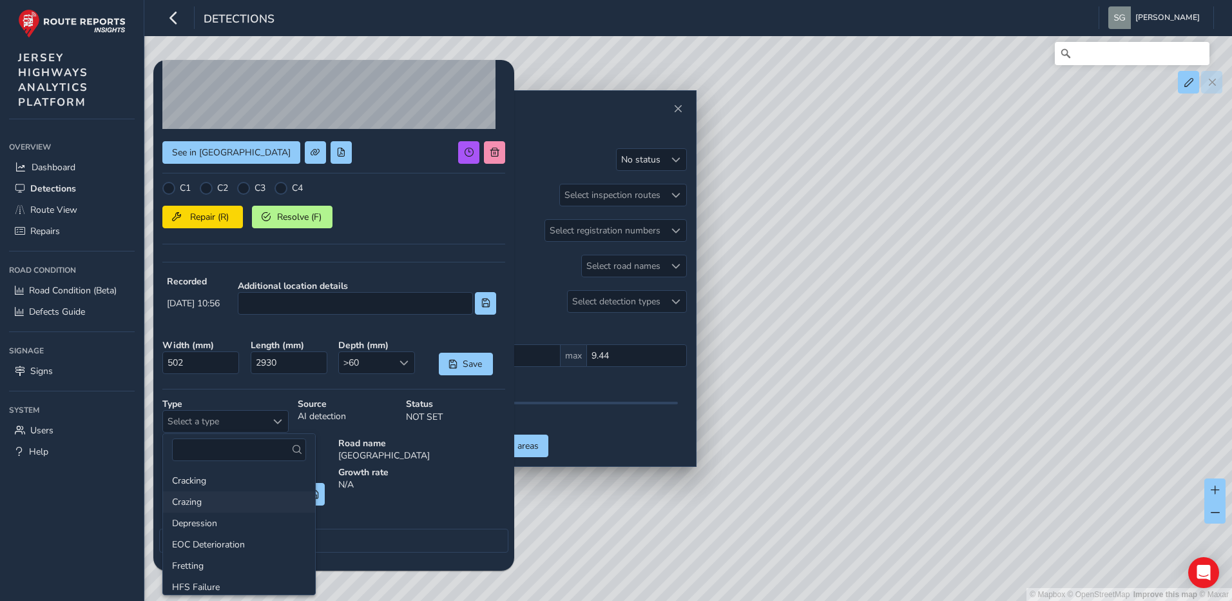
click at [266, 491] on li "Crazing" at bounding box center [239, 501] width 152 height 21
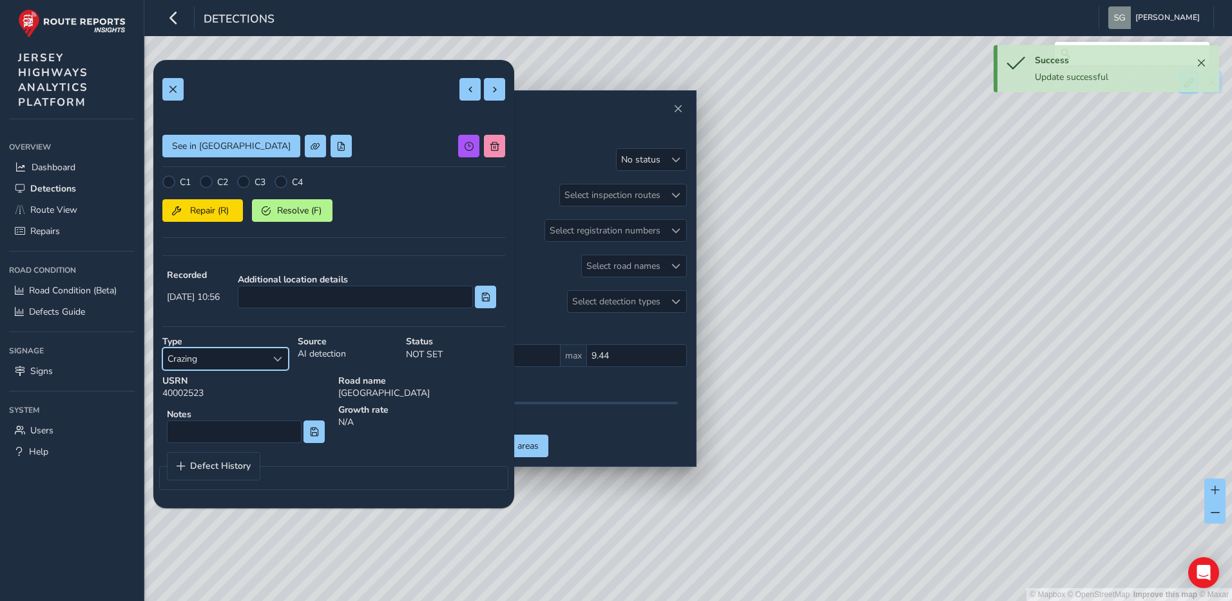
scroll to position [0, 0]
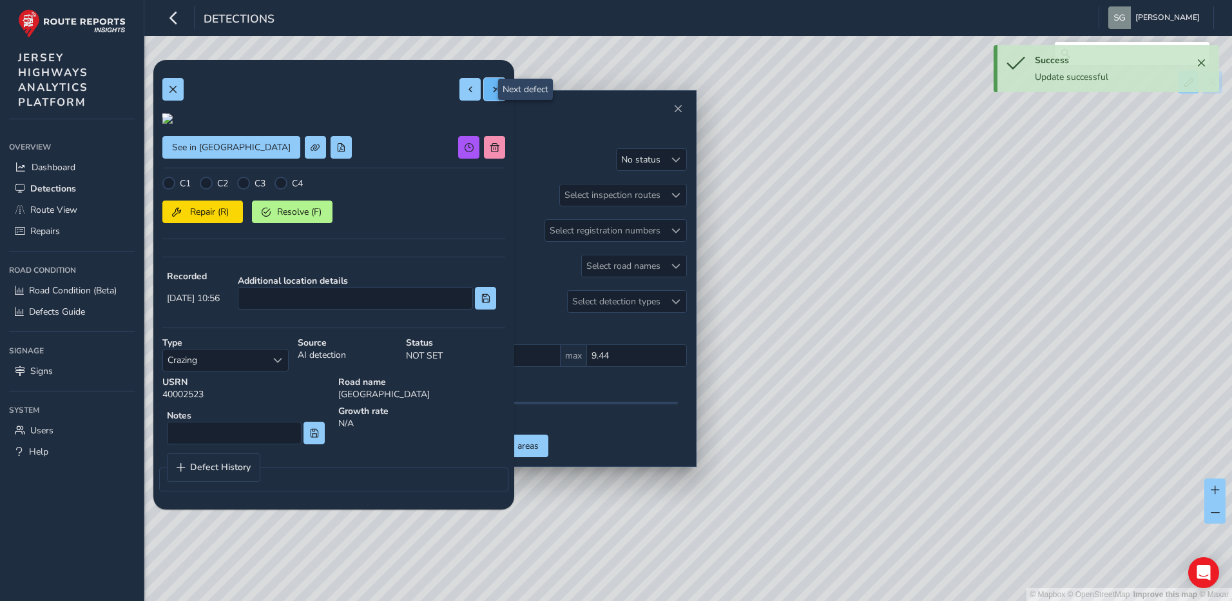
click at [490, 91] on button at bounding box center [494, 89] width 21 height 23
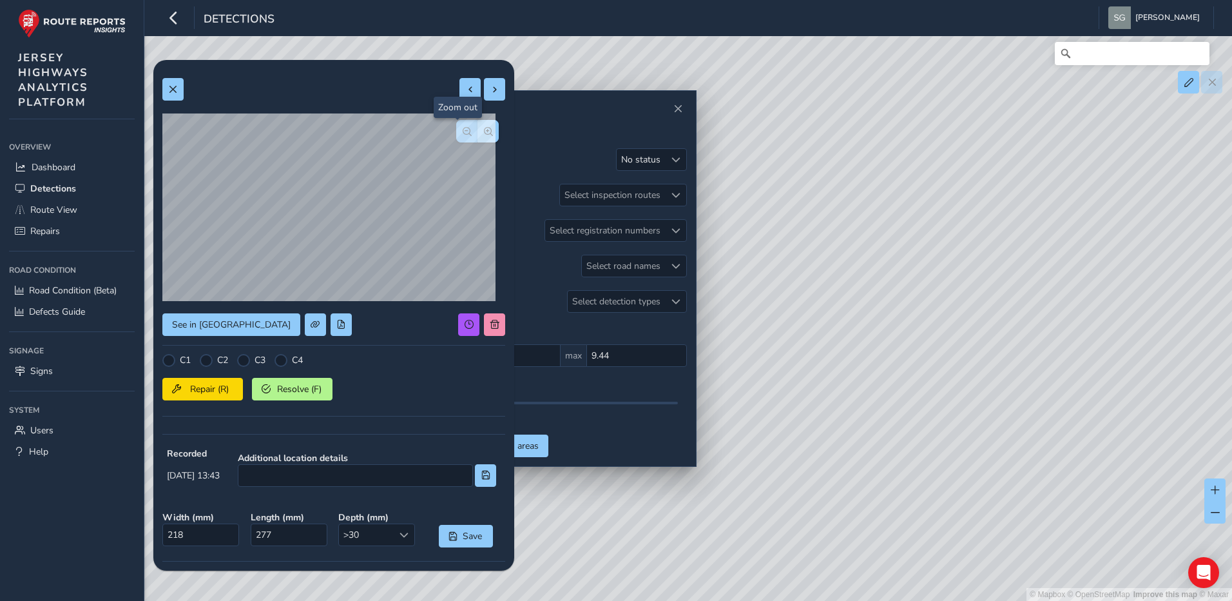
click at [463, 132] on span "button" at bounding box center [467, 131] width 9 height 9
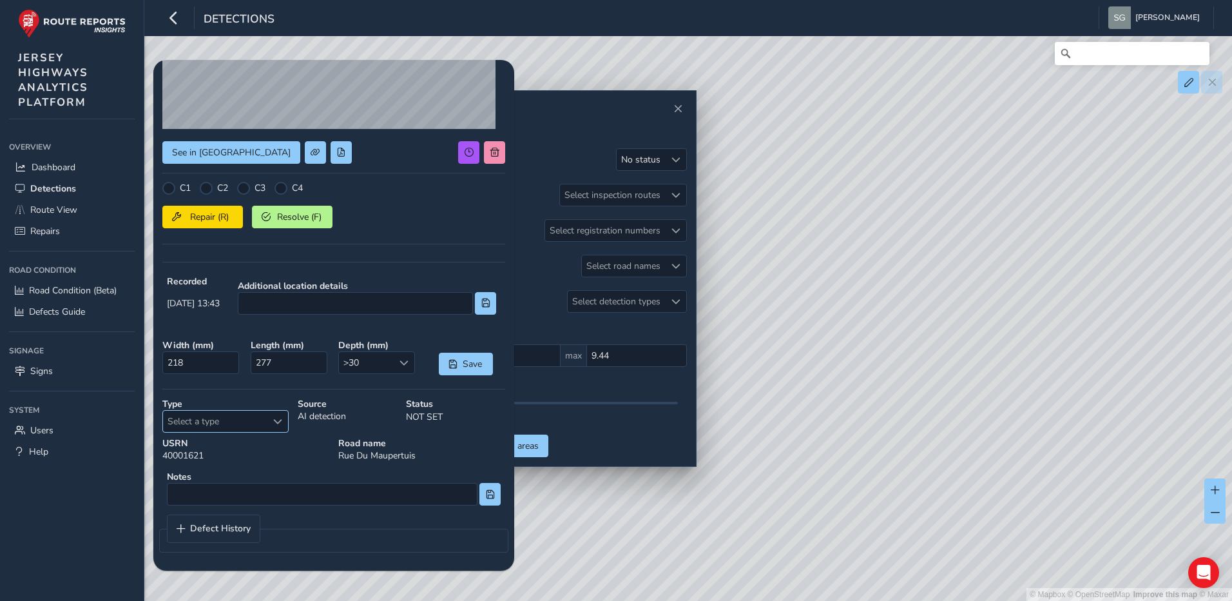
click at [271, 421] on div "Select a type" at bounding box center [277, 421] width 21 height 21
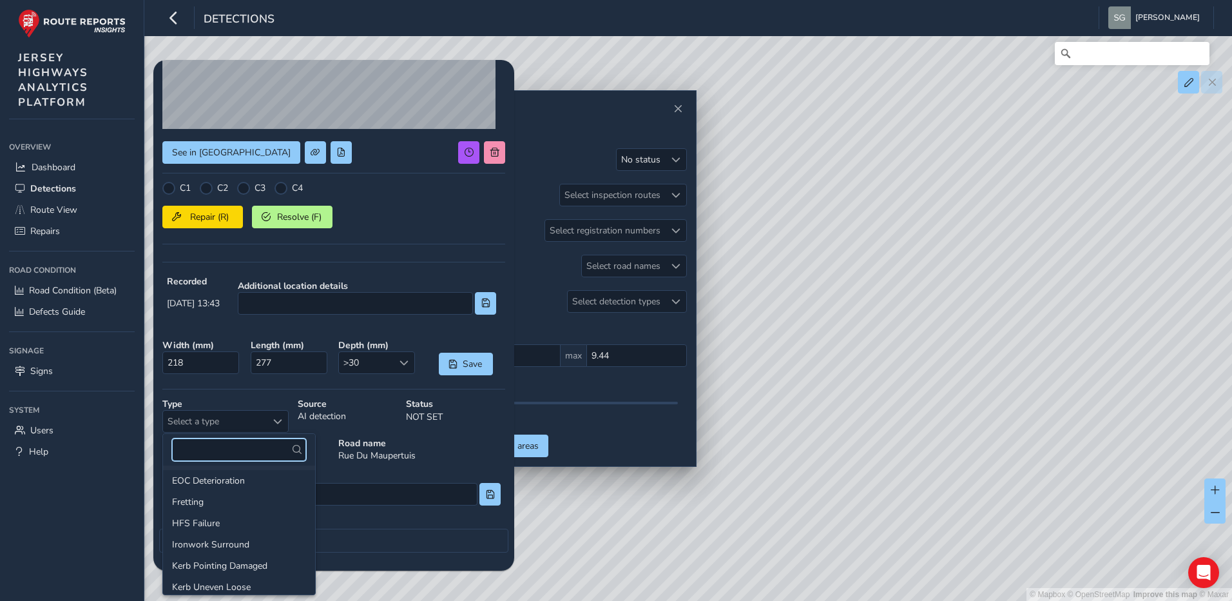
scroll to position [193, 0]
click at [253, 524] on li "Potholes" at bounding box center [239, 520] width 152 height 21
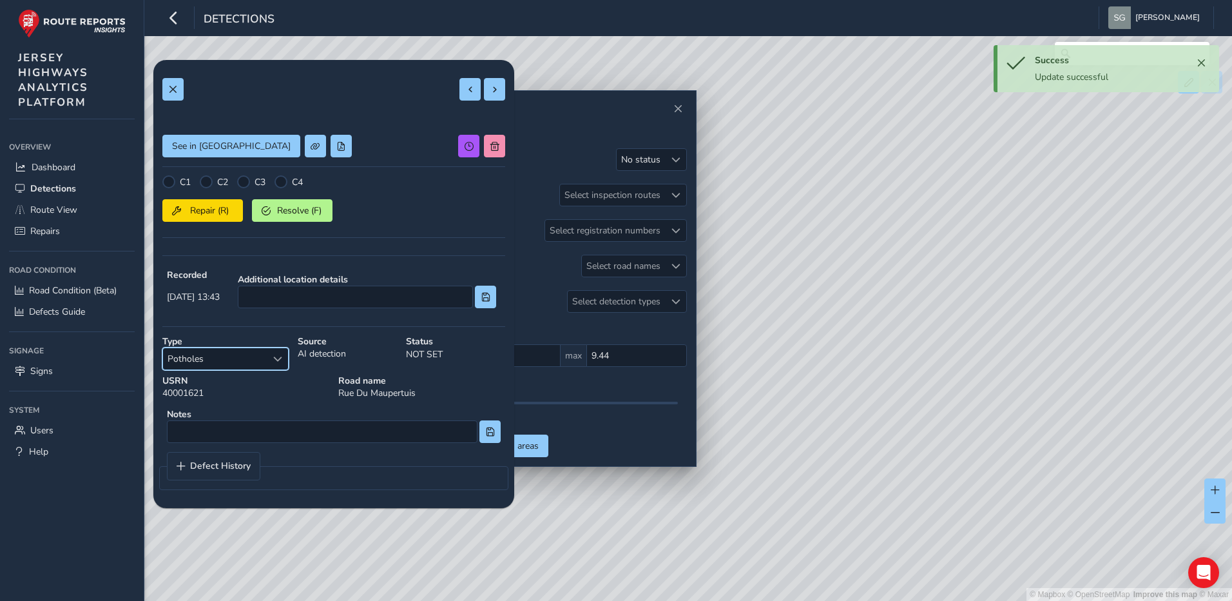
scroll to position [0, 0]
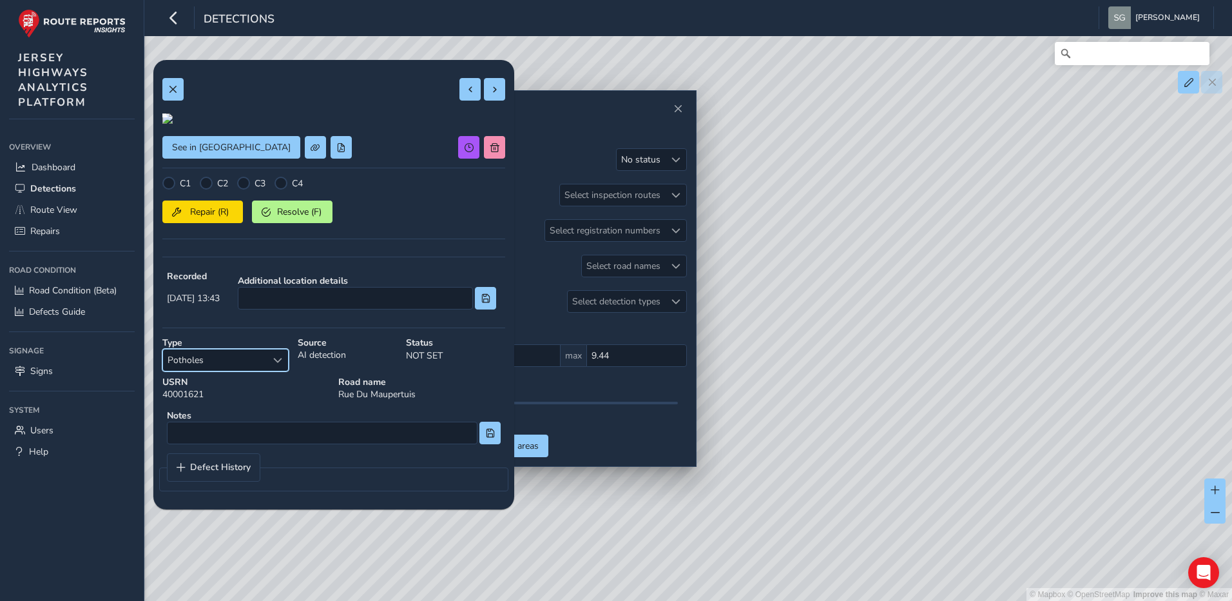
click at [173, 124] on div at bounding box center [167, 118] width 10 height 10
click at [411, 113] on div "See in Route View C1 C2 C3 C4 Repair (R) Resolve (F) Recorded [DATE] 13:43 Addi…" at bounding box center [333, 284] width 343 height 431
click at [173, 124] on div at bounding box center [167, 118] width 10 height 10
click at [315, 190] on img at bounding box center [366, 254] width 1237 height 696
click at [173, 124] on div at bounding box center [167, 118] width 10 height 10
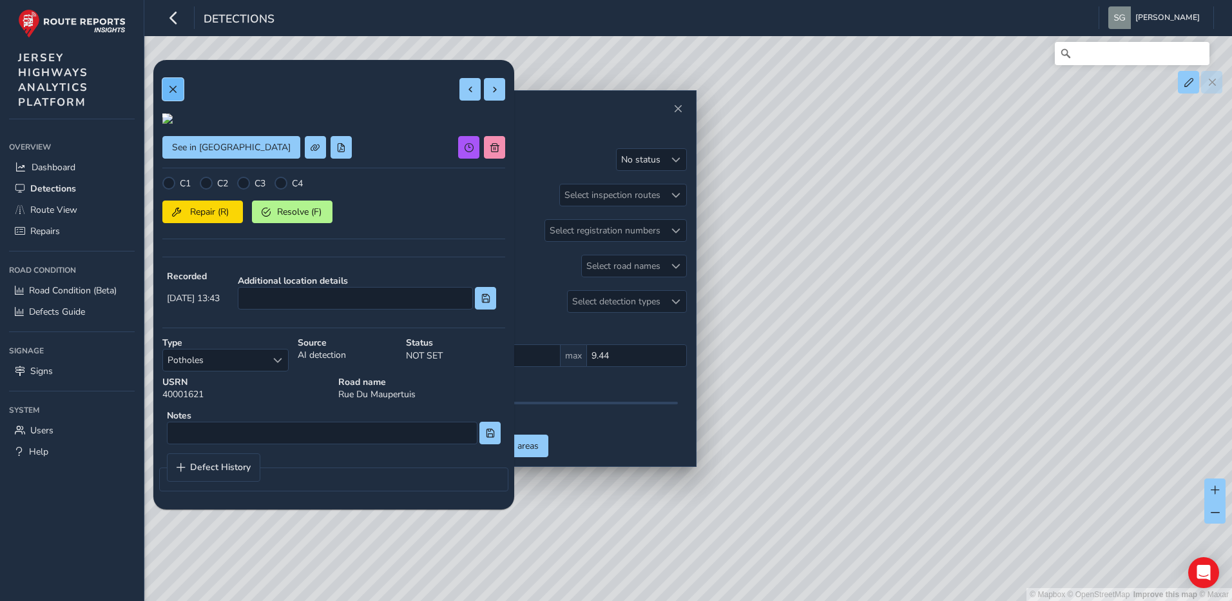
click at [169, 86] on span at bounding box center [172, 89] width 9 height 9
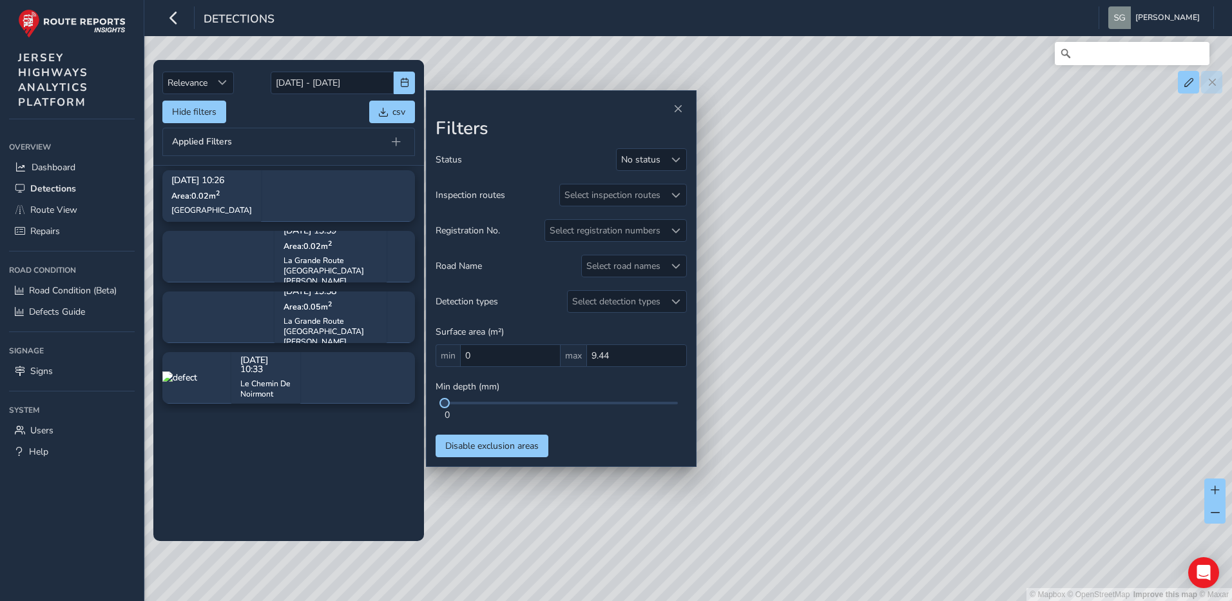
scroll to position [608, 0]
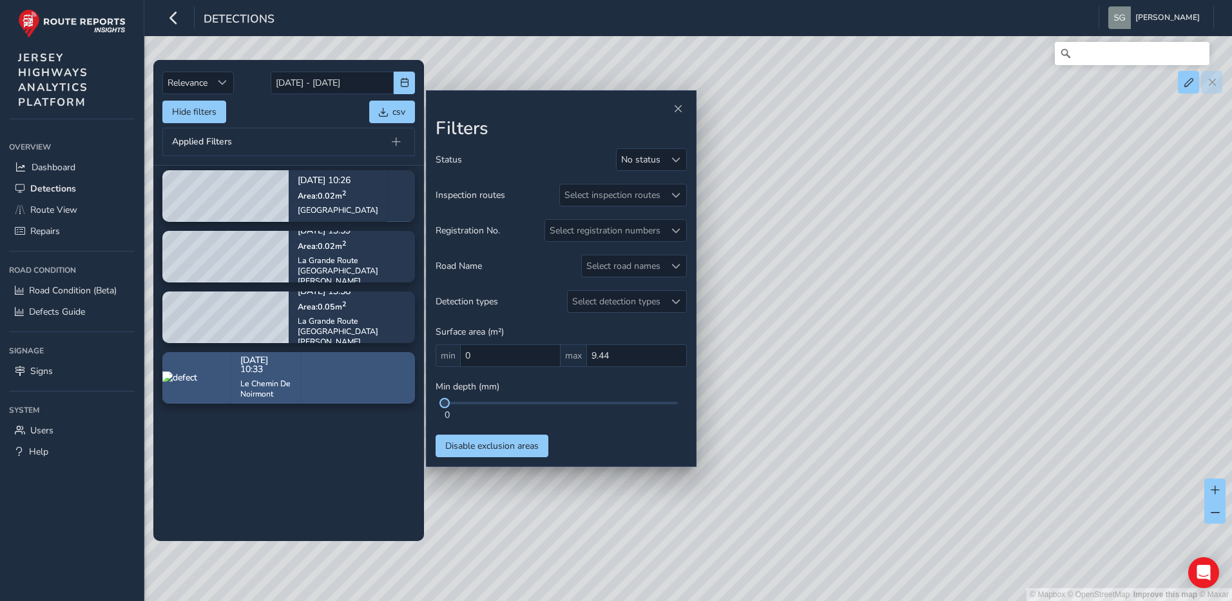
type input "6.16"
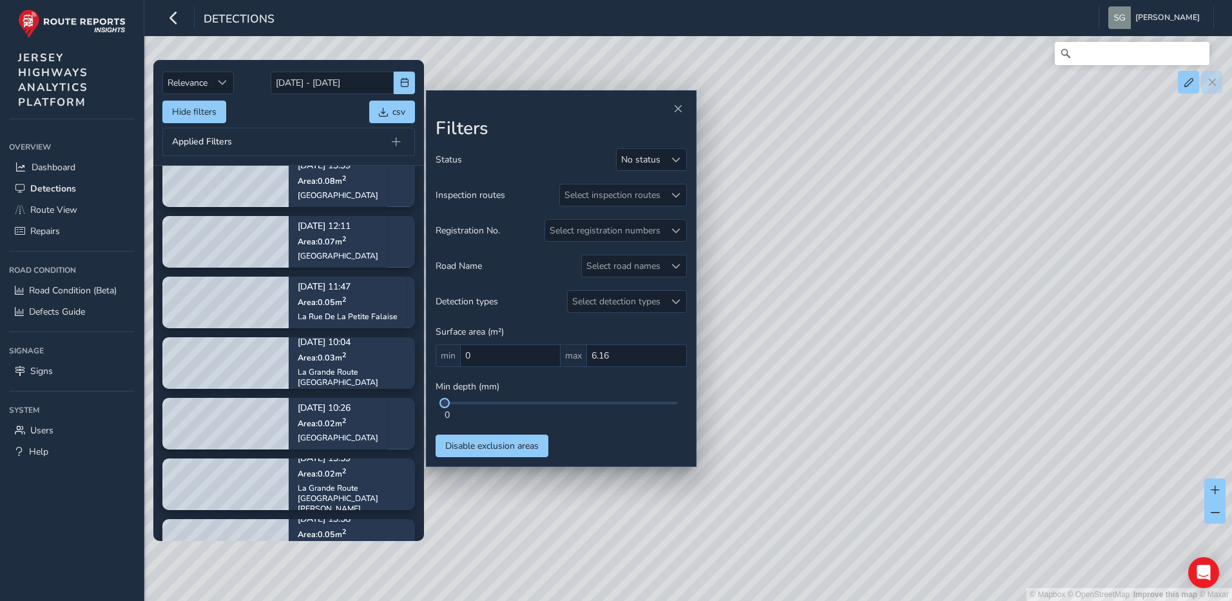
scroll to position [343, 0]
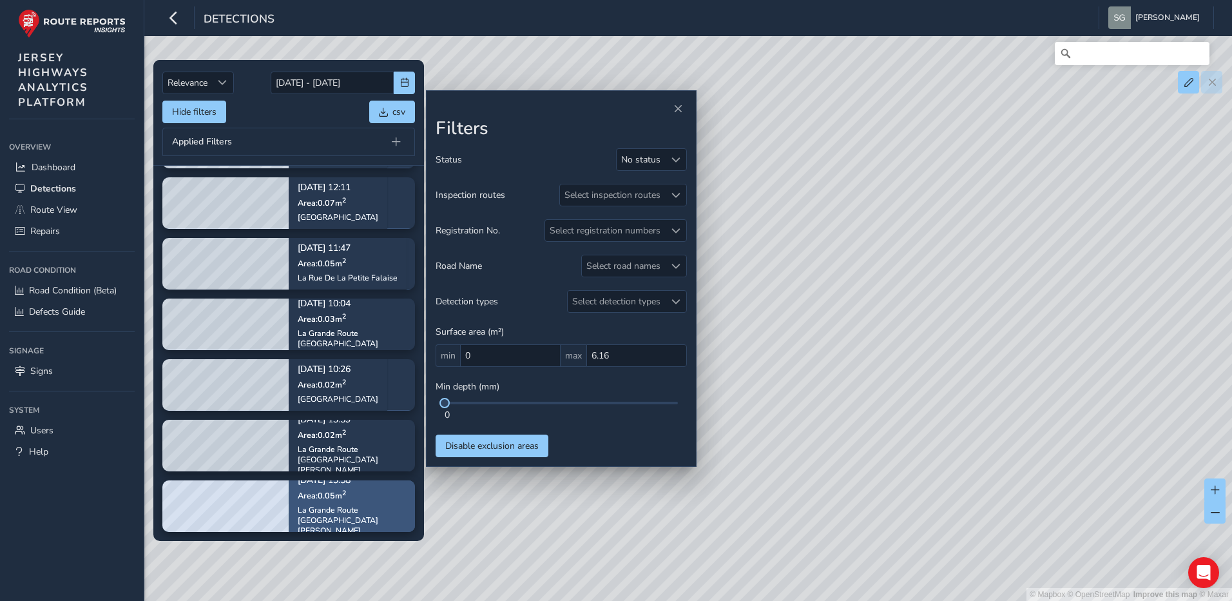
click at [370, 492] on div "[DATE] 13:58 Area: 0.05 m 2 La Grande Route [GEOGRAPHIC_DATA][PERSON_NAME]" at bounding box center [352, 505] width 108 height 77
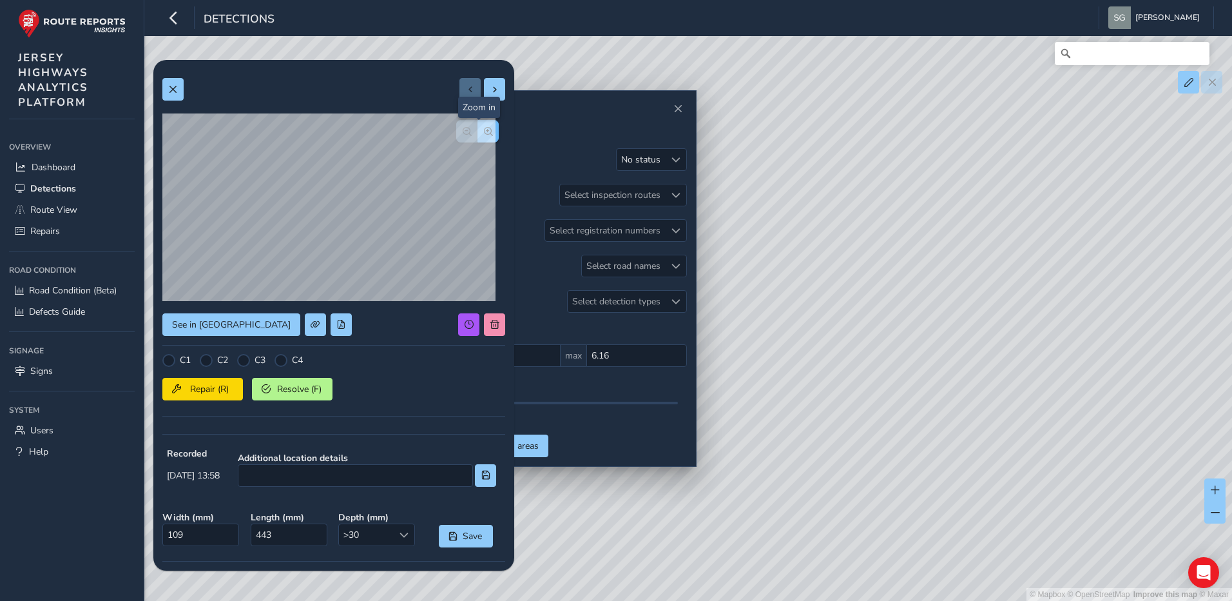
click at [483, 128] on button "button" at bounding box center [488, 131] width 21 height 23
